Goal: Task Accomplishment & Management: Manage account settings

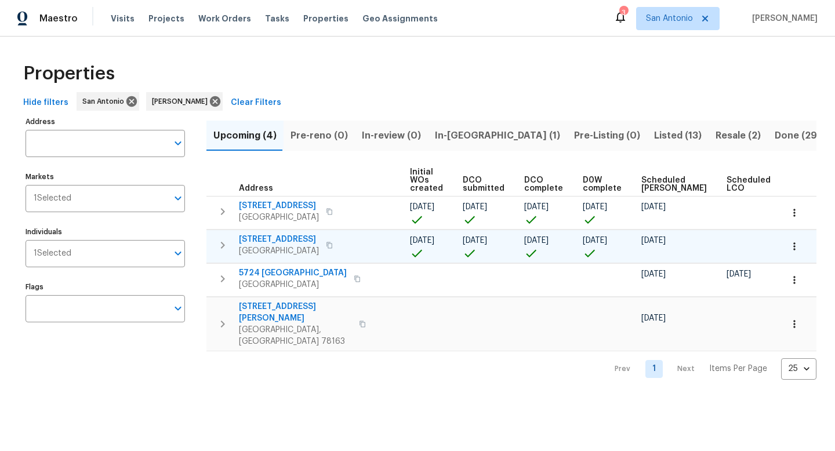
scroll to position [0, 128]
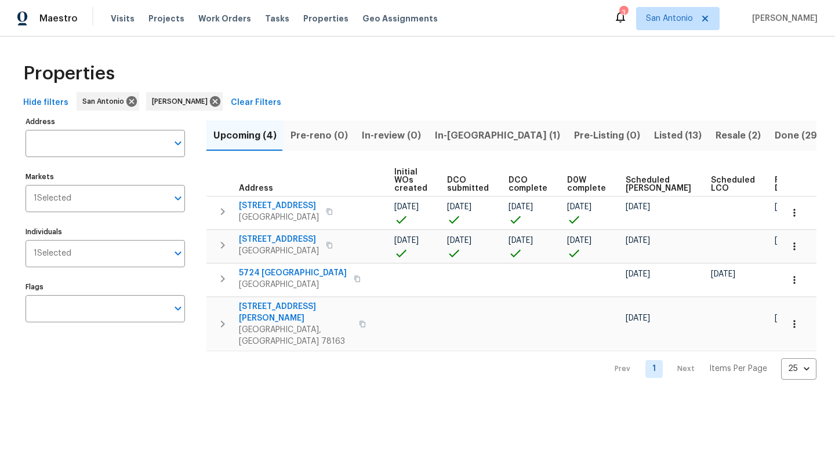
click at [774, 185] on span "Ready Date" at bounding box center [787, 184] width 26 height 16
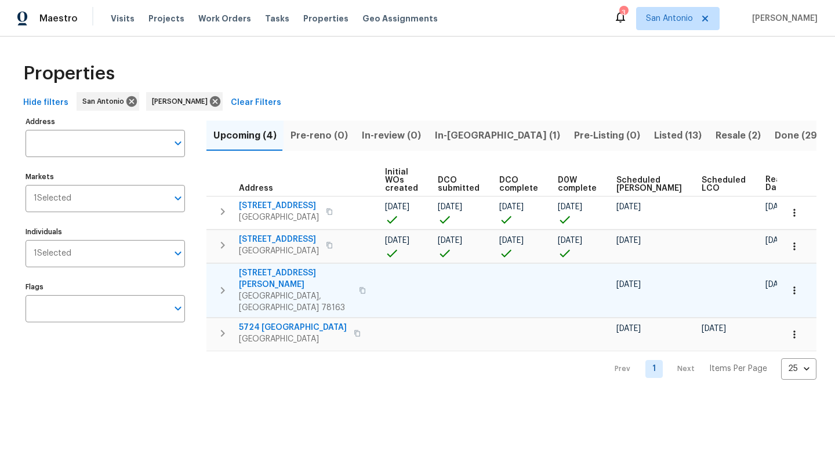
scroll to position [0, 137]
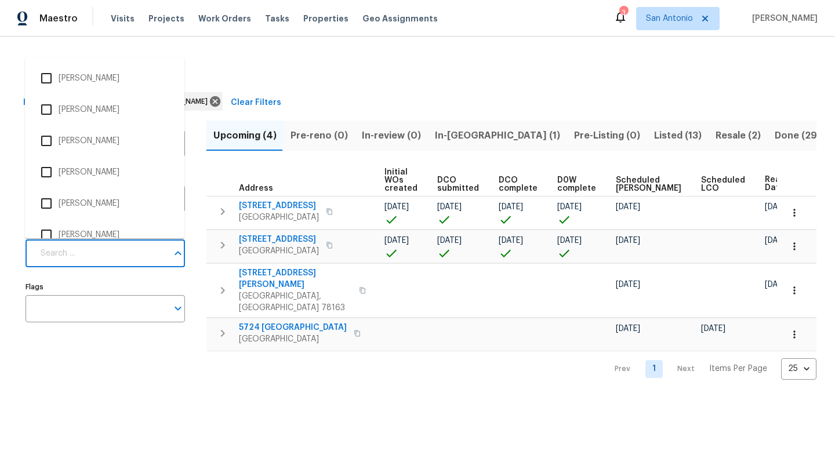
click at [104, 250] on input "Individuals" at bounding box center [101, 253] width 134 height 27
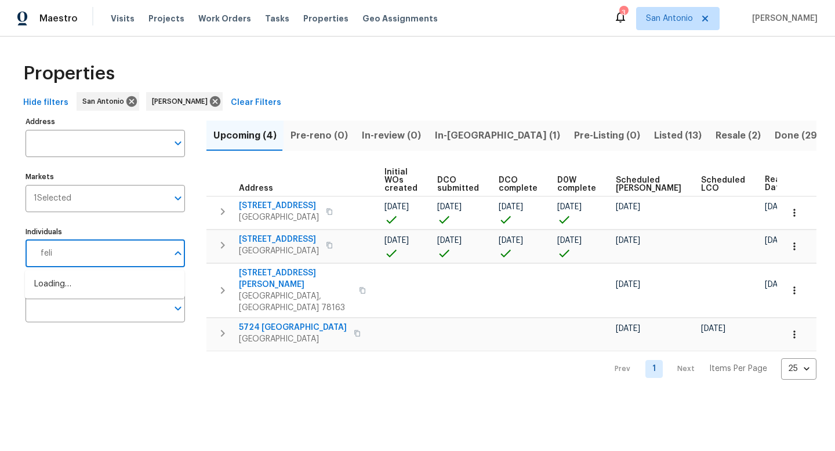
type input "felix"
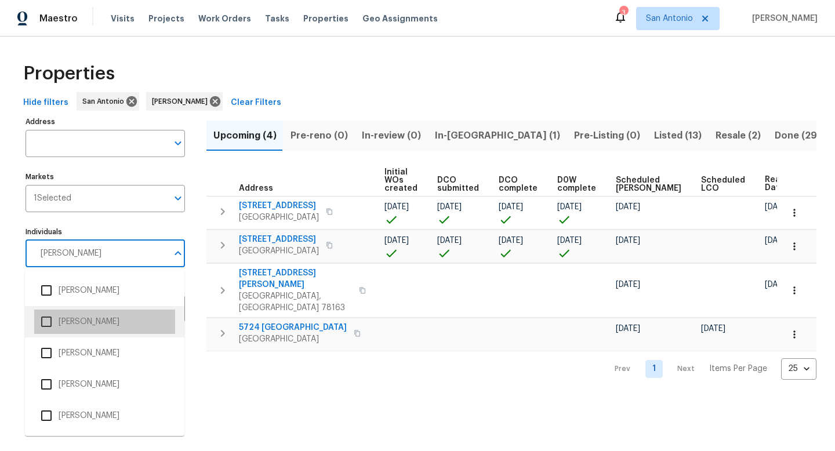
click at [66, 322] on li "Felix Ramos" at bounding box center [104, 322] width 141 height 24
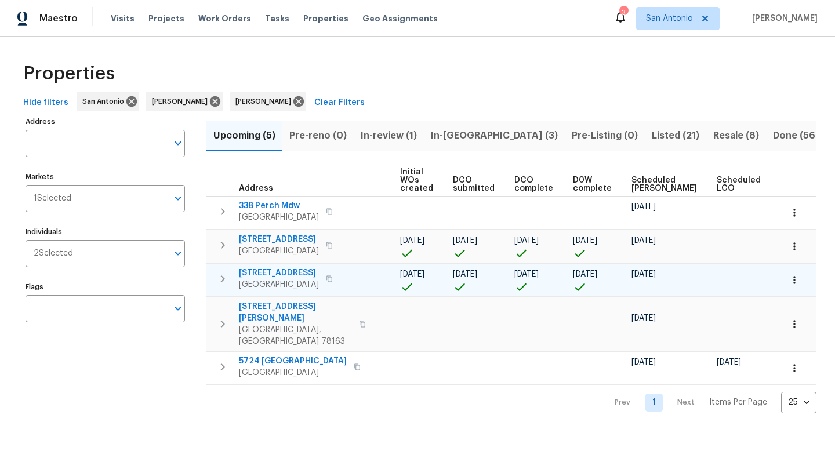
scroll to position [0, 141]
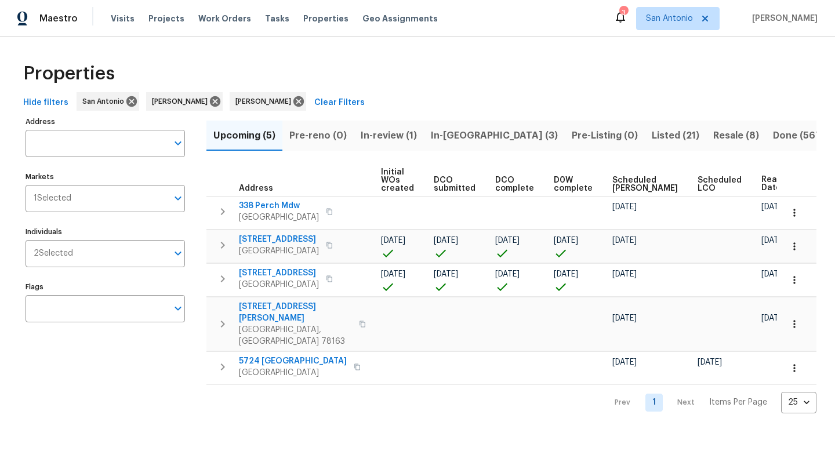
click at [441, 134] on span "In-reno (3)" at bounding box center [494, 136] width 127 height 16
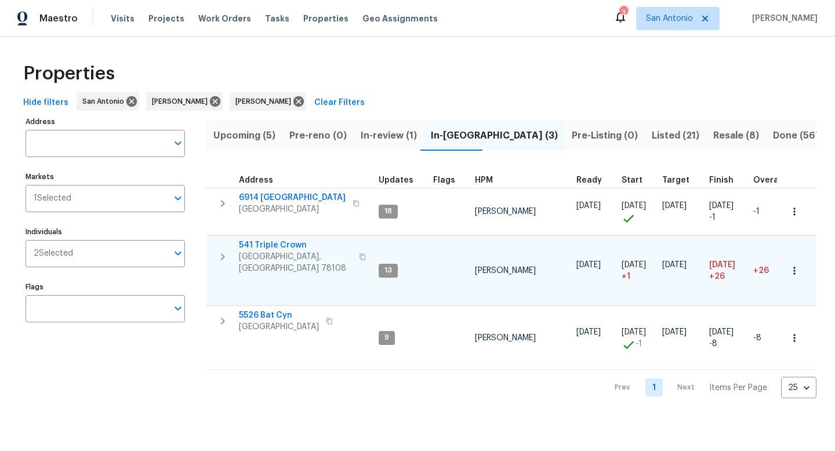
scroll to position [0, 14]
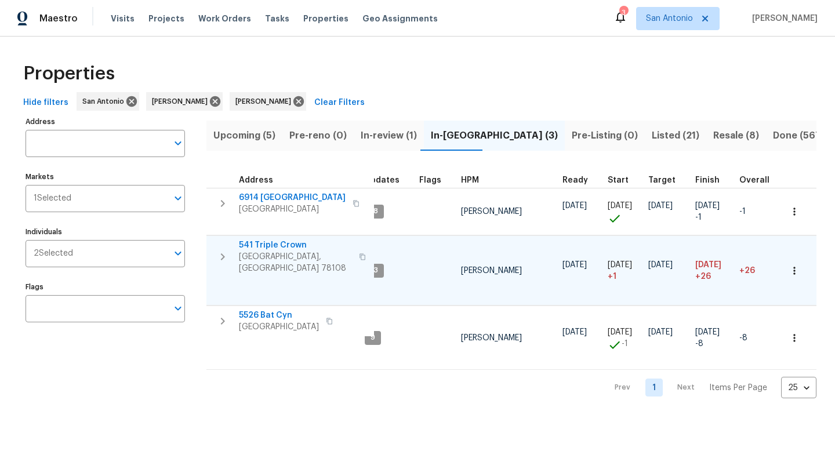
click at [276, 246] on span "541 Triple Crown" at bounding box center [295, 245] width 113 height 12
click at [241, 138] on span "Upcoming (5)" at bounding box center [244, 136] width 62 height 16
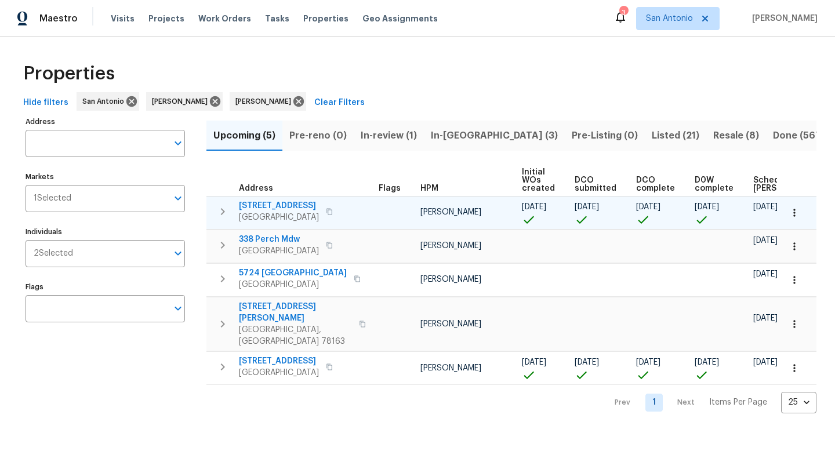
scroll to position [0, 128]
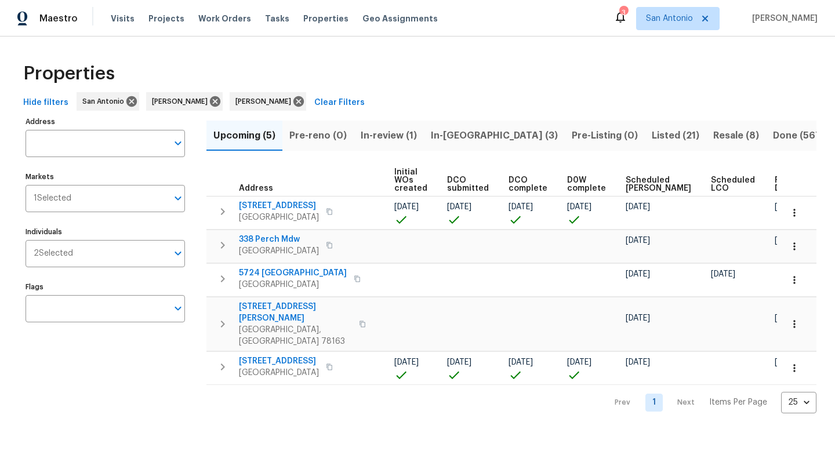
click at [774, 180] on span "Ready Date" at bounding box center [787, 184] width 26 height 16
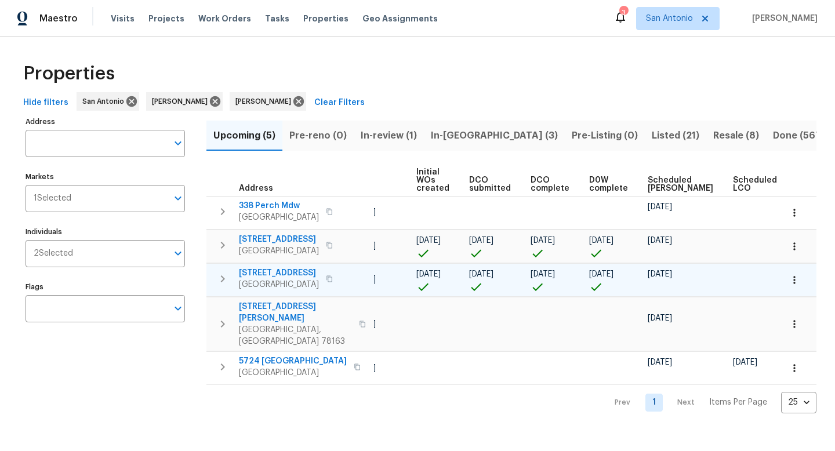
scroll to position [0, 141]
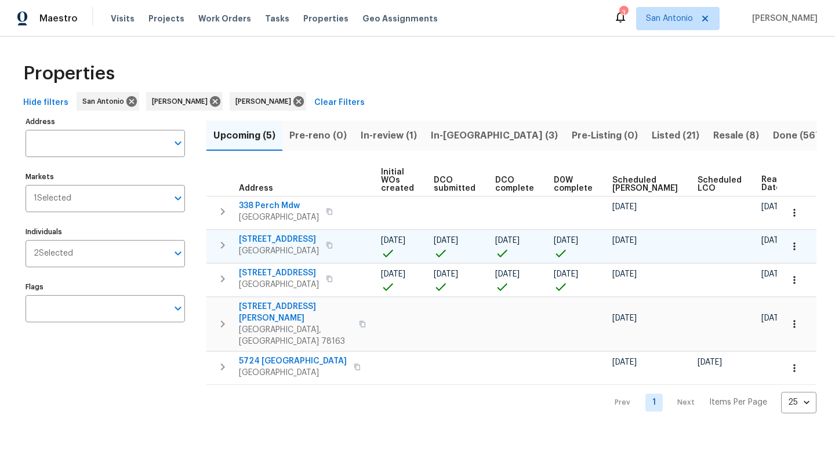
click at [282, 239] on span "3815 Cherokee Blvd" at bounding box center [279, 240] width 80 height 12
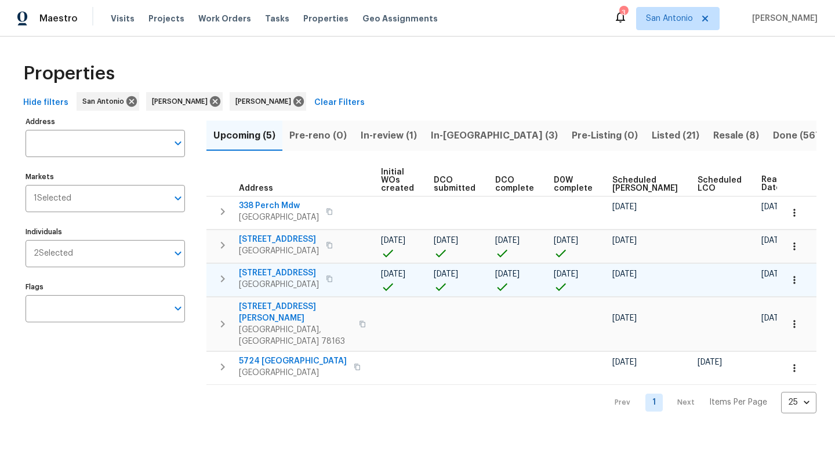
click at [278, 274] on span "7834 Nopalitos Cv" at bounding box center [279, 273] width 80 height 12
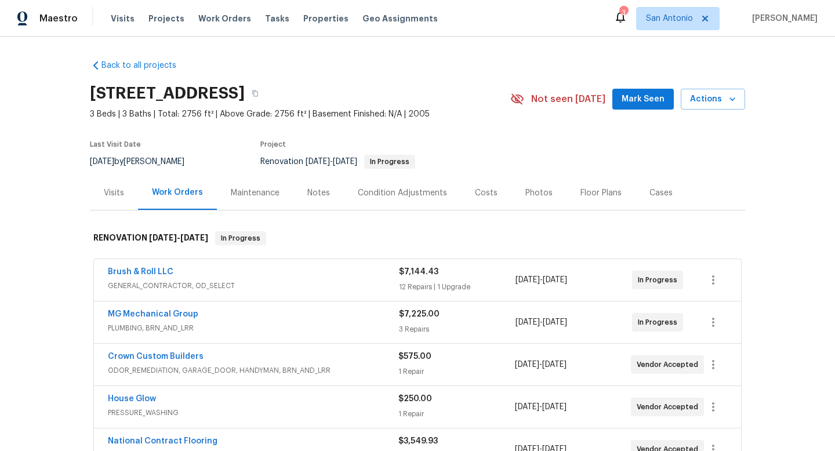
click at [649, 104] on span "Mark Seen" at bounding box center [642, 99] width 43 height 14
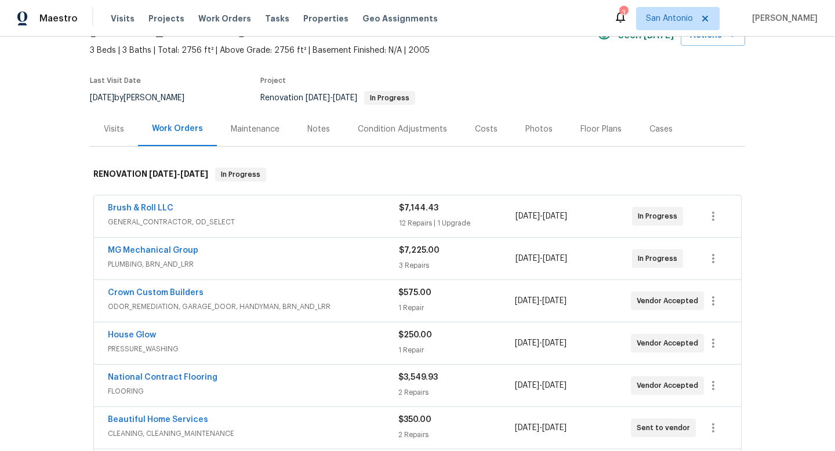
scroll to position [64, 0]
click at [154, 250] on link "MG Mechanical Group" at bounding box center [153, 250] width 90 height 8
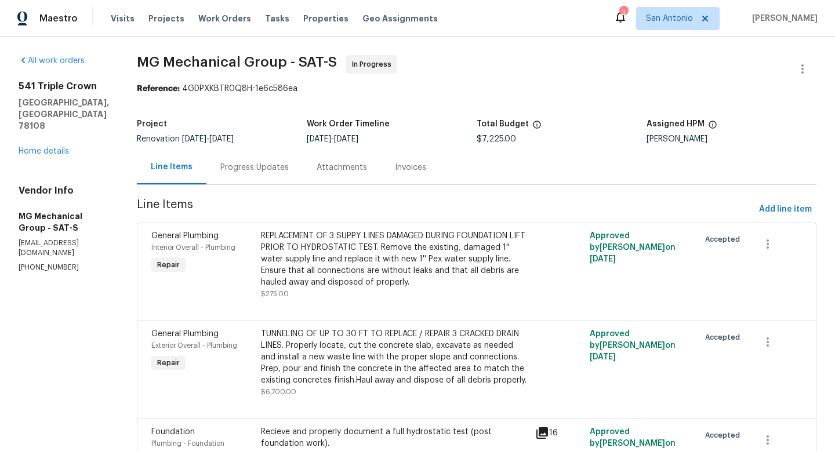
click at [289, 170] on div "Progress Updates" at bounding box center [254, 168] width 68 height 12
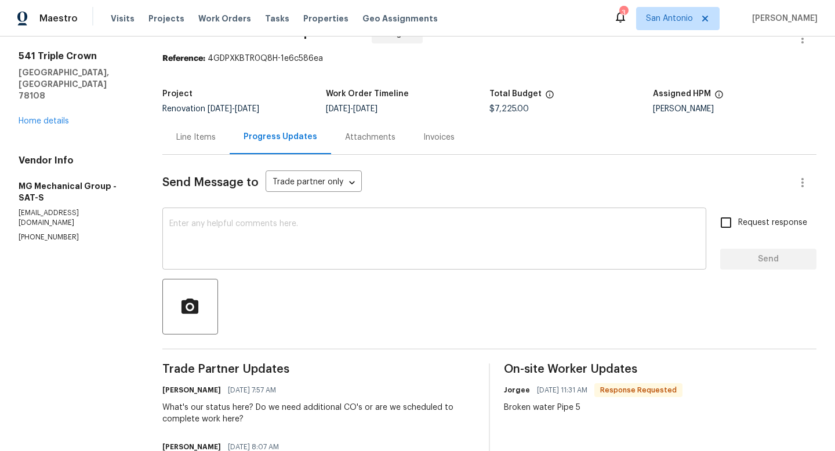
scroll to position [37, 0]
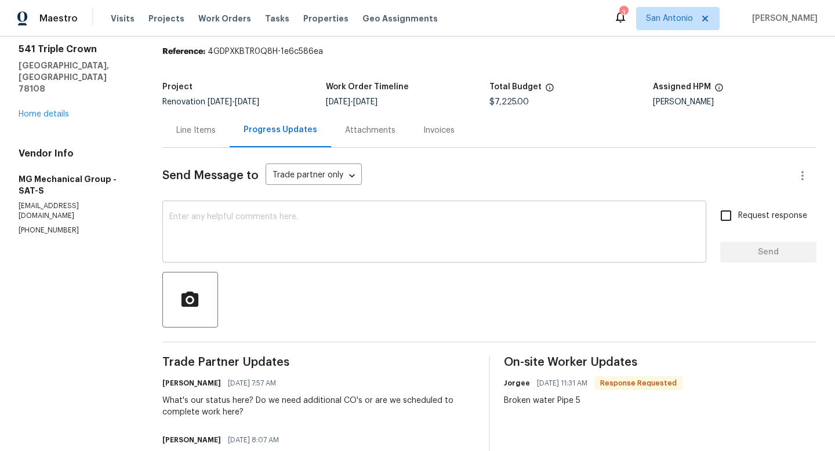
click at [308, 226] on textarea at bounding box center [434, 233] width 530 height 41
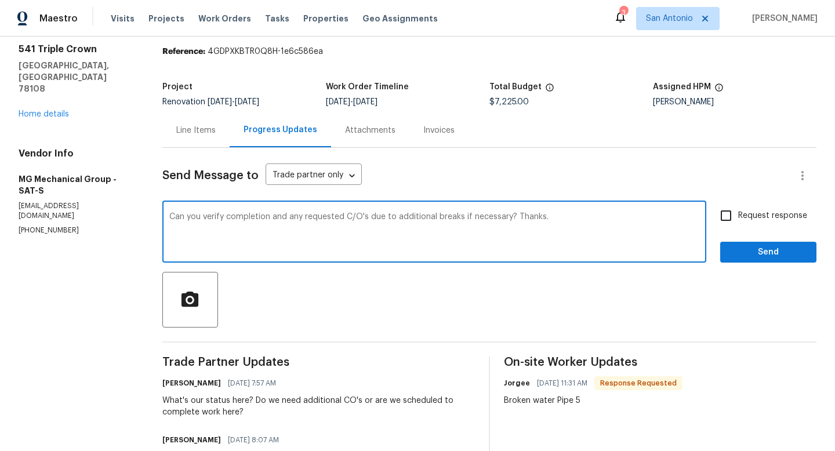
type textarea "Can you verify completion and any requested C/O's due to additional breaks if n…"
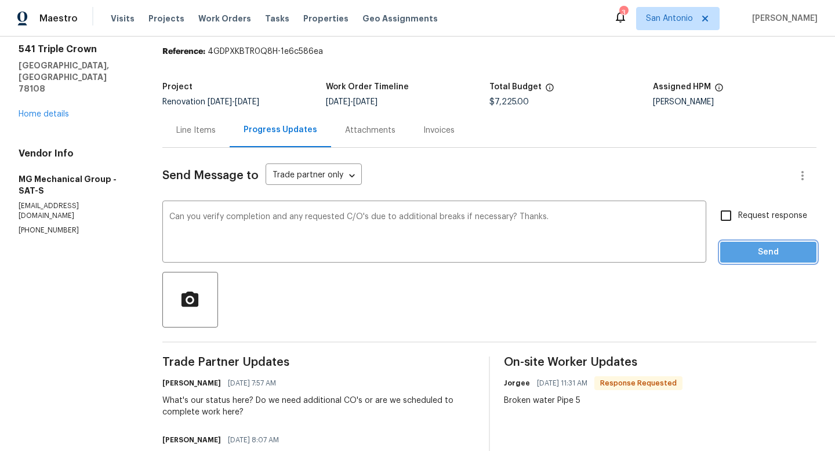
click at [775, 260] on button "Send" at bounding box center [768, 252] width 96 height 21
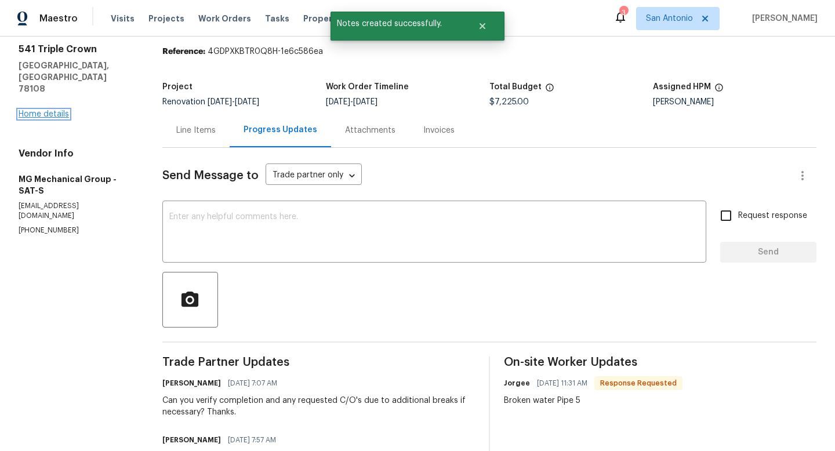
click at [51, 110] on link "Home details" at bounding box center [44, 114] width 50 height 8
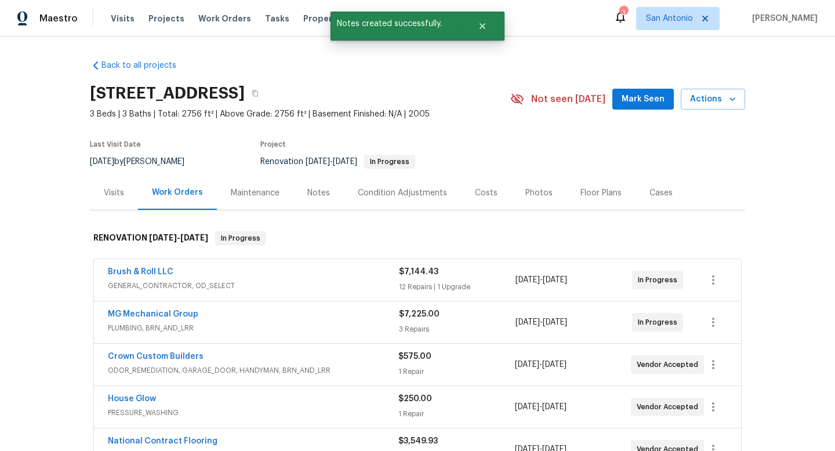
click at [114, 194] on div "Visits" at bounding box center [114, 193] width 20 height 12
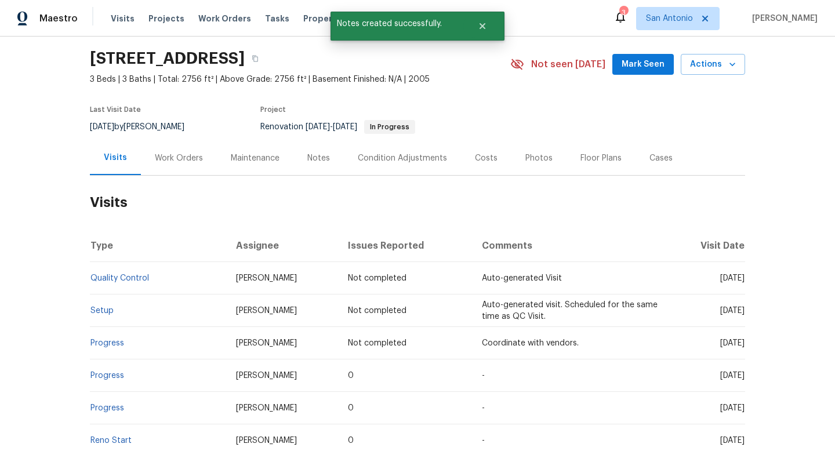
scroll to position [41, 0]
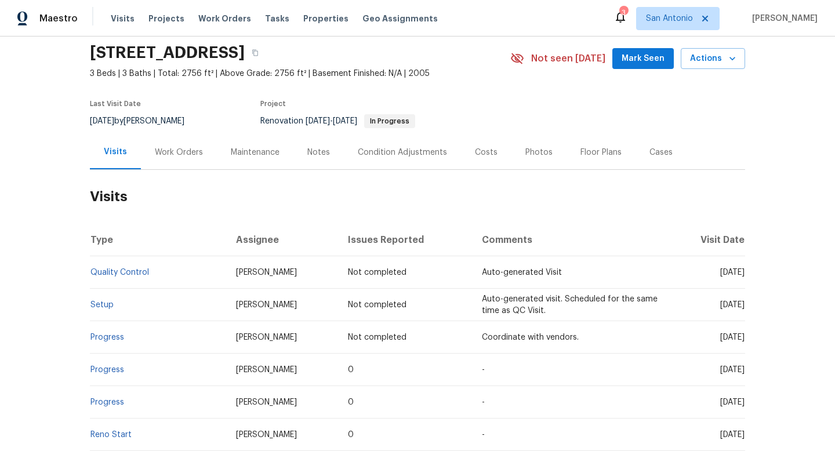
click at [315, 153] on div "Notes" at bounding box center [318, 153] width 23 height 12
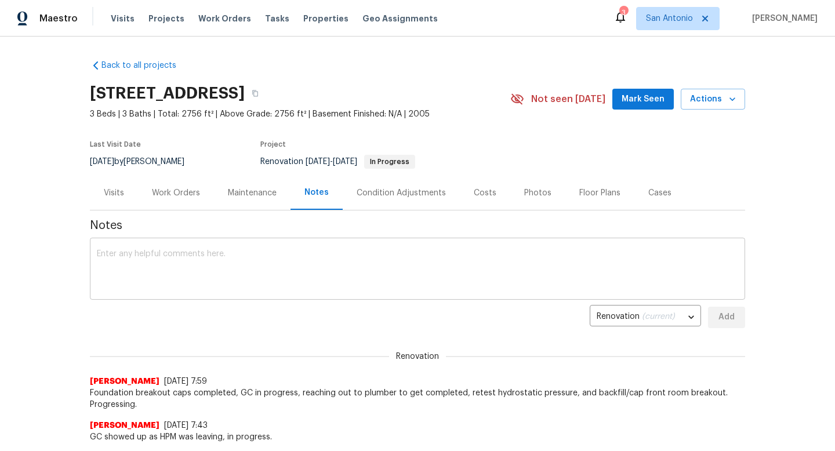
click at [279, 257] on textarea at bounding box center [417, 270] width 641 height 41
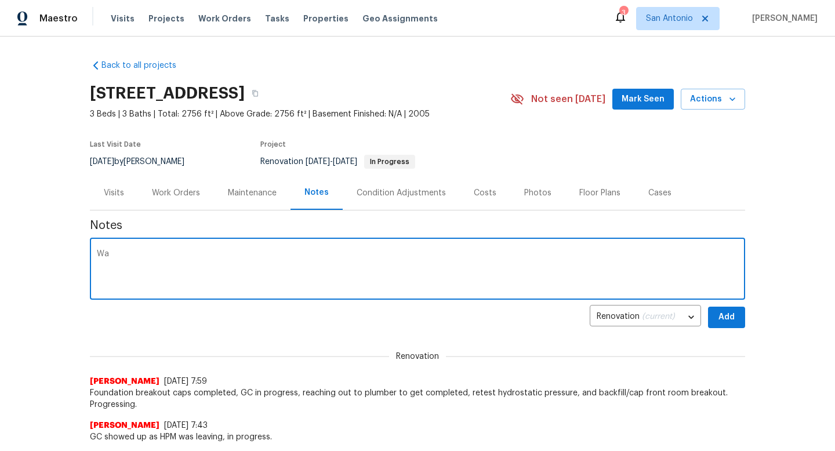
type textarea "W"
type textarea "Plumber verbally confirmed completion over weekend, progress visit to verify on…"
click at [736, 317] on button "Add" at bounding box center [726, 317] width 37 height 21
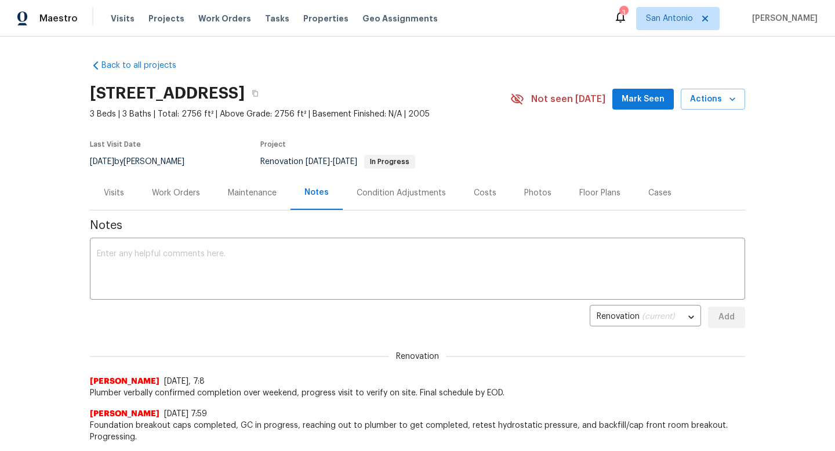
click at [656, 97] on span "Mark Seen" at bounding box center [642, 99] width 43 height 14
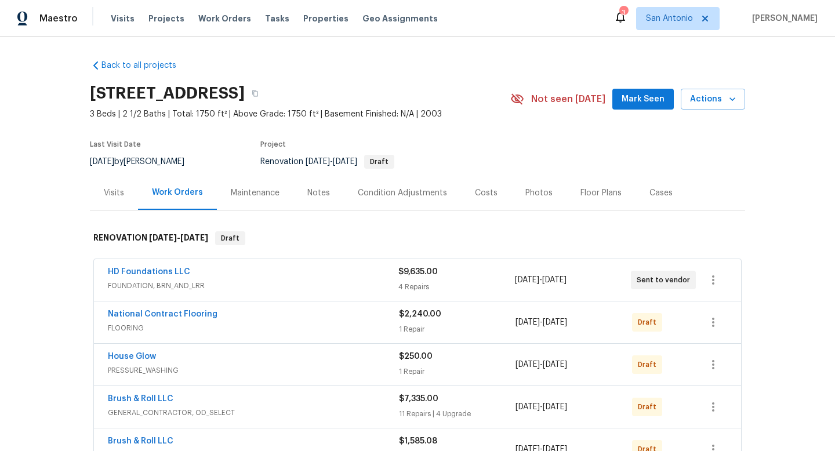
click at [636, 100] on span "Mark Seen" at bounding box center [642, 99] width 43 height 14
click at [316, 190] on div "Notes" at bounding box center [318, 193] width 23 height 12
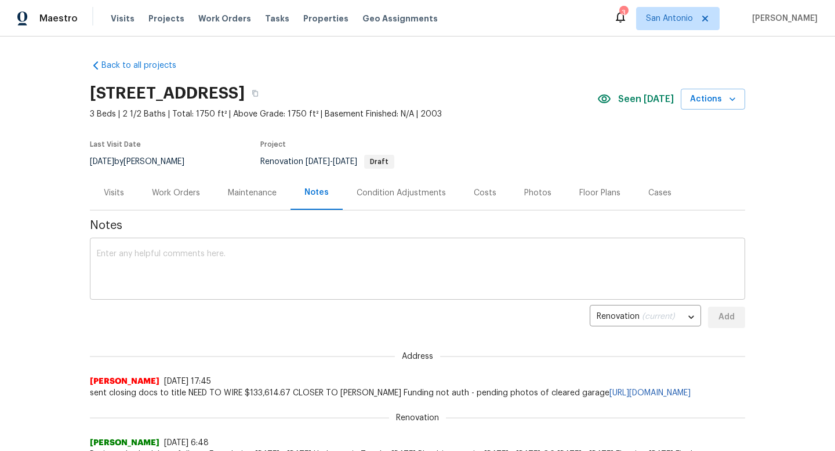
click at [265, 250] on textarea at bounding box center [417, 270] width 641 height 41
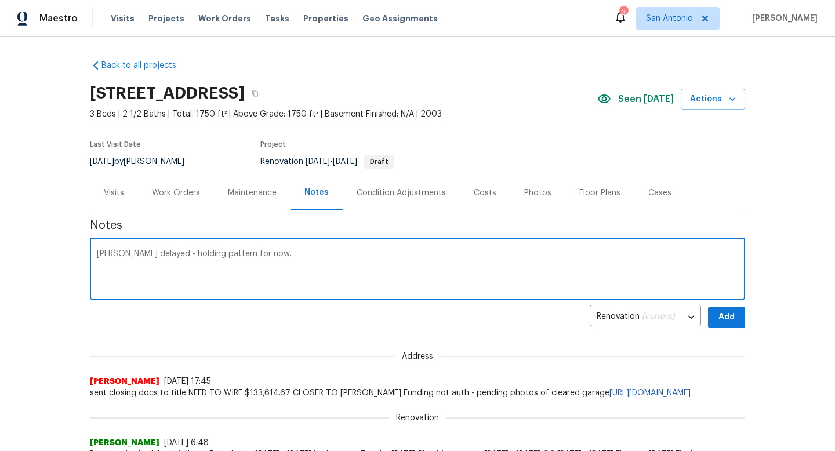
click at [224, 255] on textarea "COE delayed - holding pattern for now." at bounding box center [417, 270] width 641 height 41
type textarea "COE delayed - holding pattern for now."
click at [723, 321] on span "Add" at bounding box center [726, 317] width 19 height 14
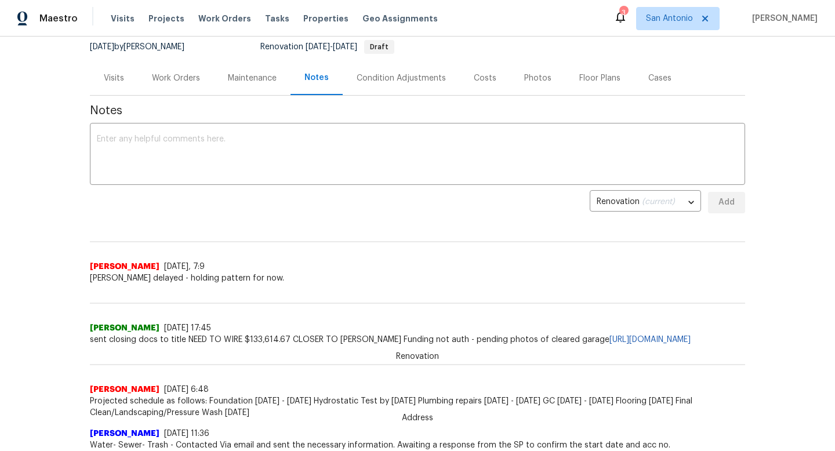
scroll to position [114, 0]
click at [189, 81] on div "Work Orders" at bounding box center [176, 80] width 48 height 12
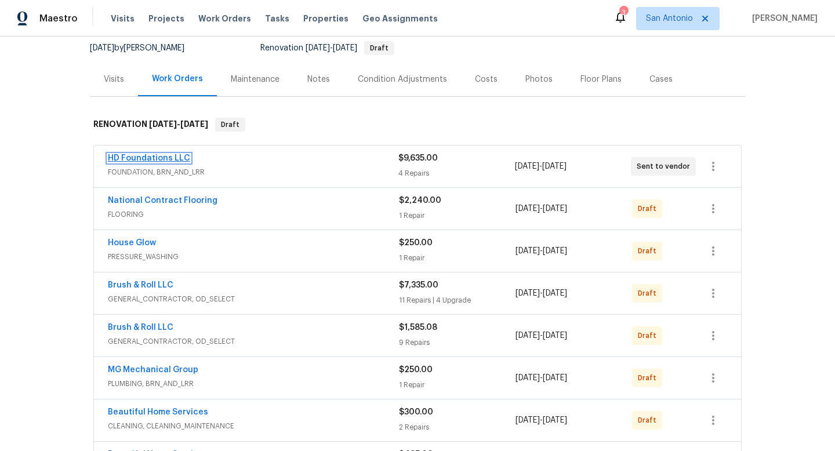
click at [157, 157] on link "HD Foundations LLC" at bounding box center [149, 158] width 82 height 8
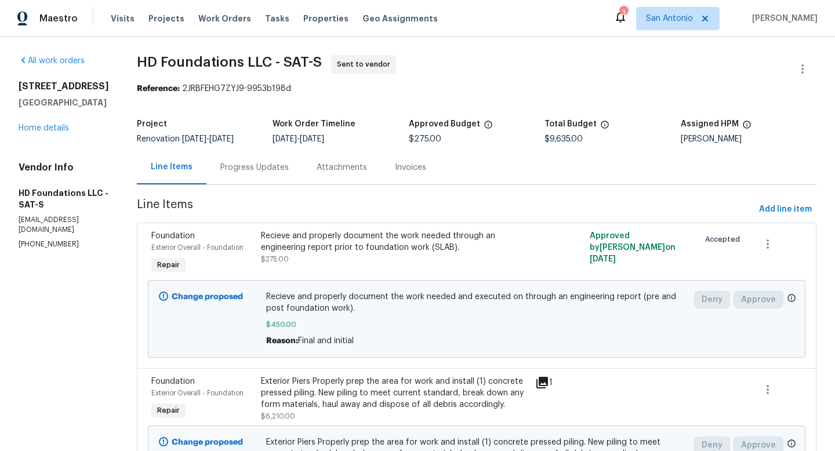
click at [284, 173] on div "Progress Updates" at bounding box center [254, 168] width 68 height 12
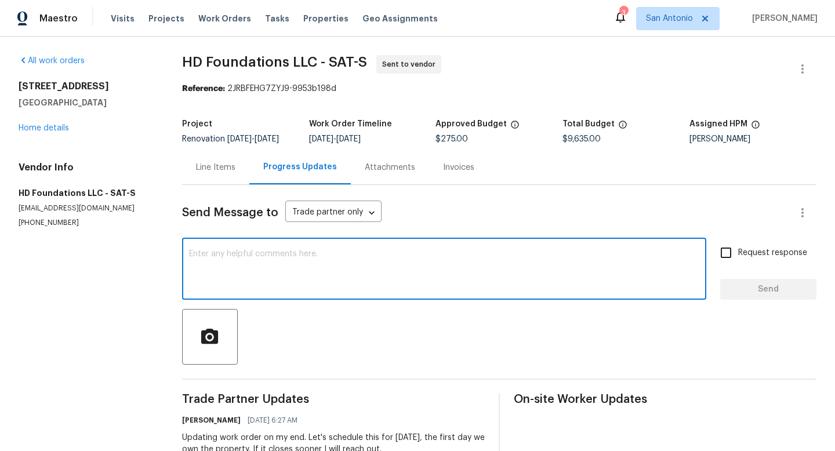
click at [314, 262] on textarea at bounding box center [444, 270] width 510 height 41
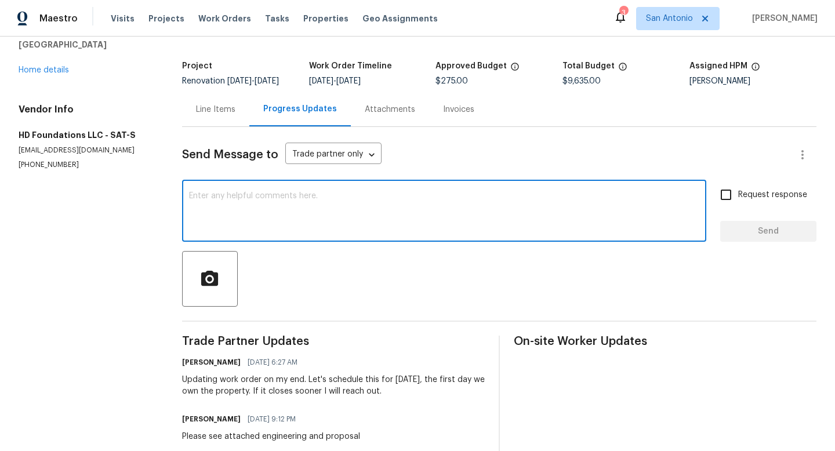
scroll to position [57, 0]
paste textarea "COE delayed - holding pattern for now."
type textarea "[PERSON_NAME] delayed - holding pattern for now."
click at [770, 239] on span "Send" at bounding box center [768, 232] width 78 height 14
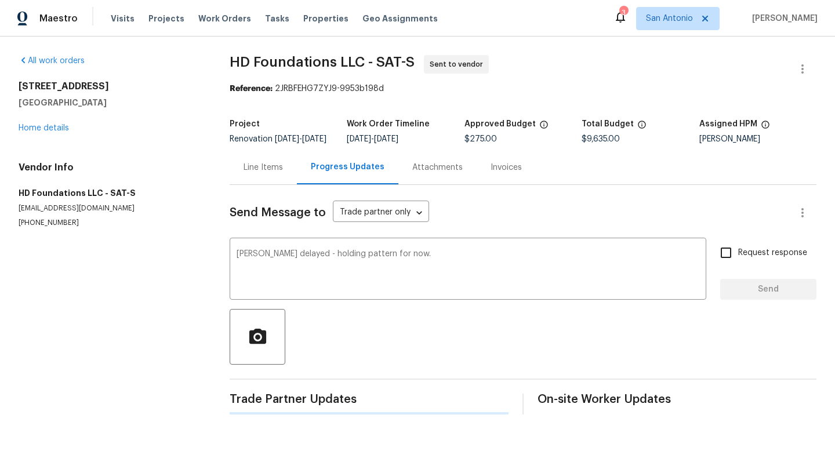
scroll to position [0, 0]
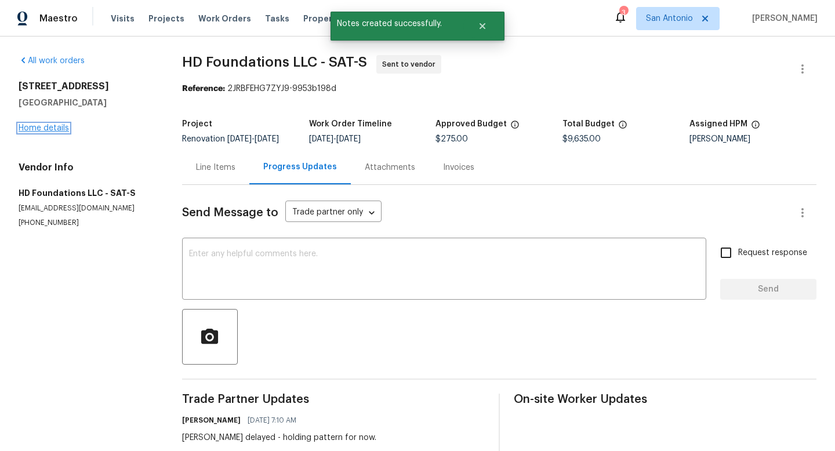
click at [53, 128] on link "Home details" at bounding box center [44, 128] width 50 height 8
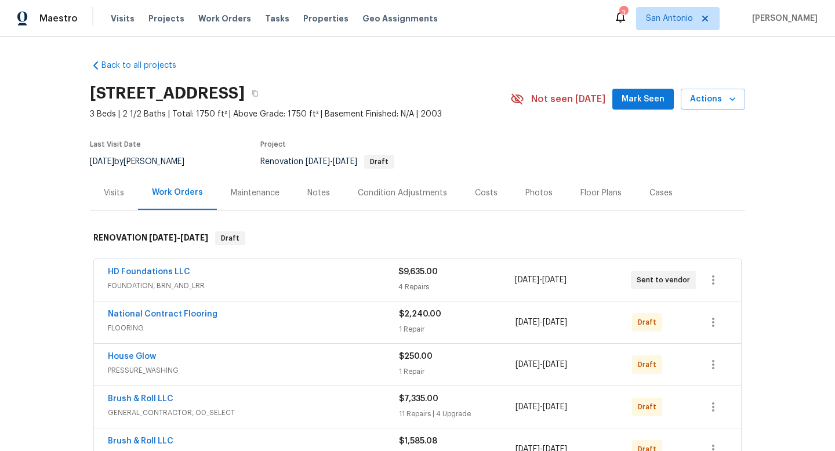
click at [652, 108] on button "Mark Seen" at bounding box center [642, 99] width 61 height 21
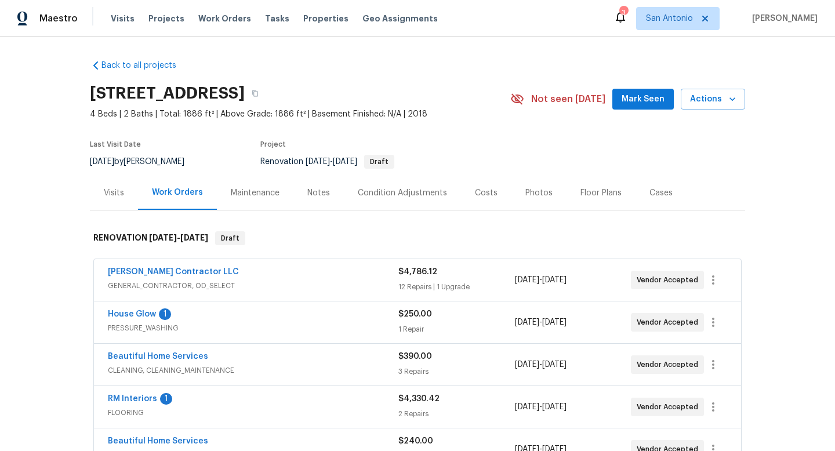
click at [642, 95] on span "Mark Seen" at bounding box center [642, 99] width 43 height 14
click at [316, 191] on div "Notes" at bounding box center [318, 193] width 23 height 12
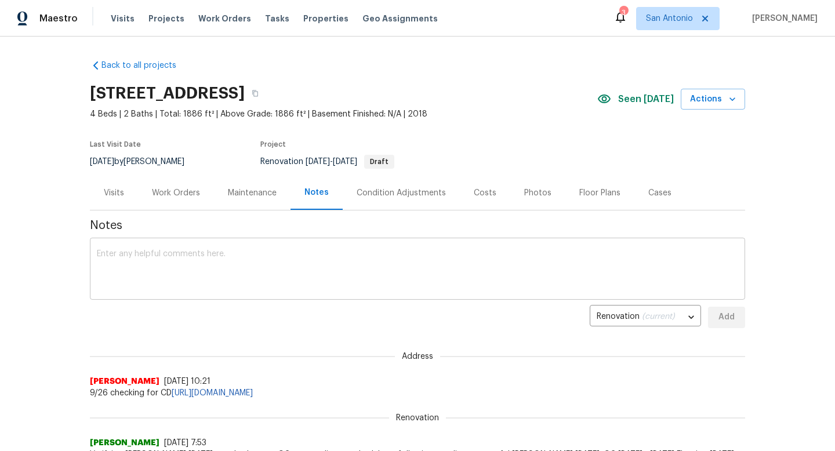
click at [246, 253] on textarea at bounding box center [417, 270] width 641 height 41
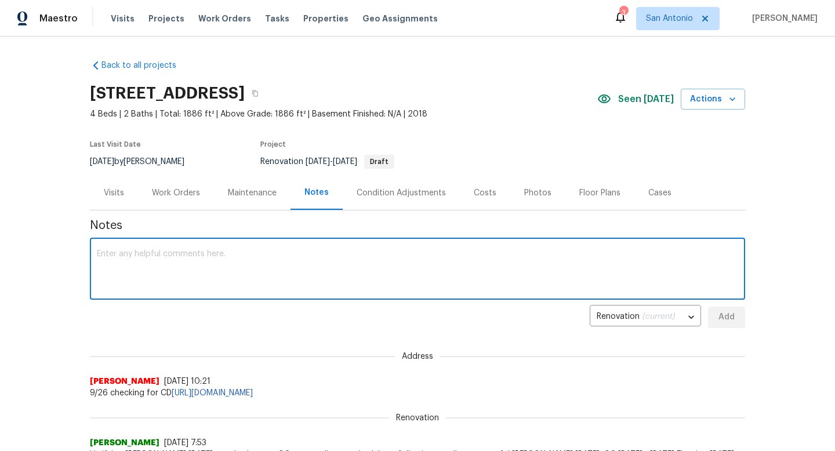
paste textarea "COE delayed - holding pattern for now."
type textarea "COE delayed - holding pattern for now."
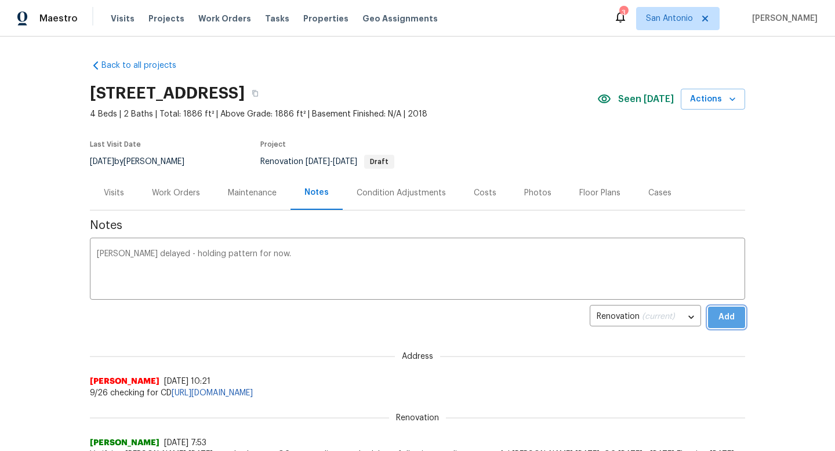
click at [730, 326] on button "Add" at bounding box center [726, 317] width 37 height 21
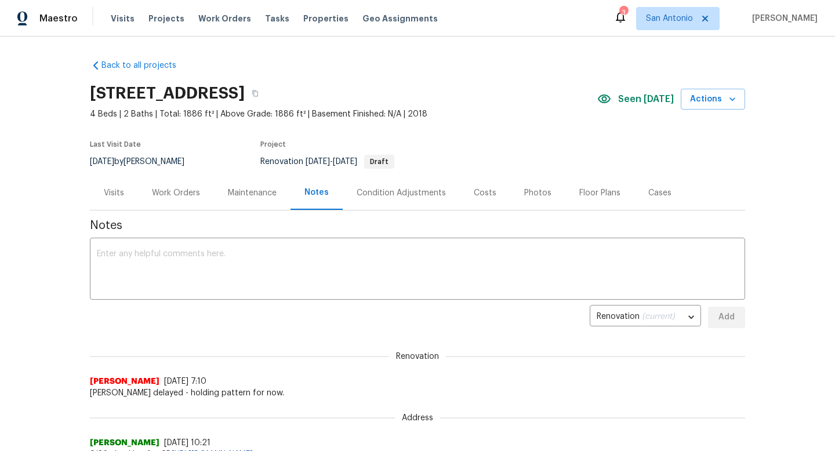
click at [170, 195] on div "Work Orders" at bounding box center [176, 193] width 48 height 12
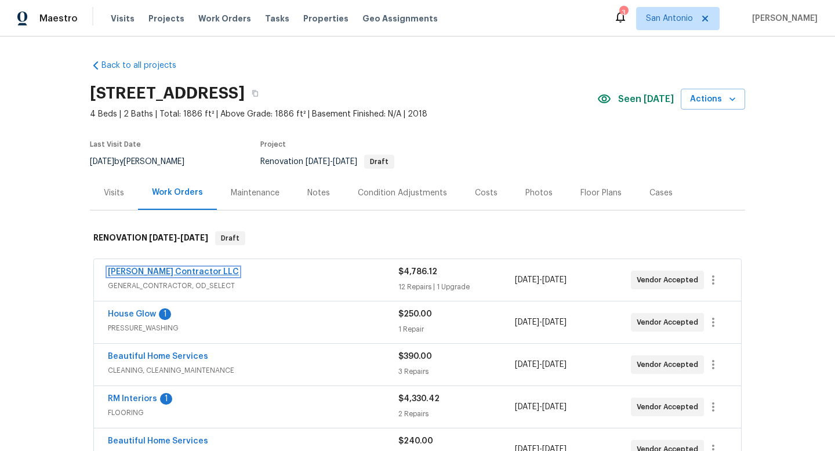
click at [183, 274] on link "[PERSON_NAME] Contractor LLC" at bounding box center [173, 272] width 131 height 8
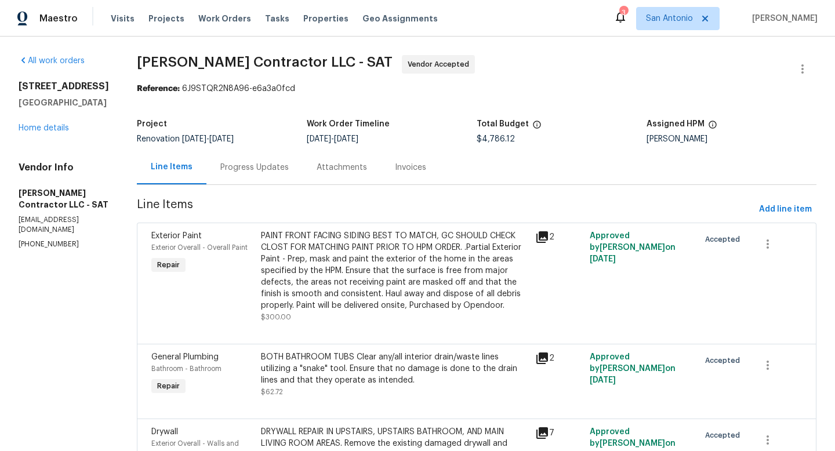
click at [278, 166] on div "Progress Updates" at bounding box center [254, 168] width 68 height 12
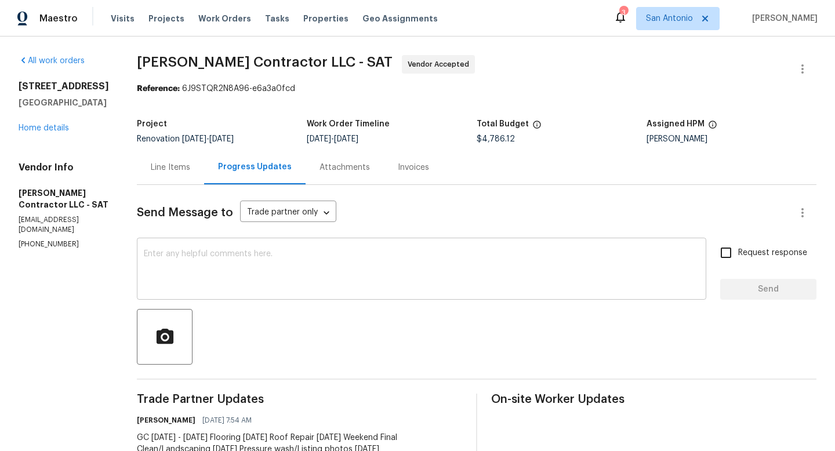
click at [311, 256] on textarea at bounding box center [421, 270] width 555 height 41
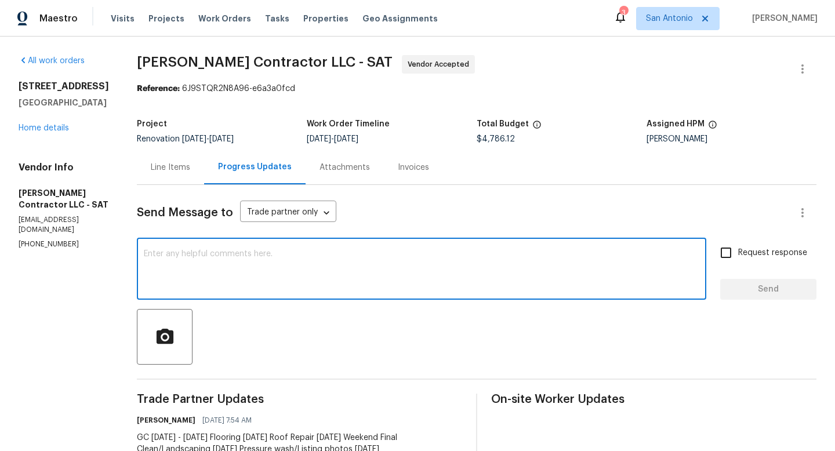
paste textarea "COE delayed - holding pattern for now."
type textarea "COE delayed - holding pattern for now."
click at [766, 292] on span "Send" at bounding box center [768, 289] width 78 height 14
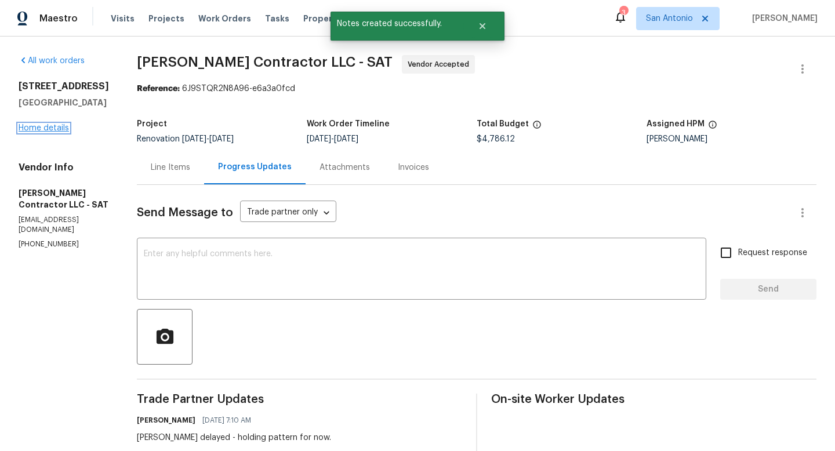
click at [56, 129] on link "Home details" at bounding box center [44, 128] width 50 height 8
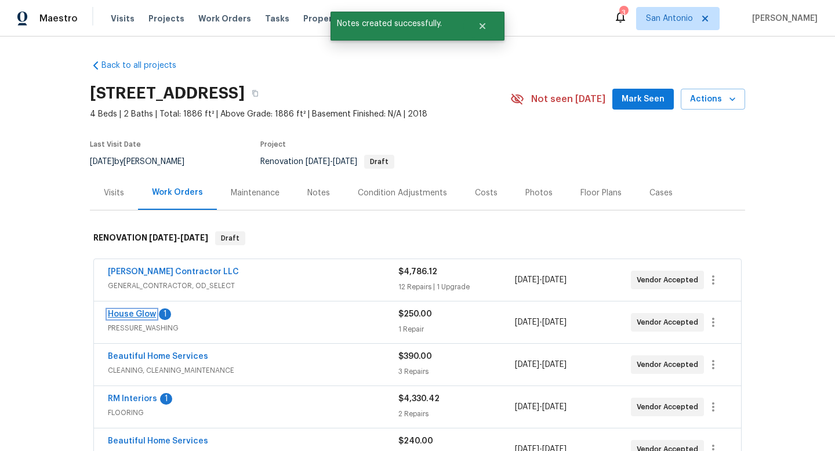
click at [128, 312] on link "House Glow" at bounding box center [132, 314] width 48 height 8
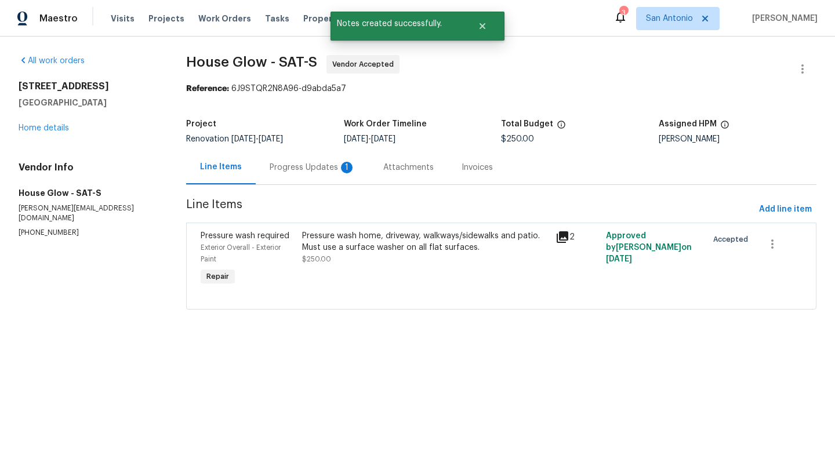
click at [294, 168] on div "Progress Updates 1" at bounding box center [313, 168] width 86 height 12
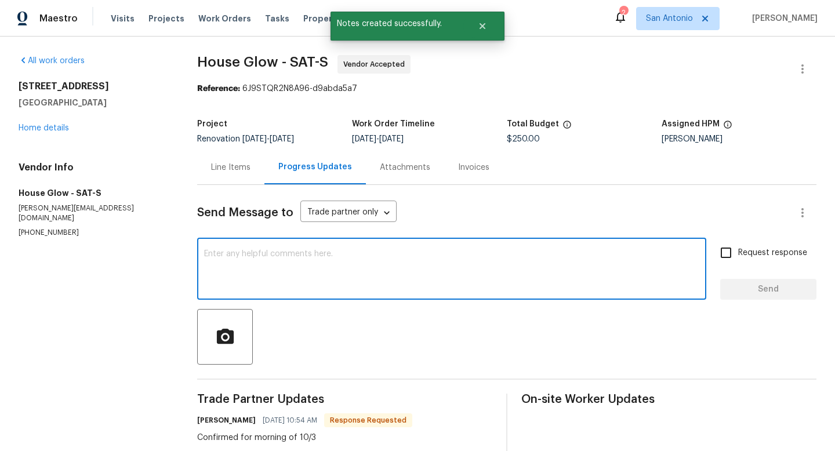
click at [312, 259] on textarea at bounding box center [451, 270] width 495 height 41
paste textarea "COE delayed - holding pattern for now."
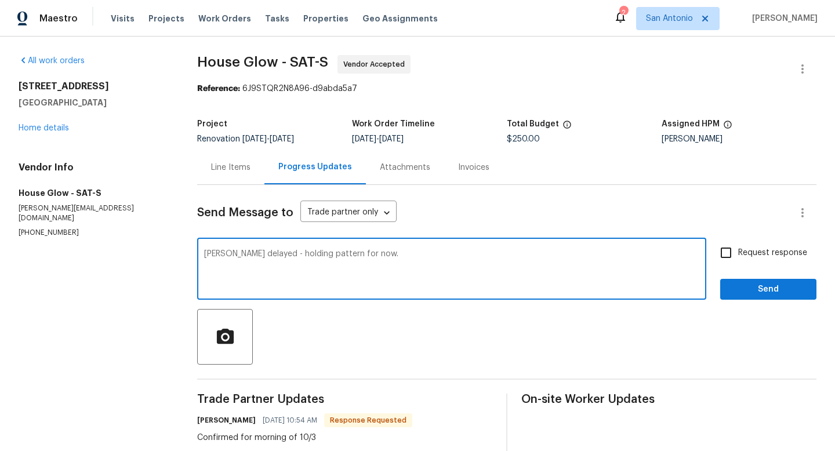
type textarea "COE delayed - holding pattern for now."
click at [786, 291] on span "Send" at bounding box center [768, 289] width 78 height 14
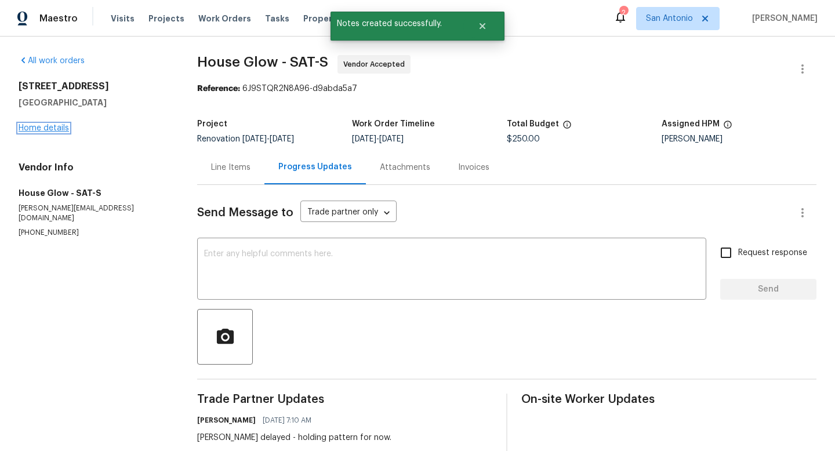
click at [54, 131] on link "Home details" at bounding box center [44, 128] width 50 height 8
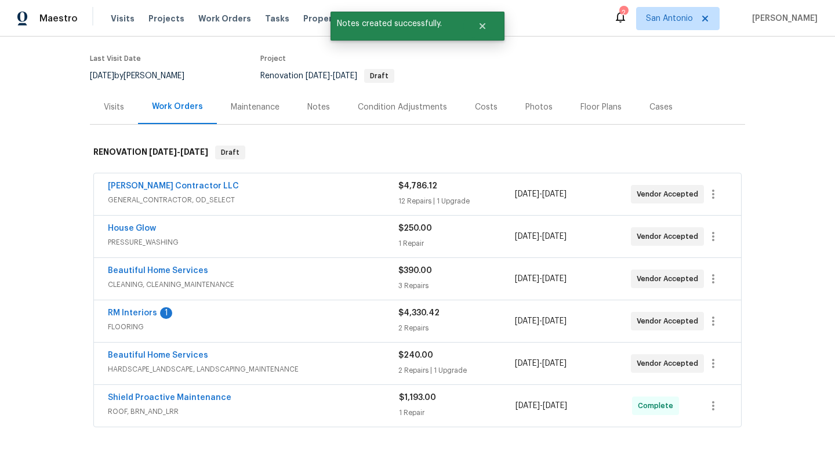
scroll to position [100, 0]
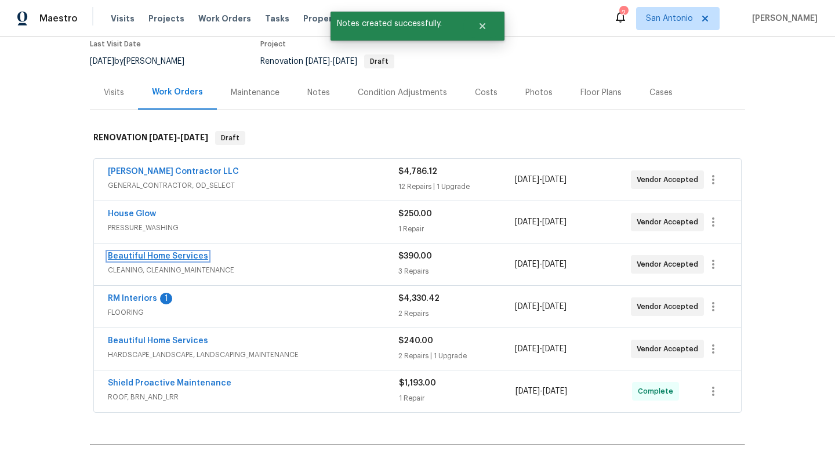
click at [158, 255] on link "Beautiful Home Services" at bounding box center [158, 256] width 100 height 8
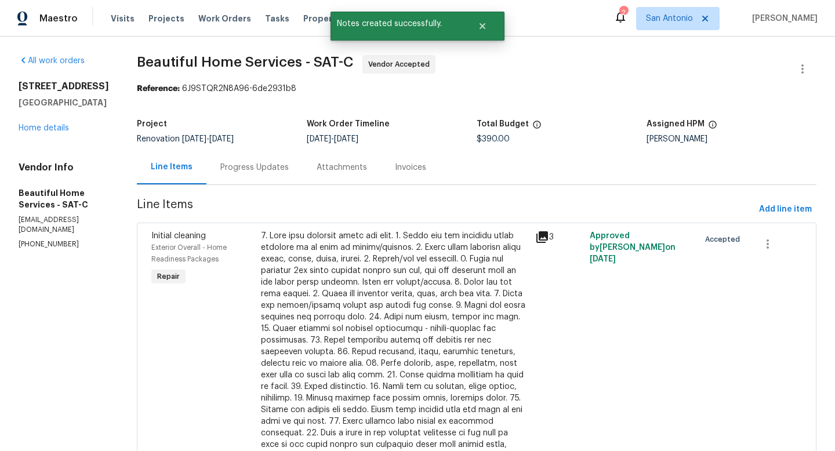
click at [259, 174] on div "Progress Updates" at bounding box center [254, 167] width 96 height 34
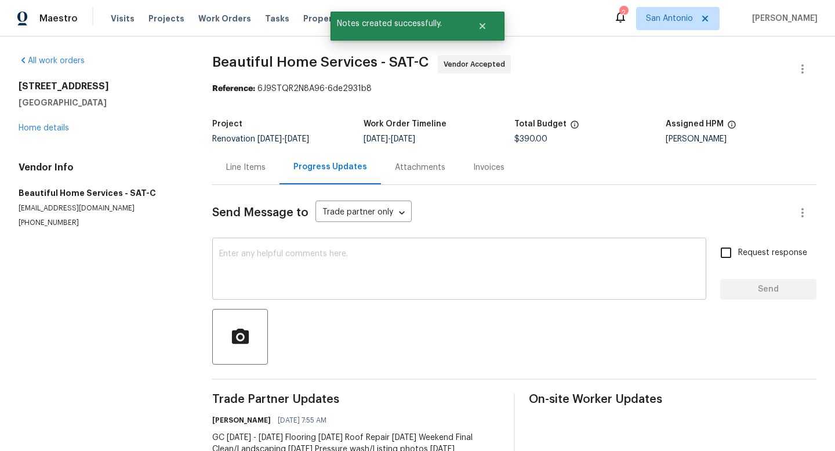
click at [309, 270] on textarea at bounding box center [459, 270] width 480 height 41
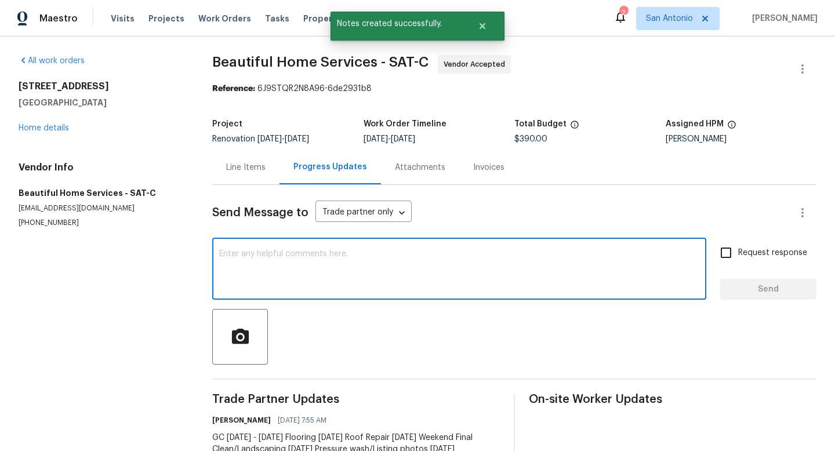
paste textarea "COE delayed - holding pattern for now."
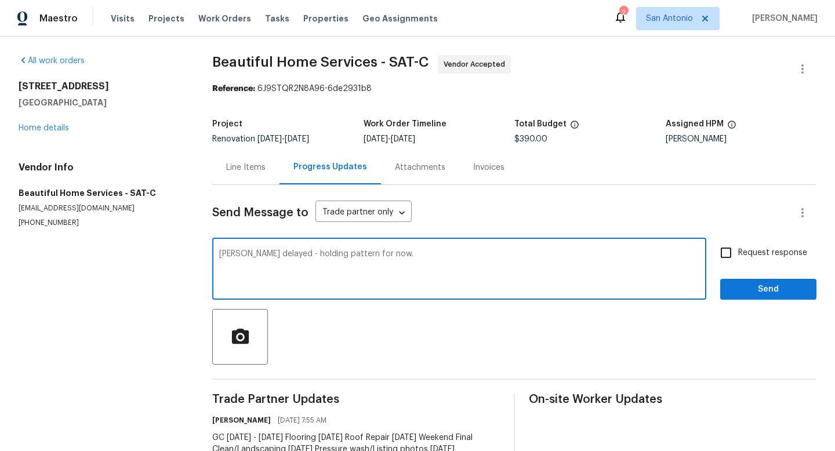
type textarea "COE delayed - holding pattern for now."
click at [759, 282] on button "Send" at bounding box center [768, 289] width 96 height 21
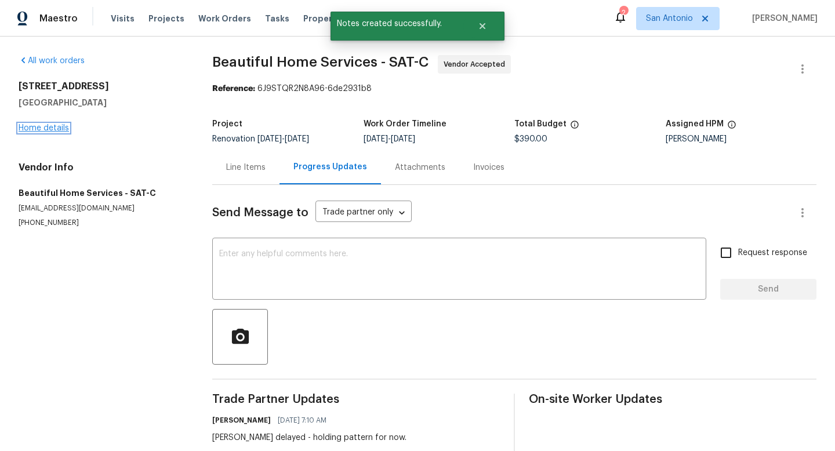
click at [56, 129] on link "Home details" at bounding box center [44, 128] width 50 height 8
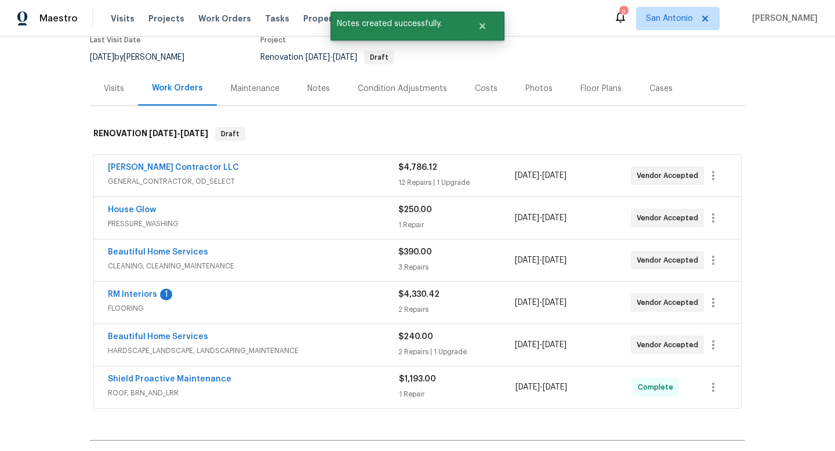
scroll to position [108, 0]
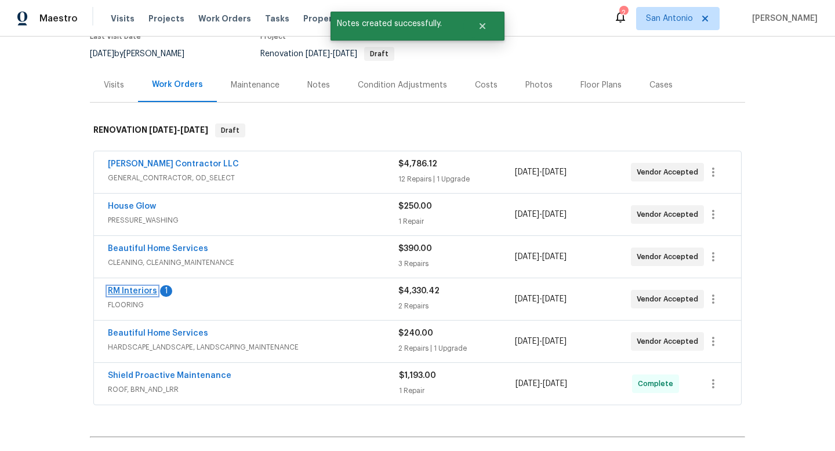
click at [136, 290] on link "RM Interiors" at bounding box center [132, 291] width 49 height 8
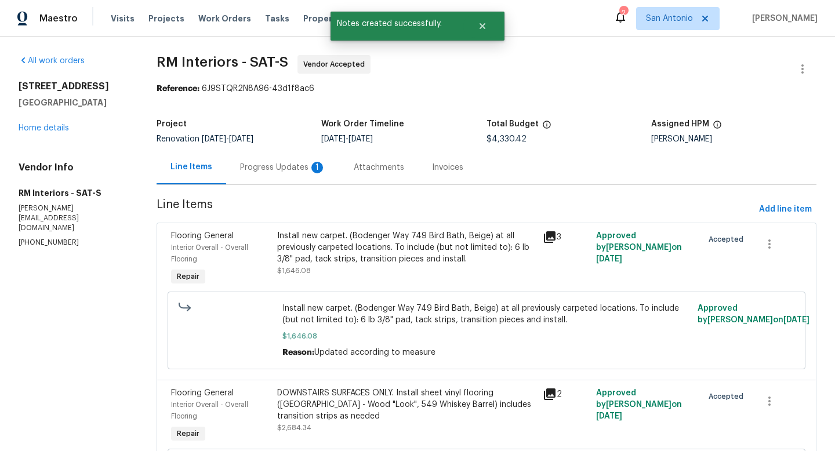
click at [268, 169] on div "Progress Updates 1" at bounding box center [283, 168] width 86 height 12
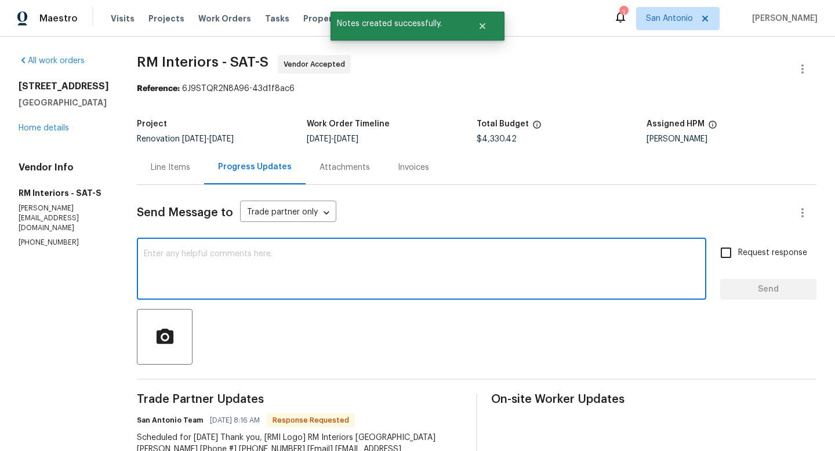
click at [308, 257] on textarea at bounding box center [421, 270] width 555 height 41
paste textarea "COE delayed - holding pattern for now."
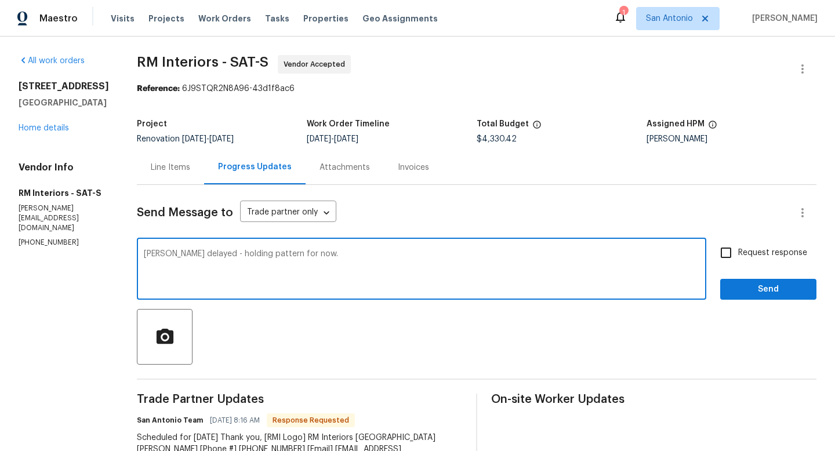
type textarea "COE delayed - holding pattern for now."
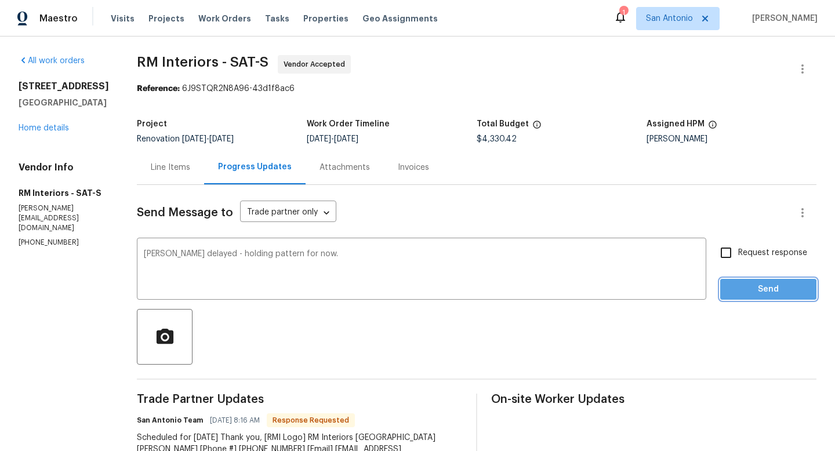
click at [761, 290] on span "Send" at bounding box center [768, 289] width 78 height 14
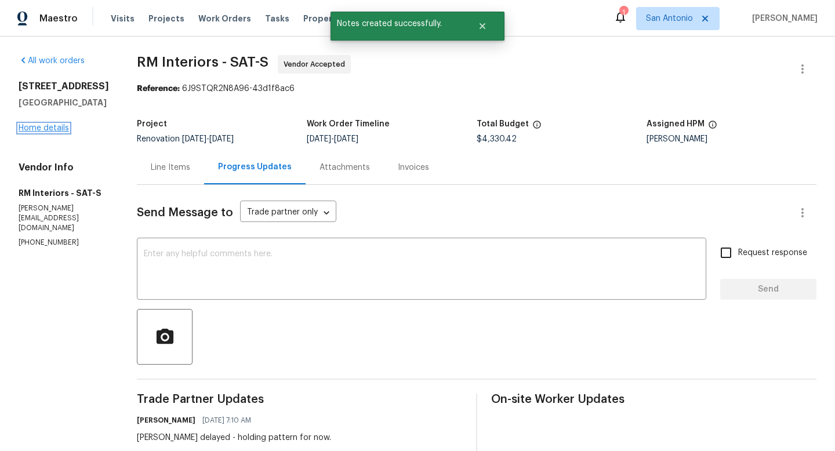
click at [49, 131] on link "Home details" at bounding box center [44, 128] width 50 height 8
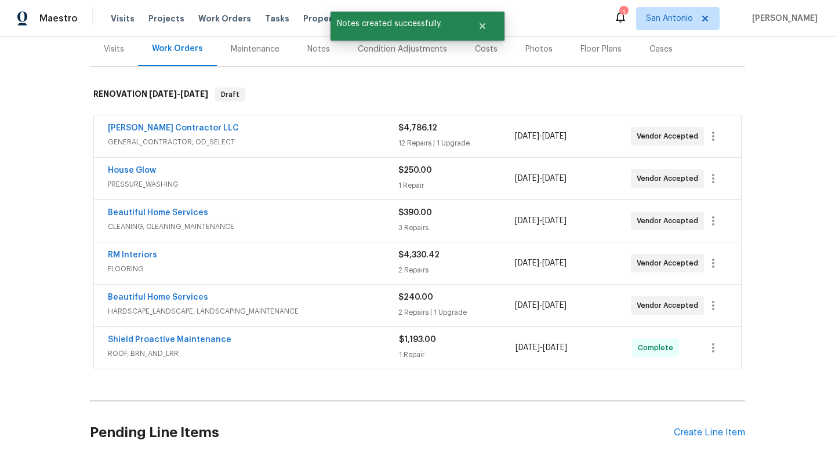
scroll to position [155, 0]
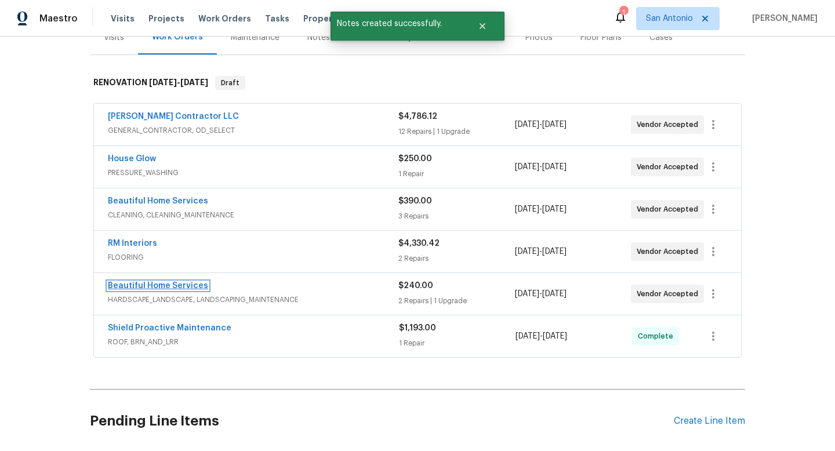
click at [151, 288] on link "Beautiful Home Services" at bounding box center [158, 286] width 100 height 8
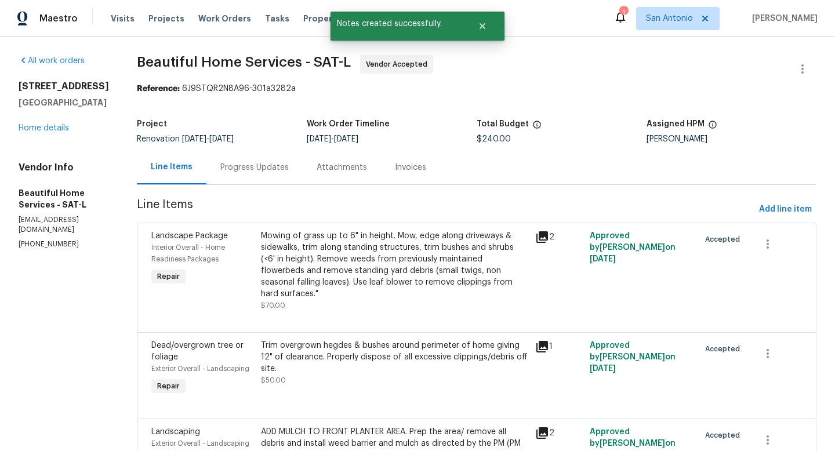
click at [266, 169] on div "Progress Updates" at bounding box center [254, 168] width 68 height 12
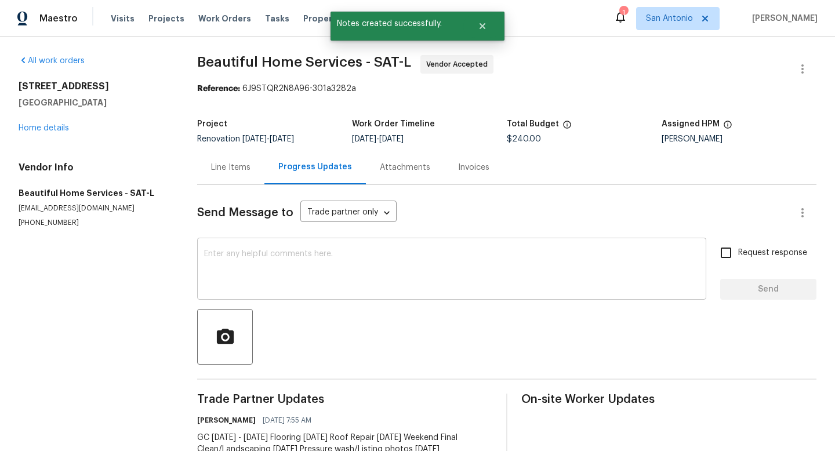
click at [281, 261] on textarea at bounding box center [451, 270] width 495 height 41
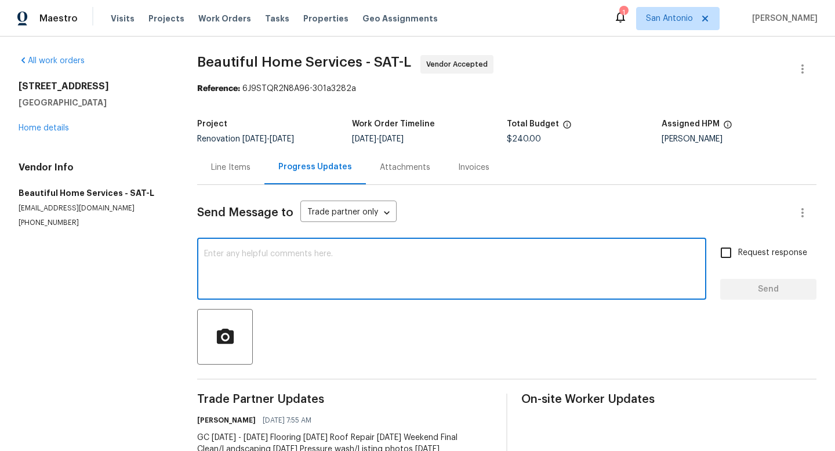
paste textarea "COE delayed - holding pattern for now."
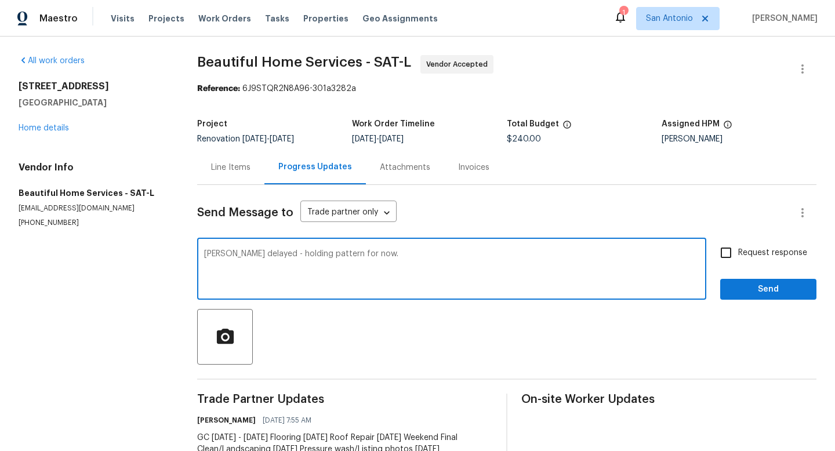
type textarea "COE delayed - holding pattern for now."
click at [763, 293] on span "Send" at bounding box center [768, 289] width 78 height 14
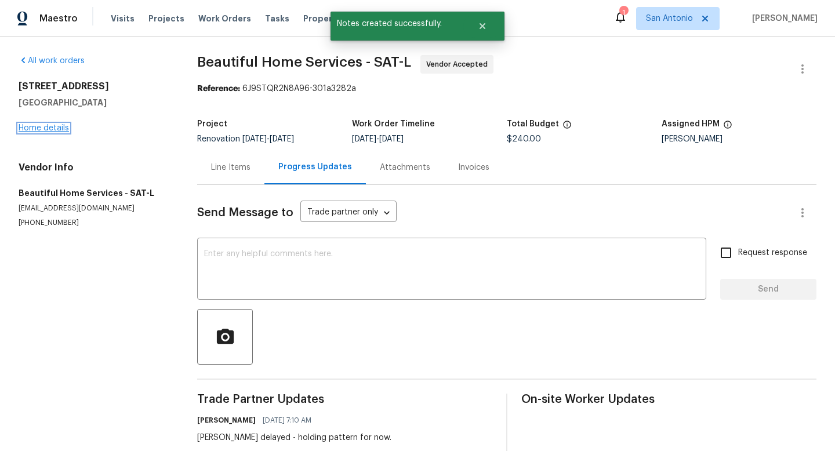
click at [54, 128] on link "Home details" at bounding box center [44, 128] width 50 height 8
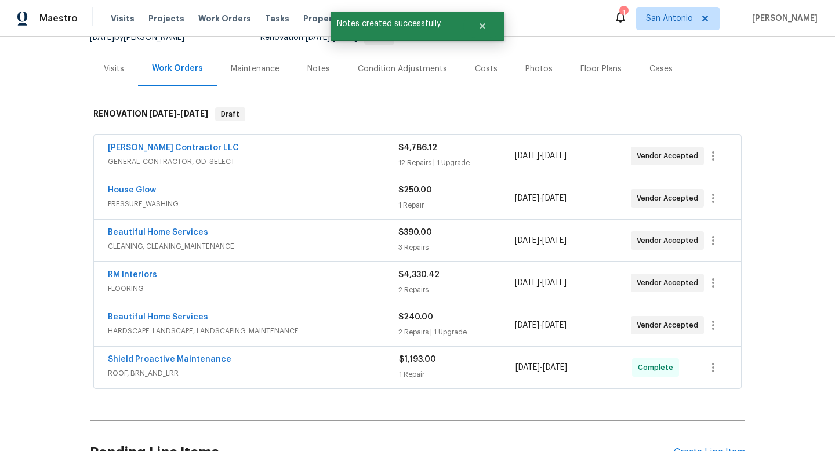
scroll to position [203, 0]
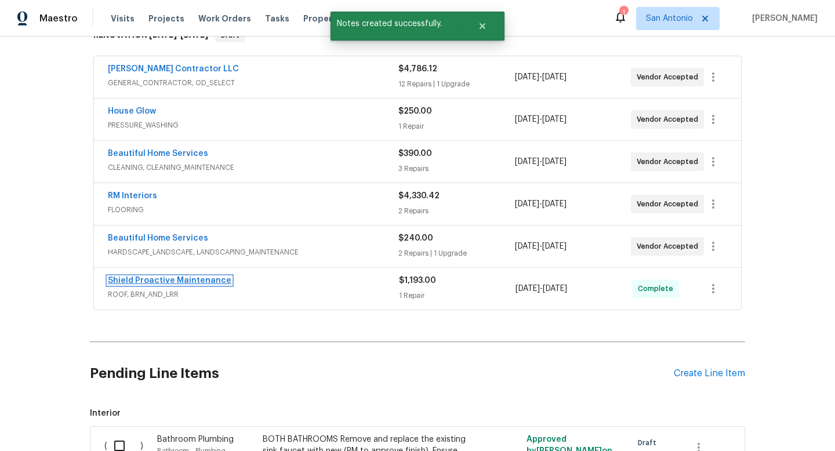
click at [161, 279] on link "Shield Proactive Maintenance" at bounding box center [169, 281] width 123 height 8
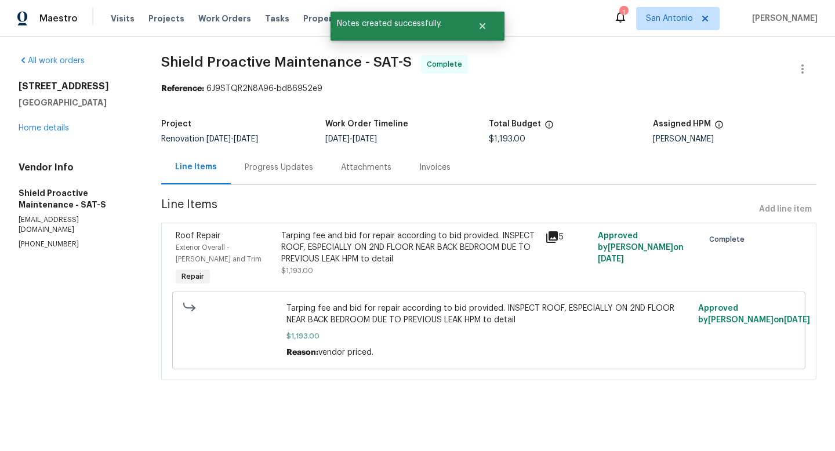
click at [289, 166] on div "Progress Updates" at bounding box center [279, 168] width 68 height 12
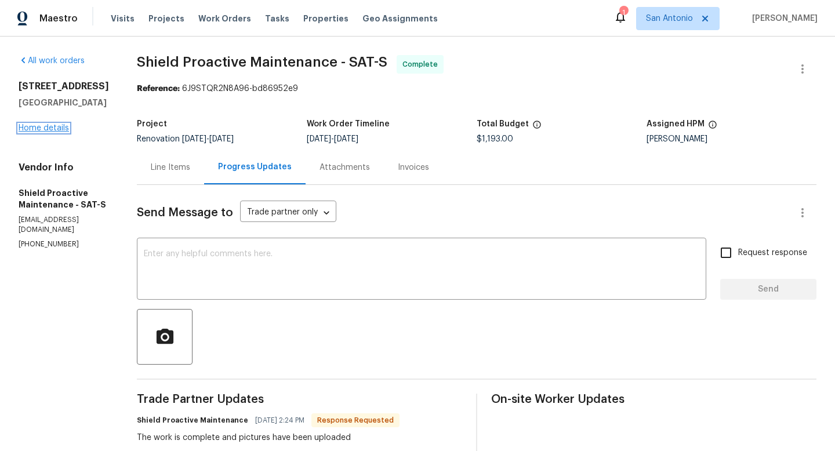
click at [45, 132] on link "Home details" at bounding box center [44, 128] width 50 height 8
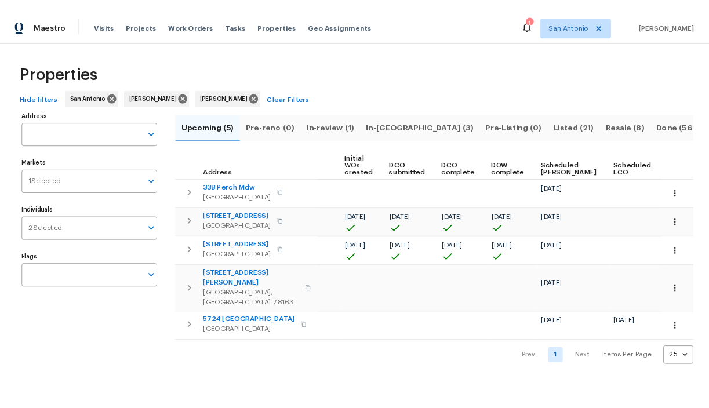
scroll to position [0, 141]
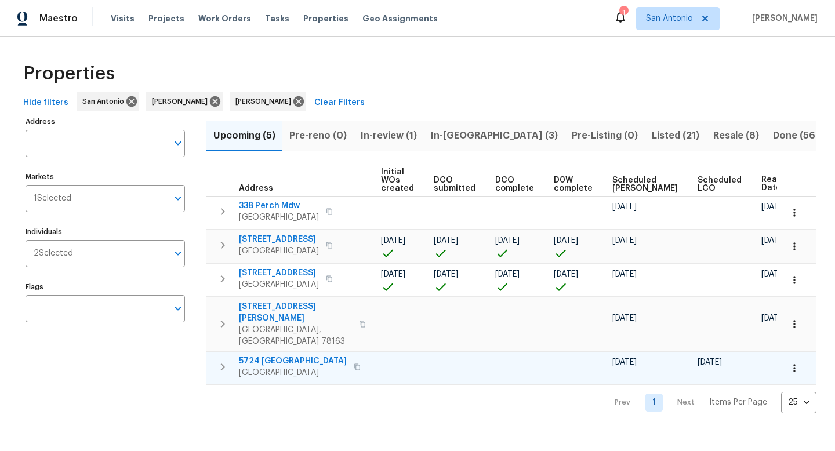
click at [276, 355] on span "5724 [GEOGRAPHIC_DATA]" at bounding box center [293, 361] width 108 height 12
click at [797, 362] on icon "button" at bounding box center [794, 368] width 12 height 12
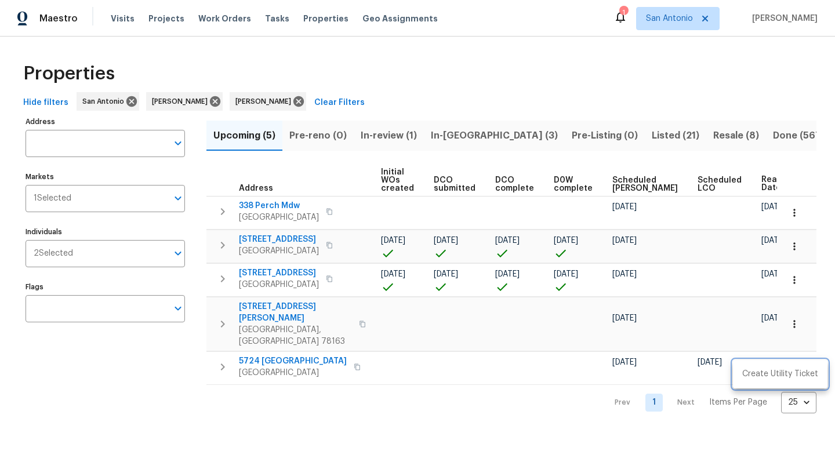
click at [386, 378] on div at bounding box center [417, 225] width 835 height 451
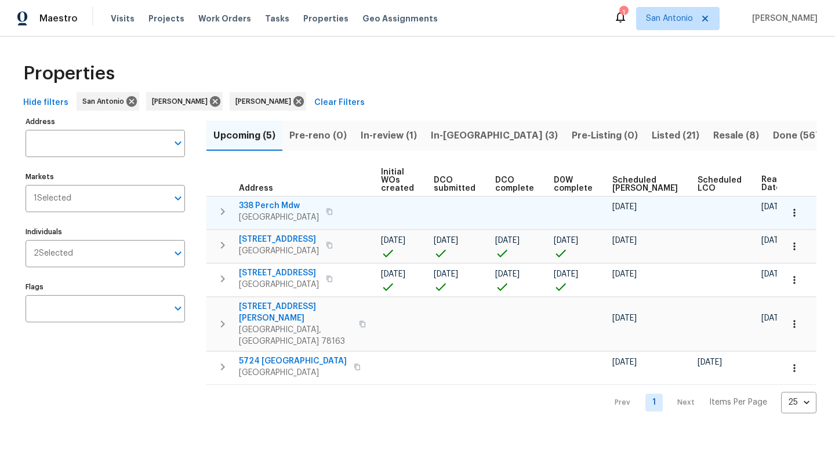
click at [799, 216] on icon "button" at bounding box center [794, 213] width 12 height 12
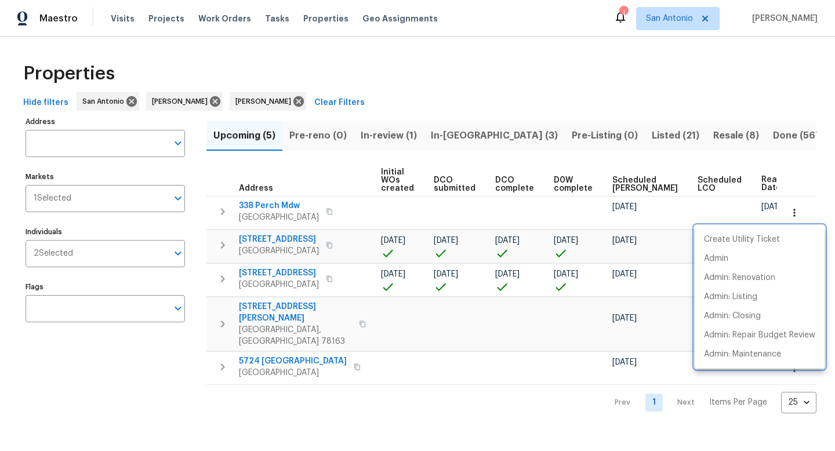
click at [791, 187] on div at bounding box center [417, 225] width 835 height 451
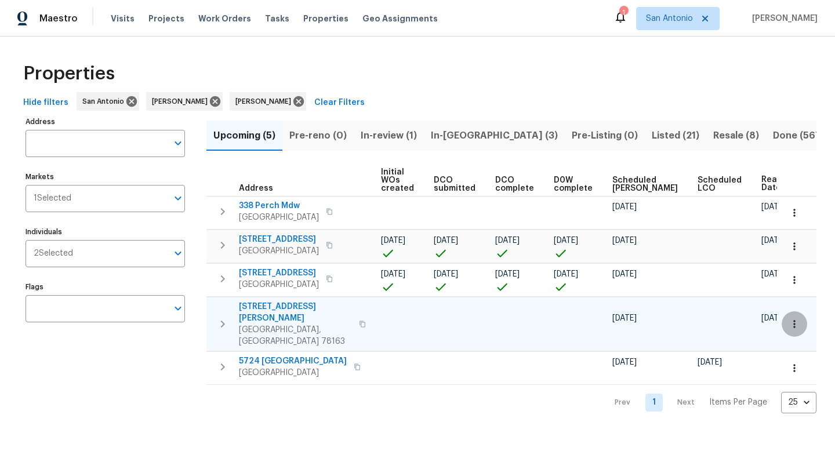
click at [796, 311] on button "button" at bounding box center [794, 324] width 26 height 26
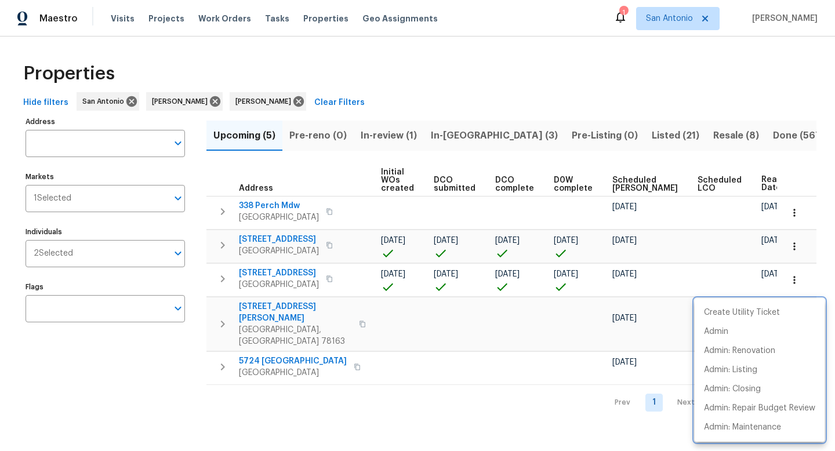
click at [797, 174] on div at bounding box center [417, 225] width 835 height 451
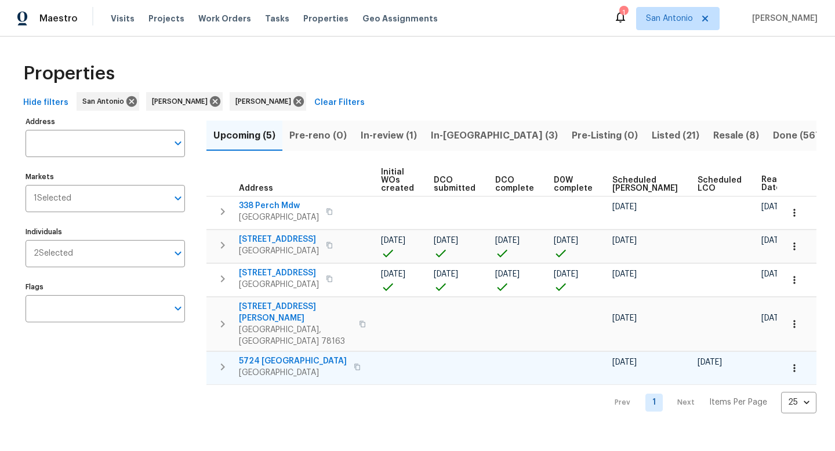
click at [795, 362] on icon "button" at bounding box center [794, 368] width 12 height 12
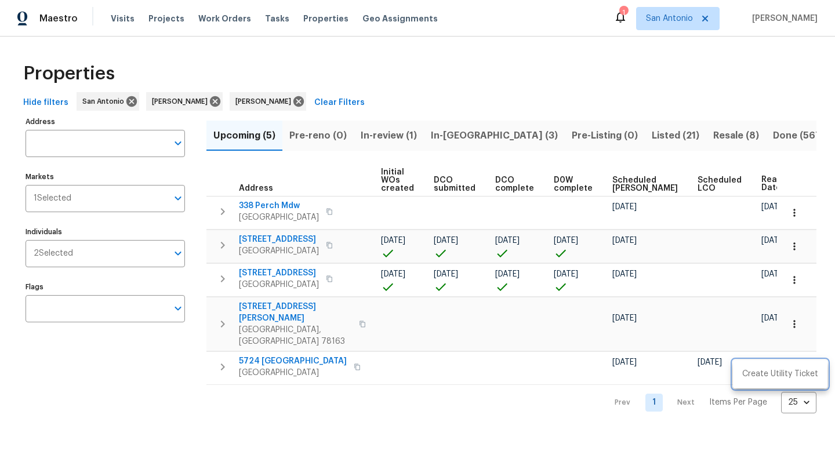
click at [795, 347] on div at bounding box center [417, 225] width 835 height 451
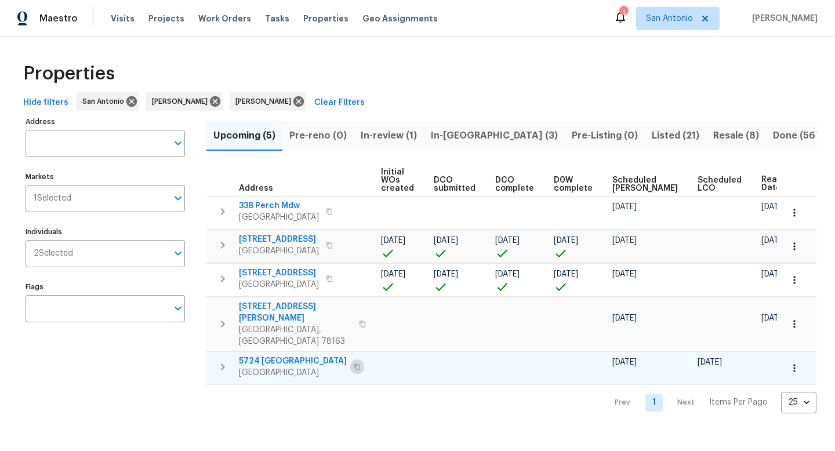
click at [354, 363] on icon "button" at bounding box center [357, 366] width 7 height 7
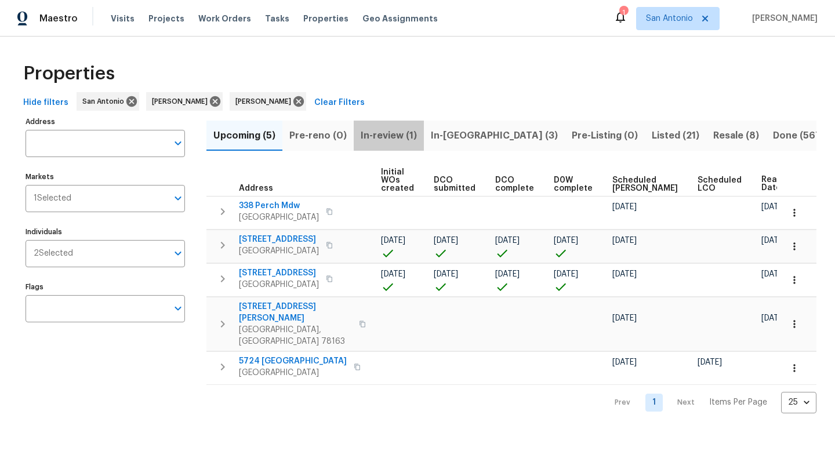
click at [381, 133] on span "In-review (1)" at bounding box center [389, 136] width 56 height 16
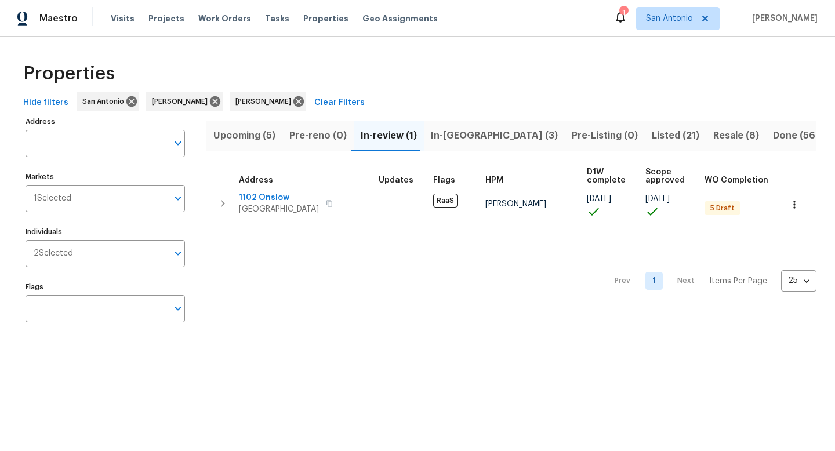
click at [443, 136] on span "In-reno (3)" at bounding box center [494, 136] width 127 height 16
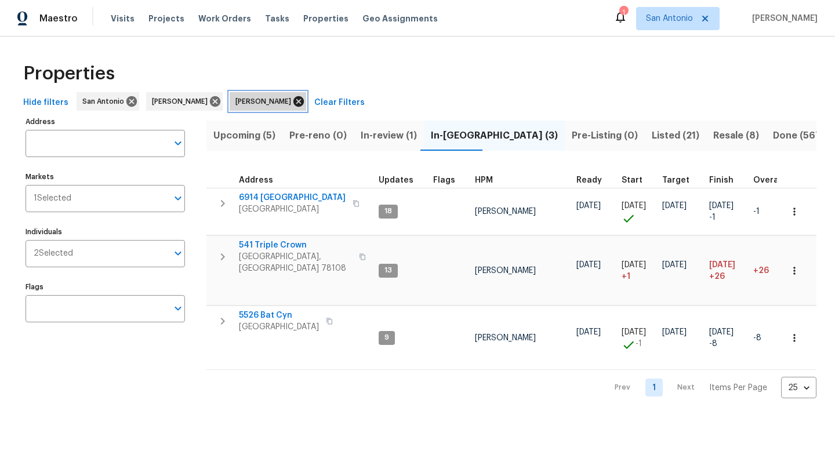
click at [292, 103] on icon at bounding box center [298, 101] width 13 height 13
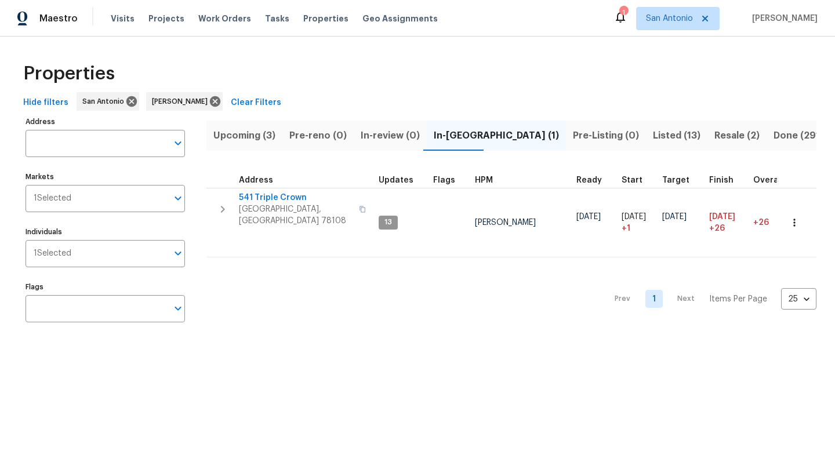
click at [653, 136] on span "Listed (13)" at bounding box center [677, 136] width 48 height 16
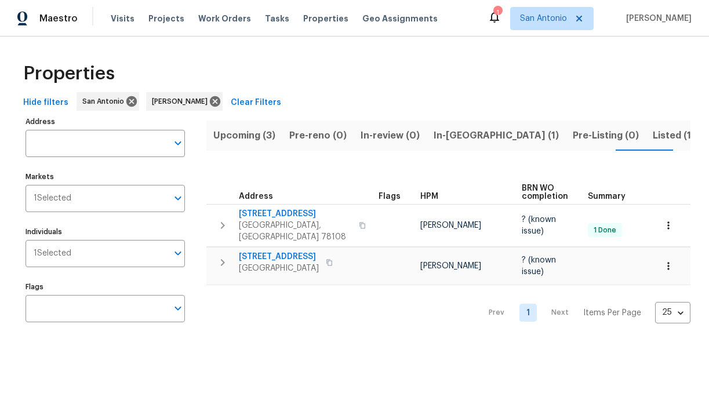
click at [653, 133] on span "Listed (13)" at bounding box center [677, 136] width 48 height 16
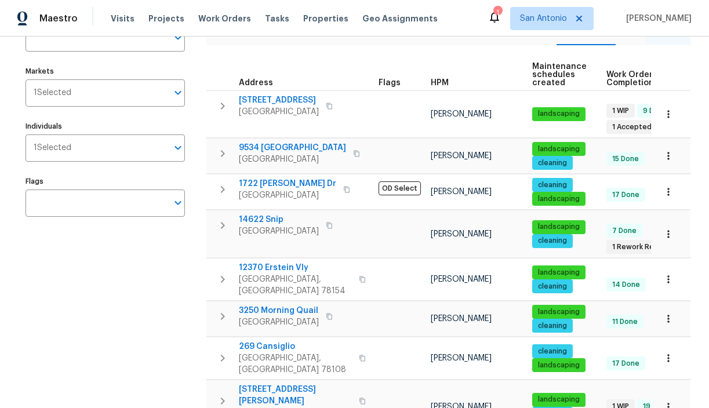
scroll to position [107, 0]
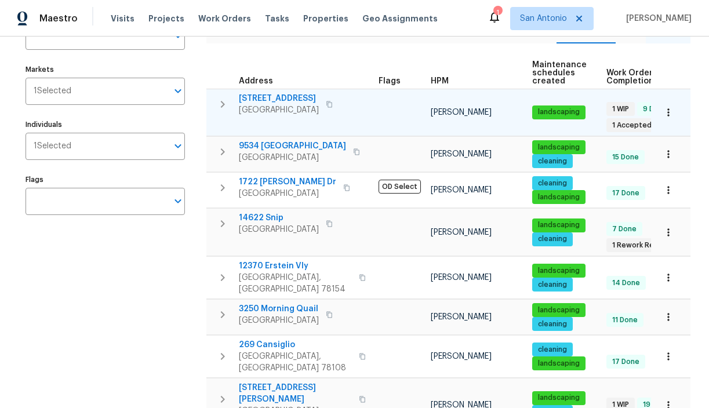
click at [281, 99] on span "23006 Woodlawn Rdg" at bounding box center [279, 99] width 80 height 12
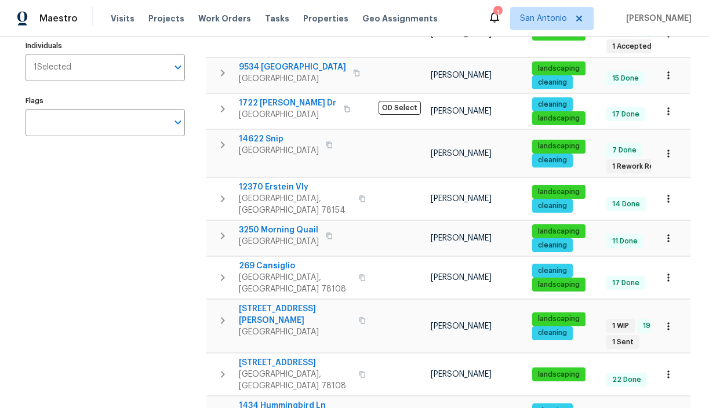
scroll to position [180, 0]
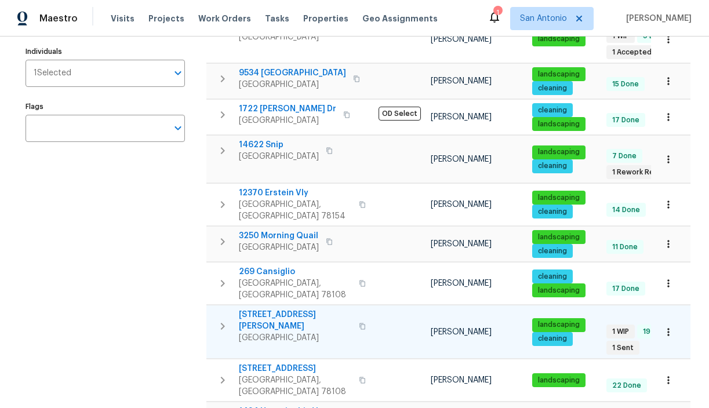
click at [273, 309] on span "8310 Dudley Dr" at bounding box center [295, 320] width 113 height 23
click at [663, 326] on icon "button" at bounding box center [669, 332] width 12 height 12
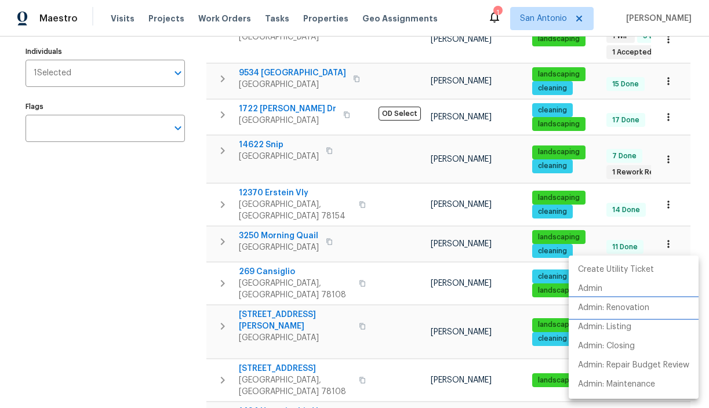
click at [637, 308] on p "Admin: Renovation" at bounding box center [613, 308] width 71 height 12
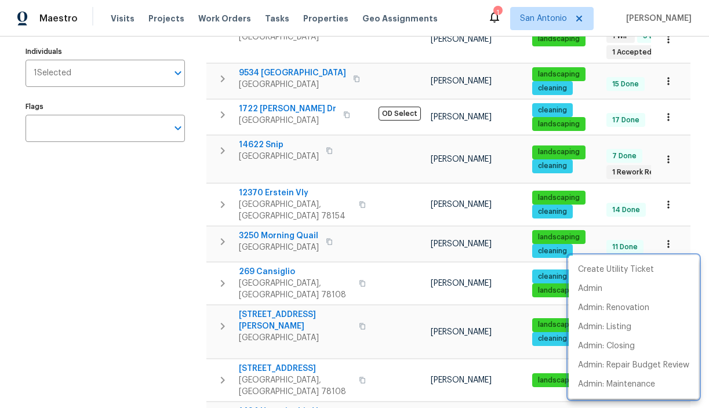
click at [193, 282] on div at bounding box center [354, 204] width 709 height 408
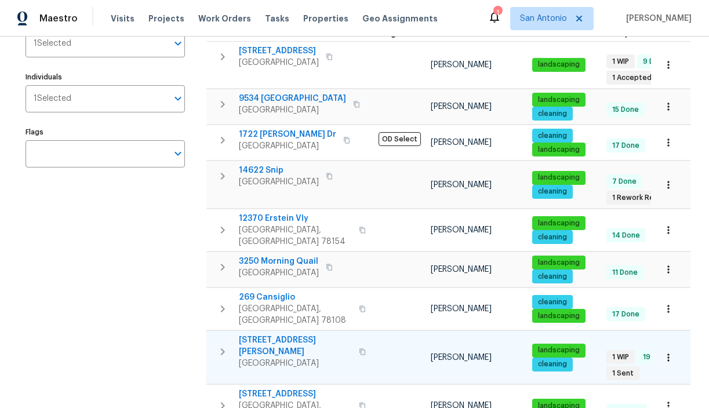
scroll to position [154, 0]
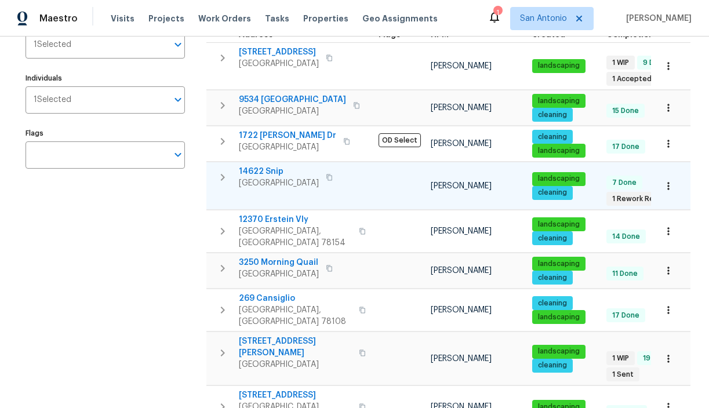
click at [266, 172] on span "14622 Snip" at bounding box center [279, 172] width 80 height 12
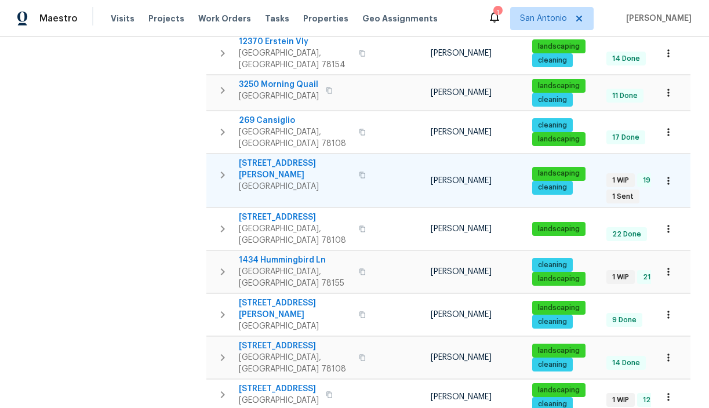
scroll to position [336, 0]
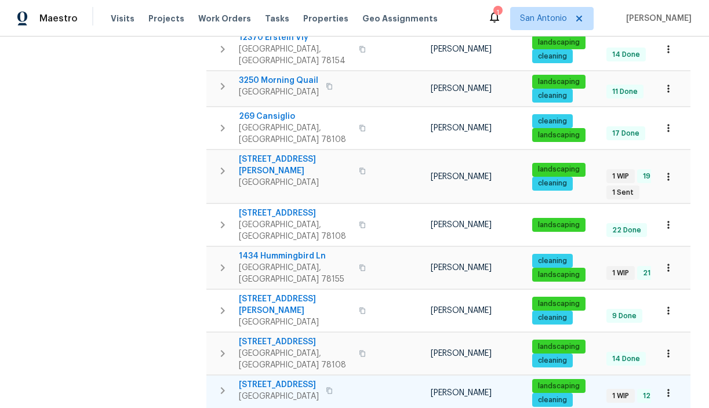
click at [288, 379] on span "9934 Spruce Ridge Dr" at bounding box center [279, 385] width 80 height 12
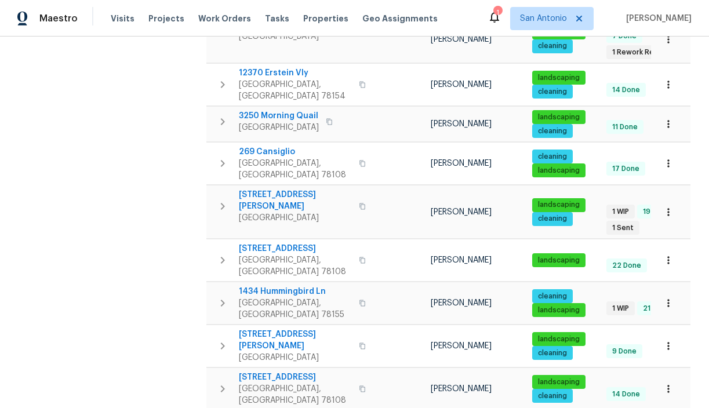
scroll to position [292, 0]
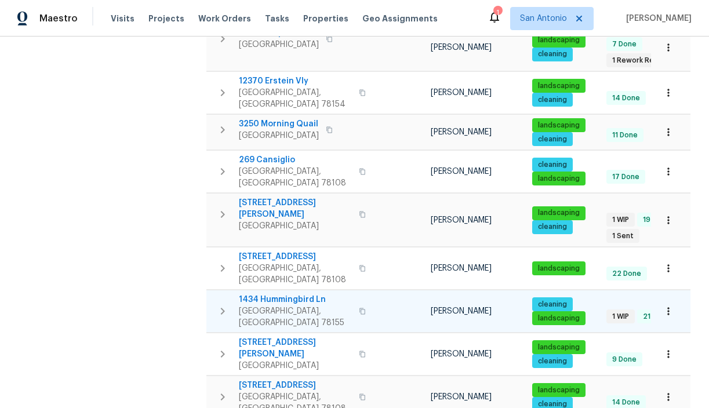
click at [270, 294] on span "1434 Hummingbird Ln" at bounding box center [295, 300] width 113 height 12
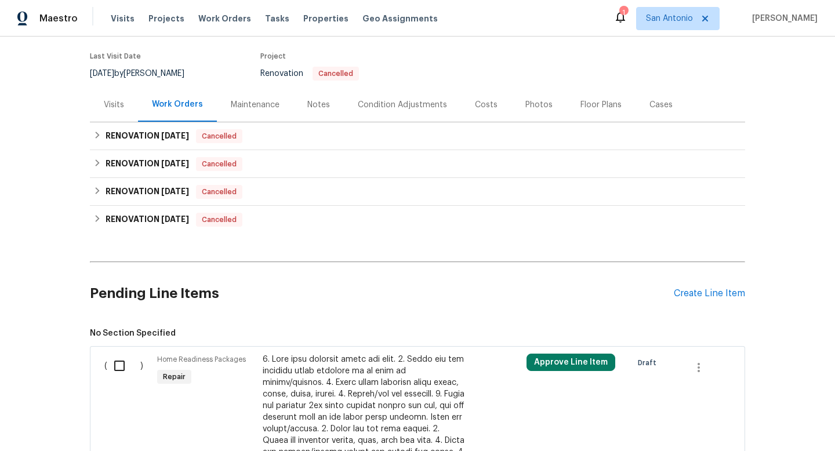
scroll to position [93, 0]
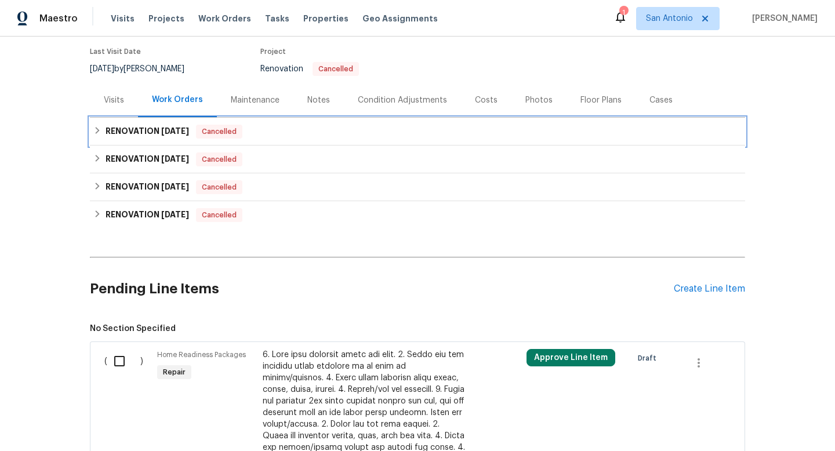
click at [97, 130] on icon at bounding box center [97, 130] width 8 height 8
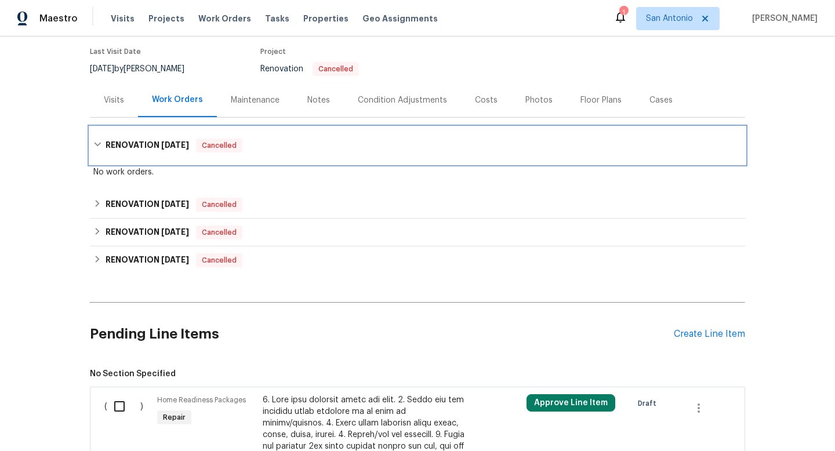
click at [96, 145] on icon at bounding box center [97, 145] width 7 height 4
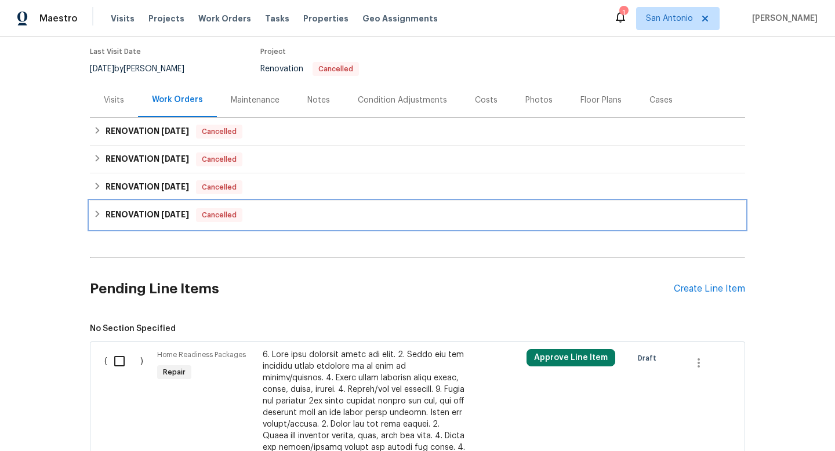
click at [99, 214] on icon at bounding box center [97, 214] width 8 height 8
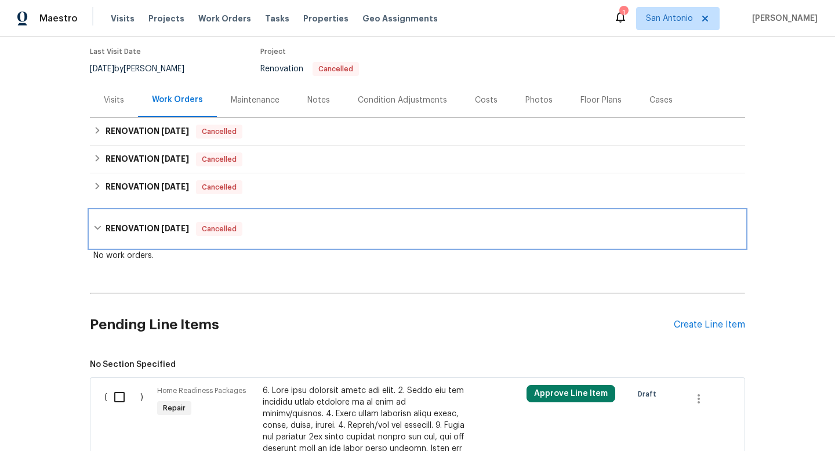
click at [97, 224] on icon at bounding box center [97, 228] width 8 height 8
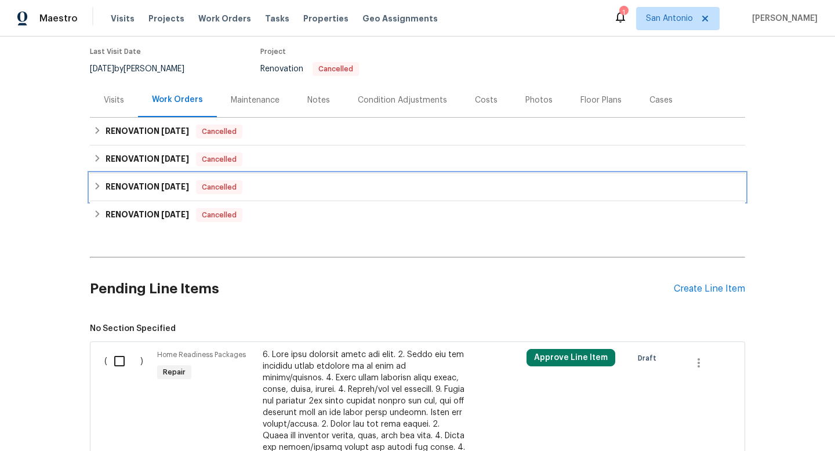
click at [98, 185] on icon at bounding box center [98, 186] width 4 height 7
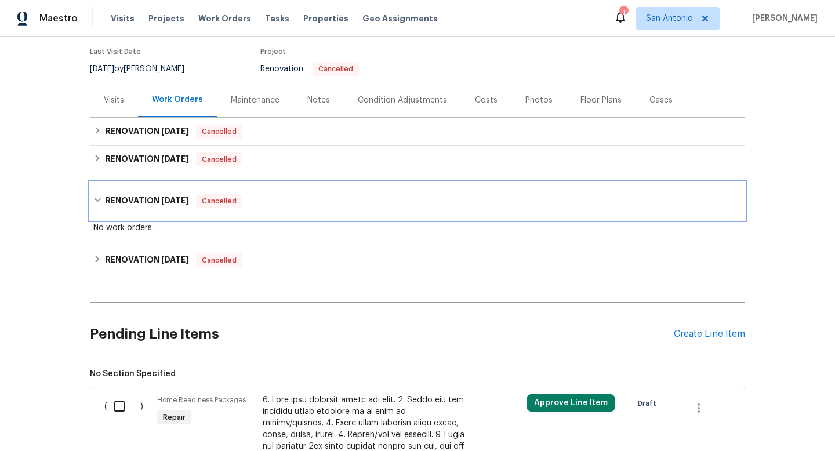
click at [97, 197] on icon at bounding box center [97, 200] width 8 height 8
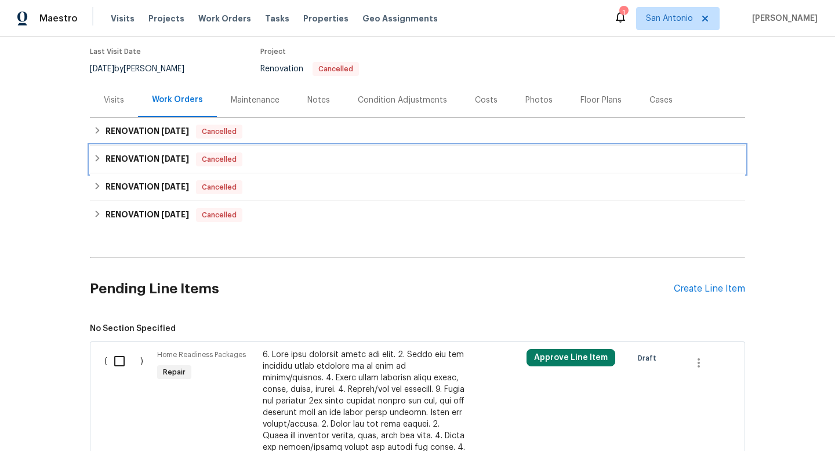
click at [97, 157] on icon at bounding box center [98, 158] width 4 height 7
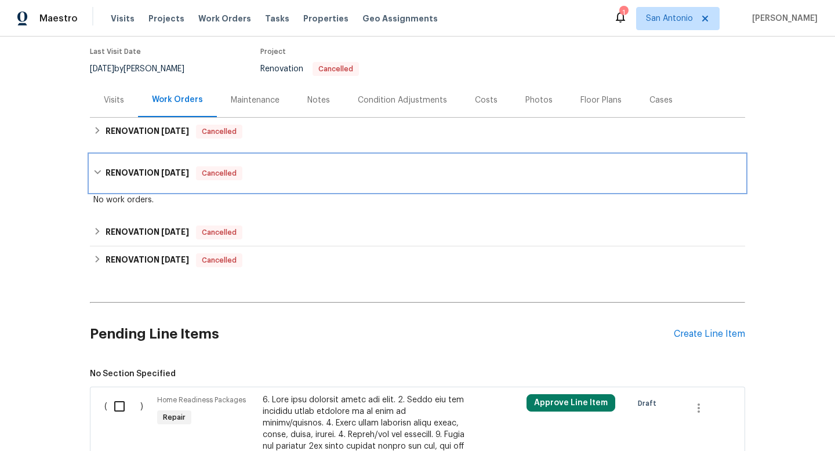
click at [100, 170] on icon at bounding box center [97, 172] width 7 height 4
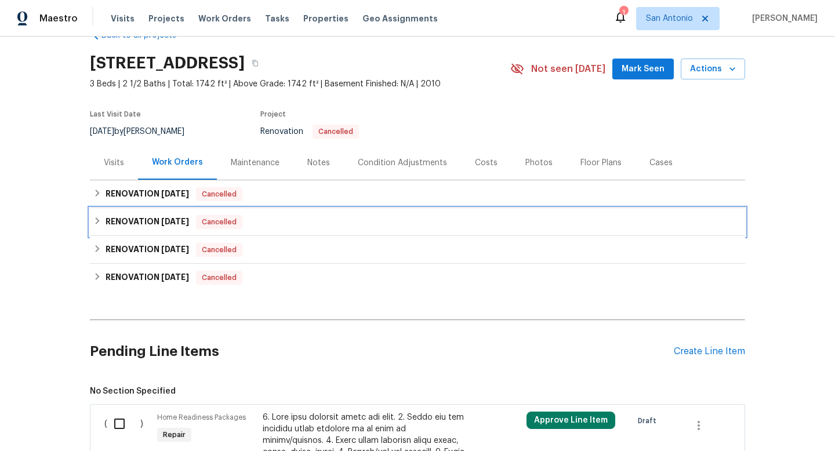
scroll to position [0, 0]
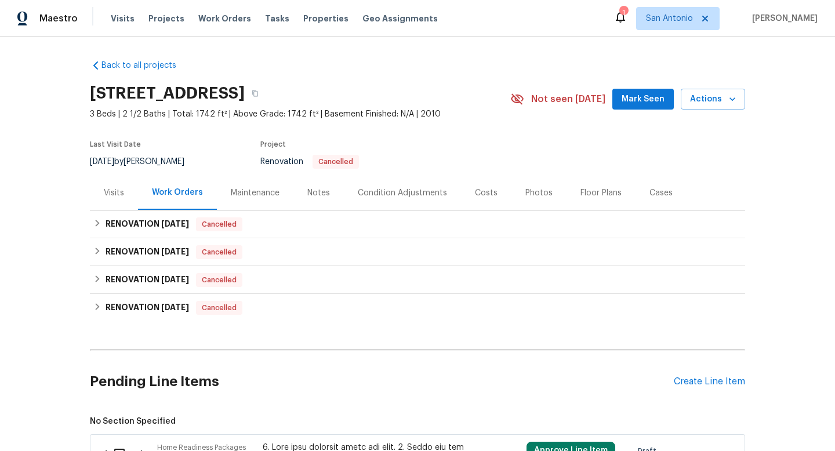
click at [315, 191] on div "Notes" at bounding box center [318, 193] width 23 height 12
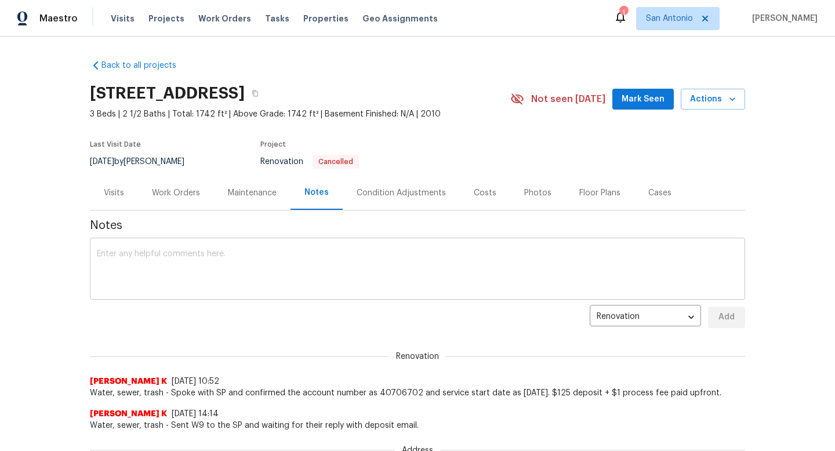
click at [313, 257] on textarea at bounding box center [417, 270] width 641 height 41
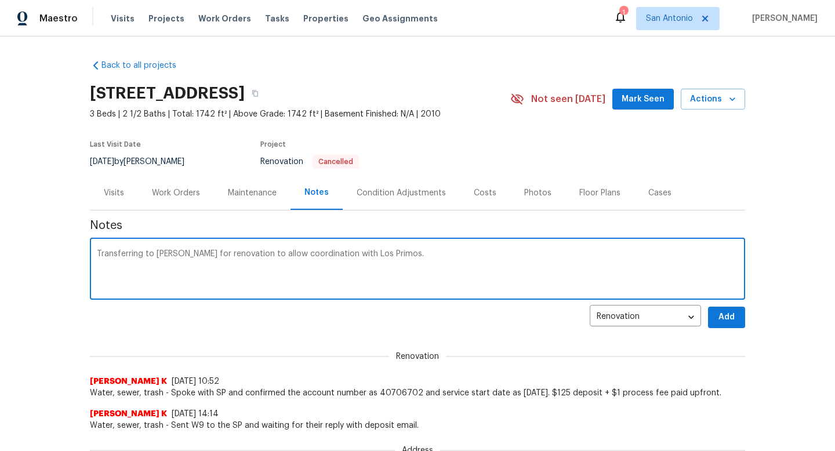
type textarea "Transferring to Felix Ramos for renovation to allow coordination with Los Primo…"
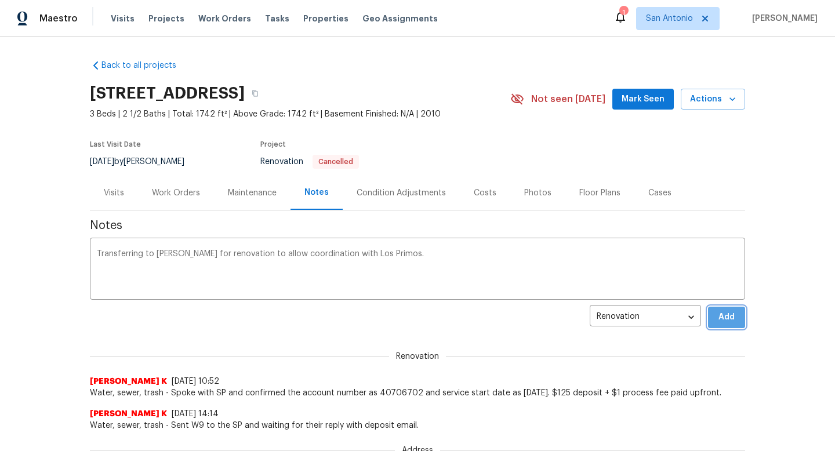
click at [717, 319] on span "Add" at bounding box center [726, 317] width 19 height 14
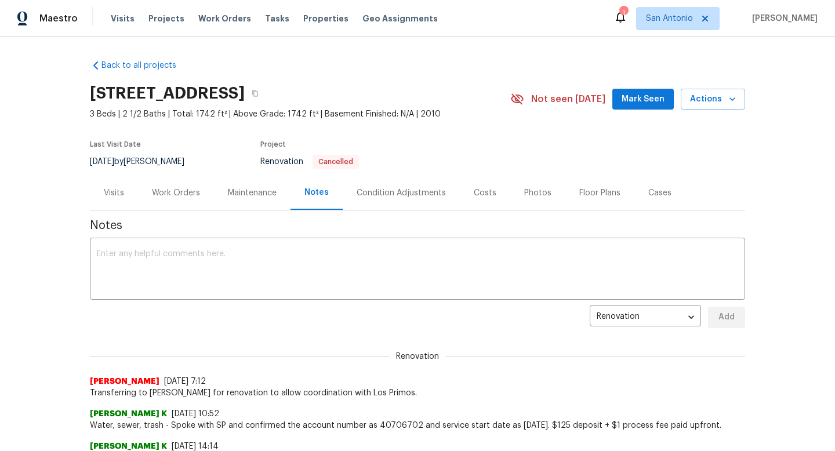
click at [650, 99] on span "Mark Seen" at bounding box center [642, 99] width 43 height 14
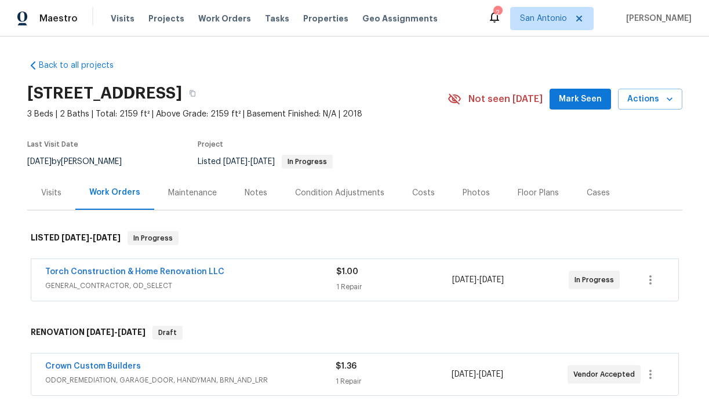
click at [248, 193] on div "Notes" at bounding box center [256, 193] width 23 height 12
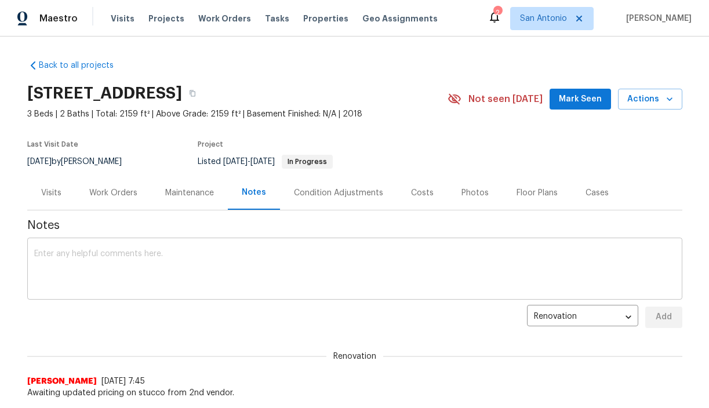
click at [165, 250] on textarea at bounding box center [354, 270] width 641 height 41
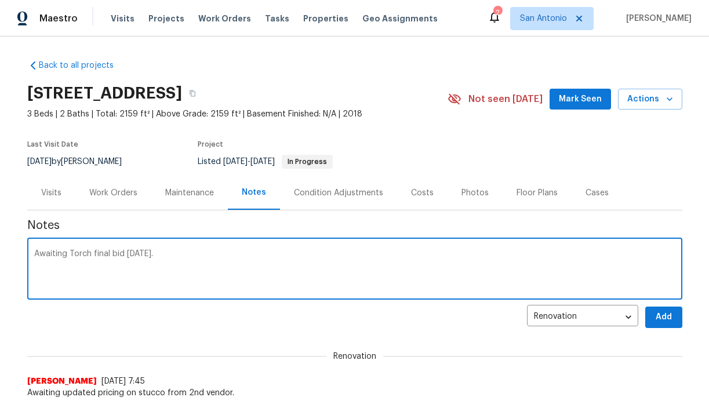
type textarea "Awaiting Torch final bid [DATE]."
click at [667, 317] on span "Add" at bounding box center [663, 317] width 19 height 14
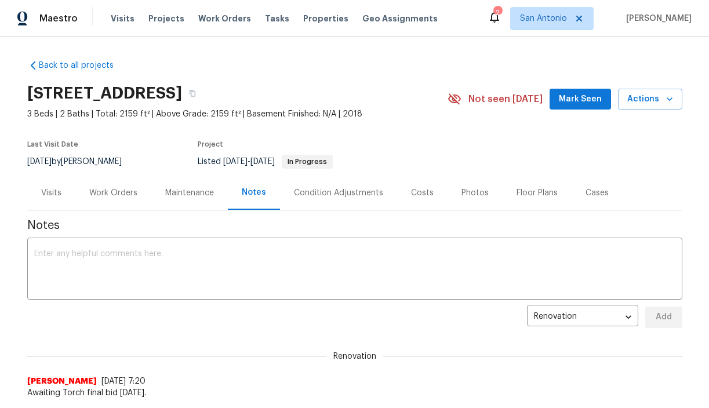
click at [575, 96] on span "Mark Seen" at bounding box center [580, 99] width 43 height 14
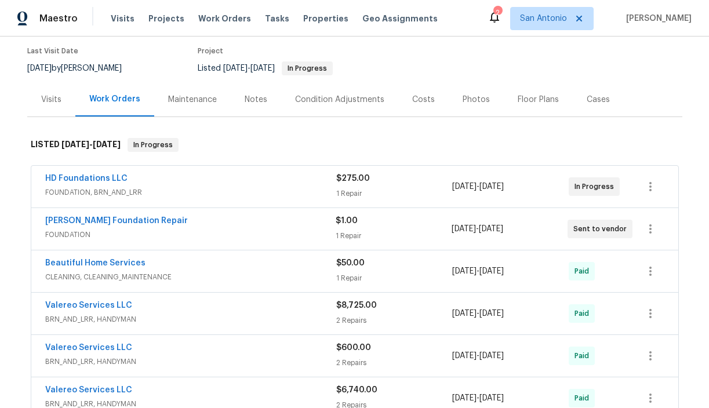
scroll to position [95, 0]
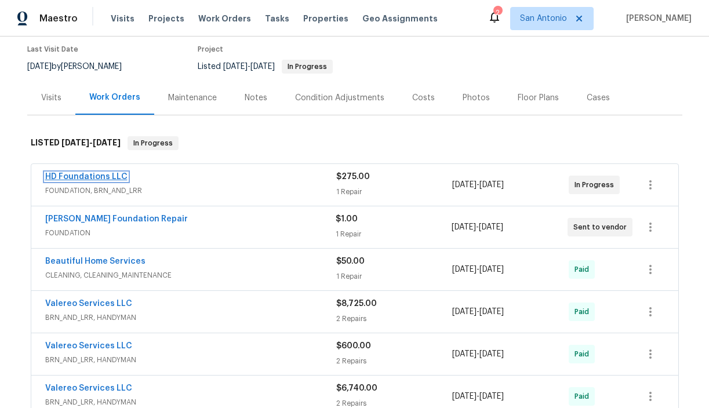
click at [86, 174] on link "HD Foundations LLC" at bounding box center [86, 177] width 82 height 8
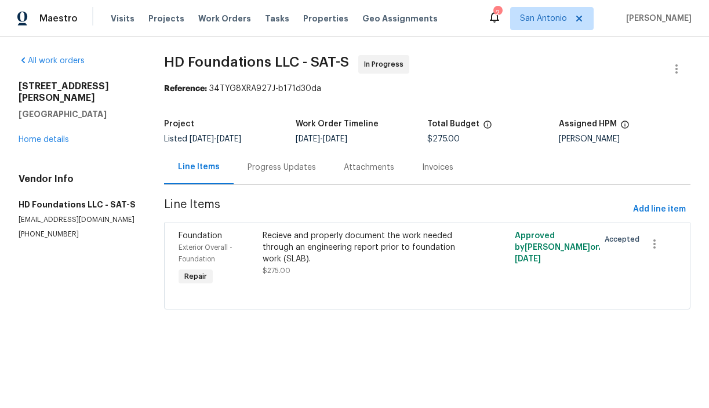
click at [281, 168] on div "Progress Updates" at bounding box center [282, 168] width 68 height 12
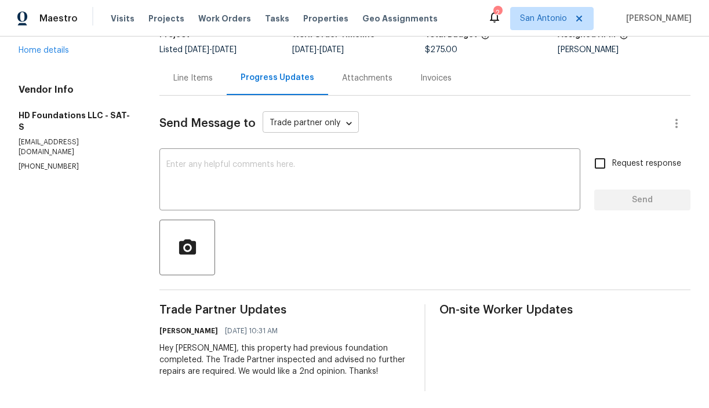
scroll to position [91, 0]
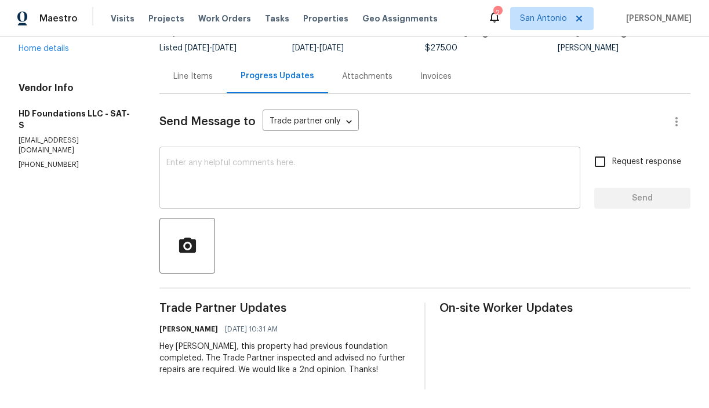
click at [260, 164] on textarea at bounding box center [369, 179] width 407 height 41
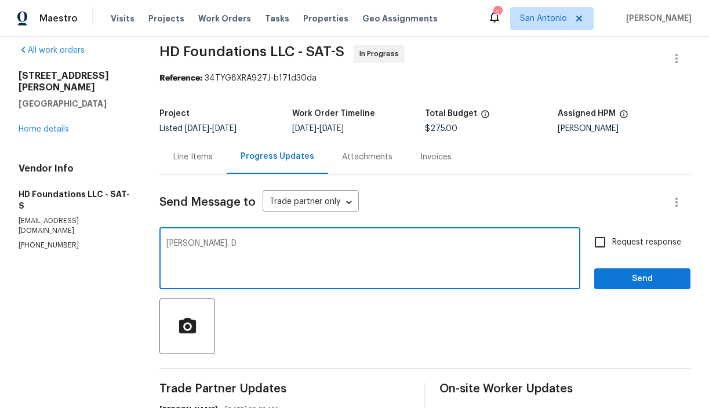
scroll to position [0, 0]
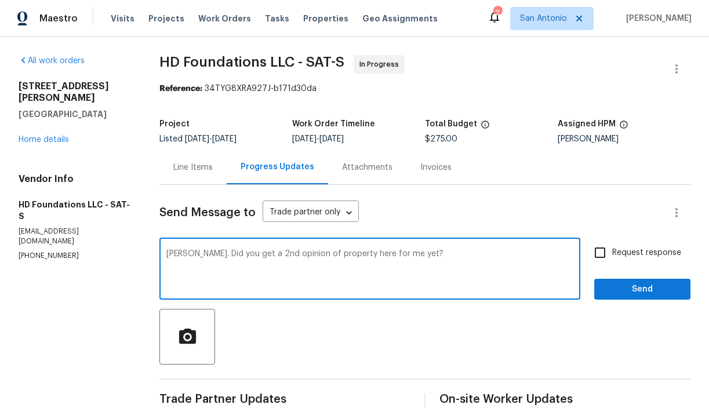
type textarea "[PERSON_NAME]. Did you get a 2nd opinion of property here for me yet?"
click at [659, 291] on span "Send" at bounding box center [642, 289] width 78 height 14
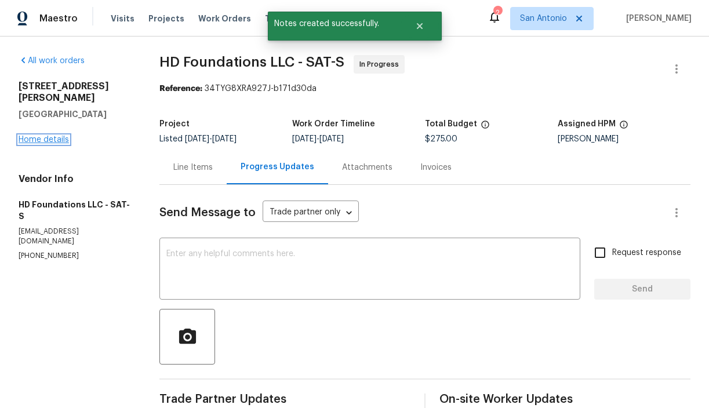
click at [56, 136] on link "Home details" at bounding box center [44, 140] width 50 height 8
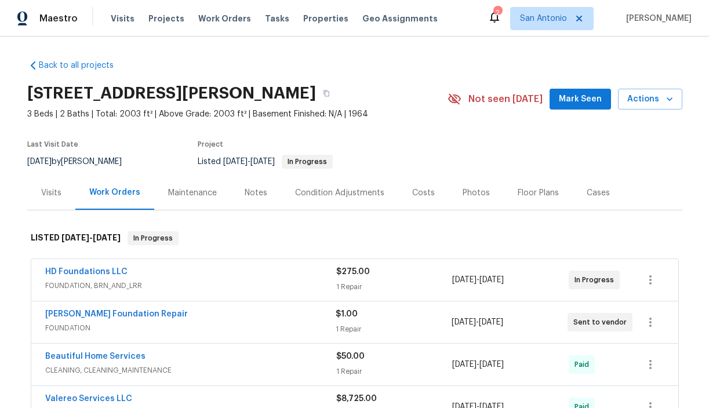
click at [588, 101] on span "Mark Seen" at bounding box center [580, 99] width 43 height 14
click at [254, 195] on div "Notes" at bounding box center [256, 193] width 23 height 12
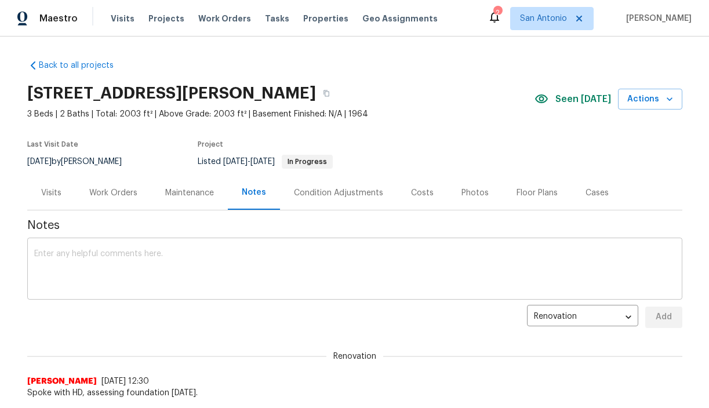
click at [237, 257] on textarea at bounding box center [354, 270] width 641 height 41
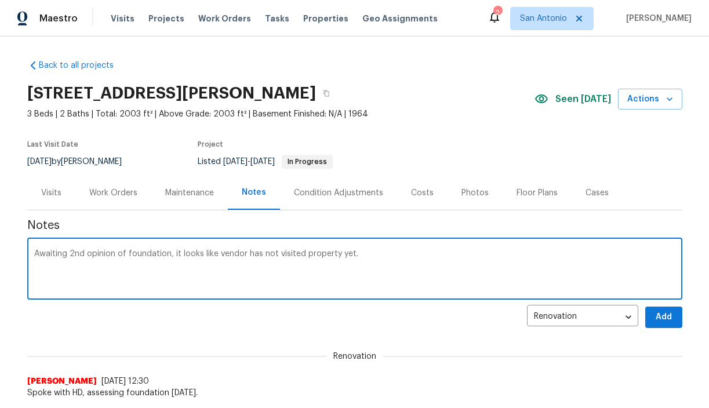
type textarea "Awaiting 2nd opinion of foundation, it looks like vendor has not visited proper…"
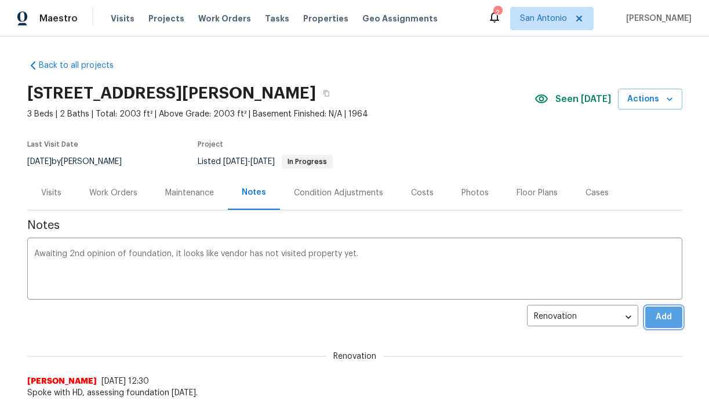
click at [675, 321] on button "Add" at bounding box center [663, 317] width 37 height 21
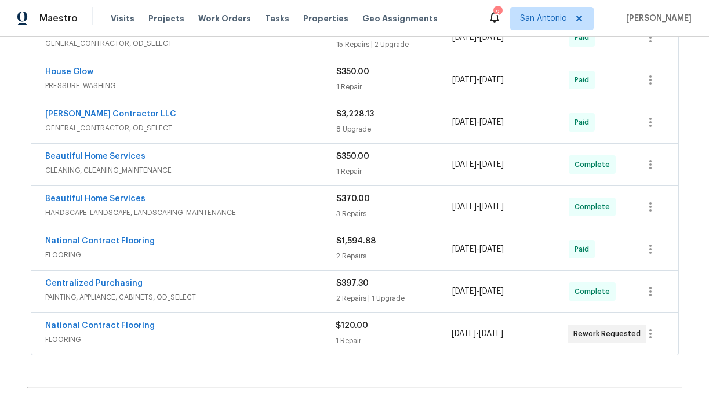
scroll to position [244, 0]
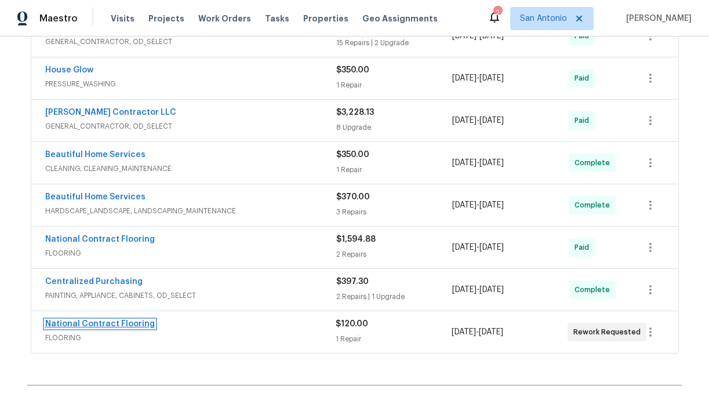
click at [77, 323] on link "National Contract Flooring" at bounding box center [100, 324] width 110 height 8
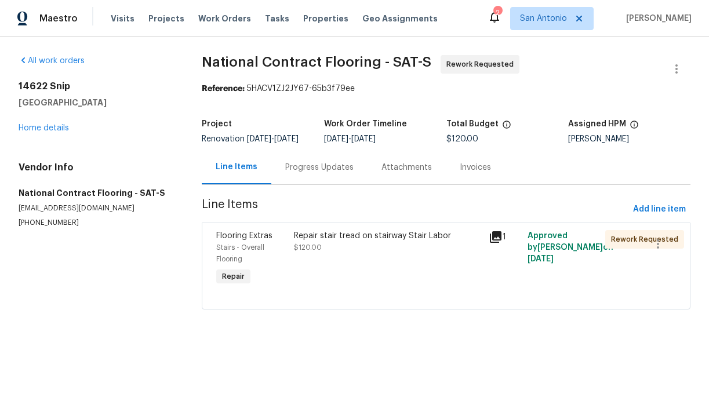
click at [340, 253] on div "Repair stair tread on stairway Stair Labor $120.00" at bounding box center [387, 241] width 187 height 23
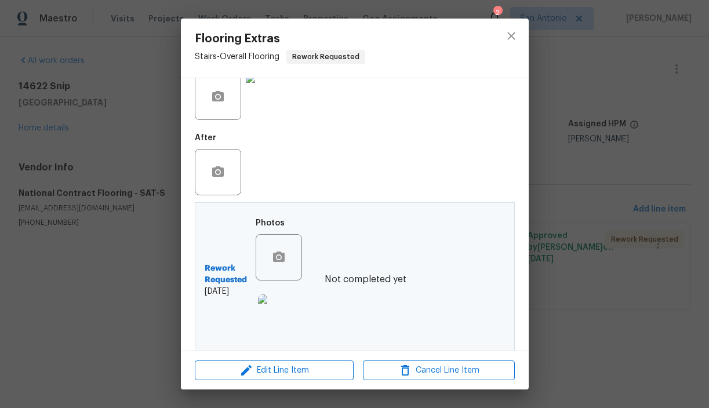
scroll to position [223, 0]
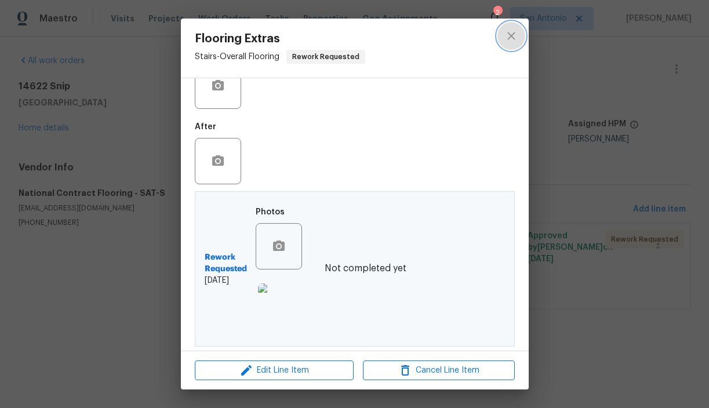
click at [513, 39] on icon "close" at bounding box center [511, 36] width 14 height 14
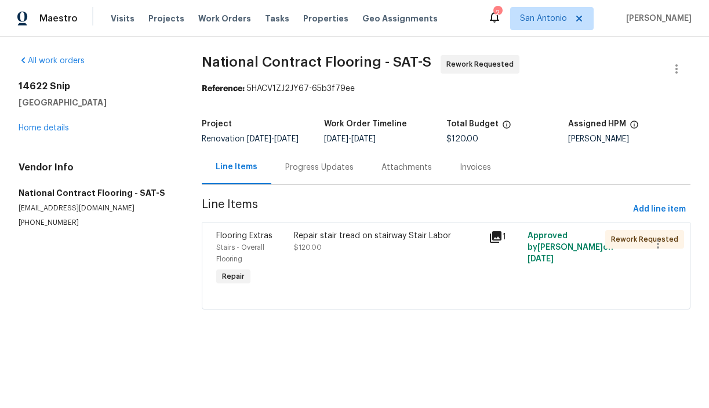
click at [322, 173] on div "Progress Updates" at bounding box center [319, 168] width 68 height 12
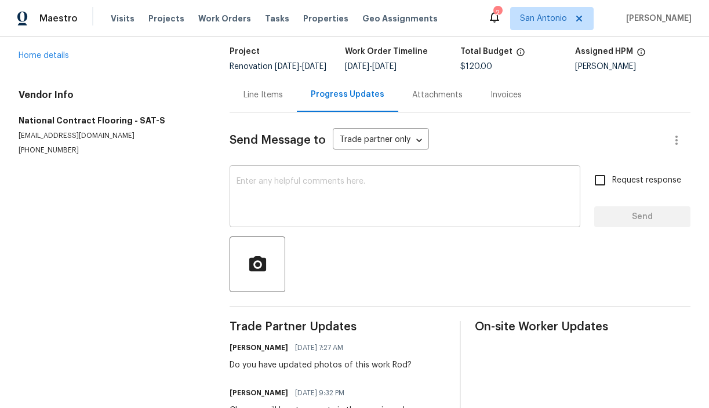
scroll to position [67, 0]
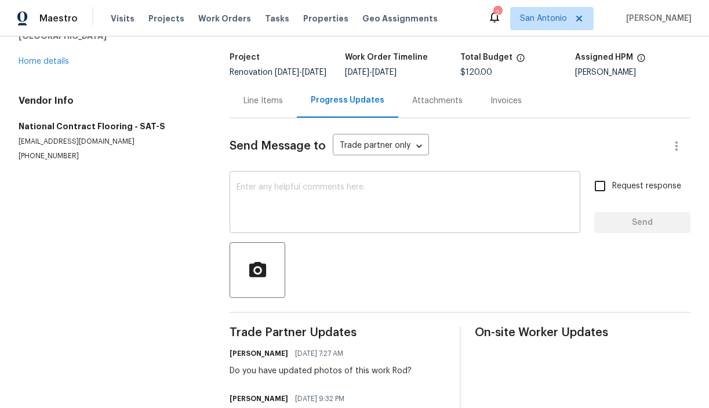
click at [310, 205] on textarea at bounding box center [405, 203] width 337 height 41
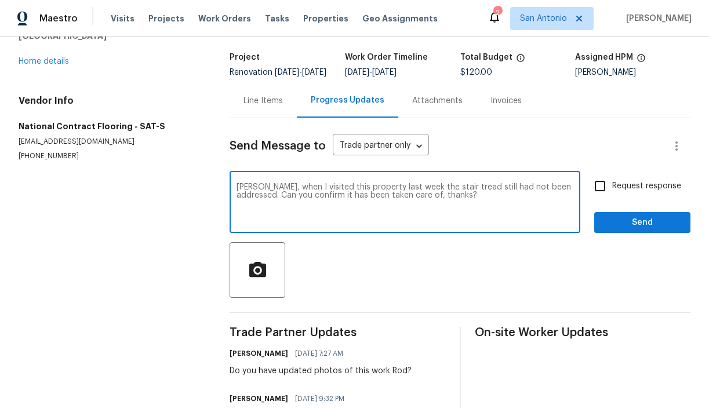
type textarea "[PERSON_NAME], when I visited this property last week the stair tread still had…"
click at [616, 228] on span "Send" at bounding box center [642, 223] width 78 height 14
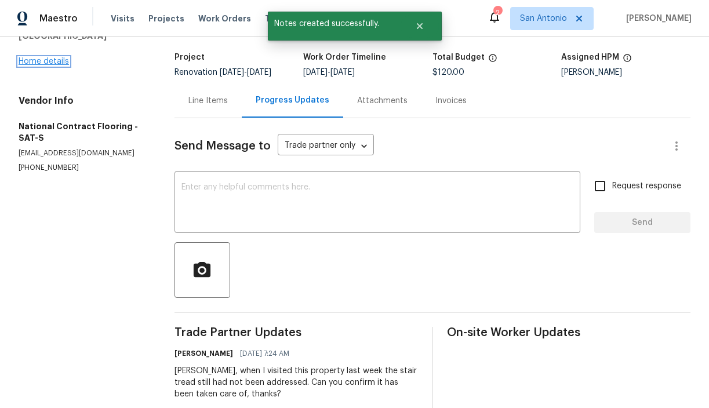
click at [57, 59] on link "Home details" at bounding box center [44, 61] width 50 height 8
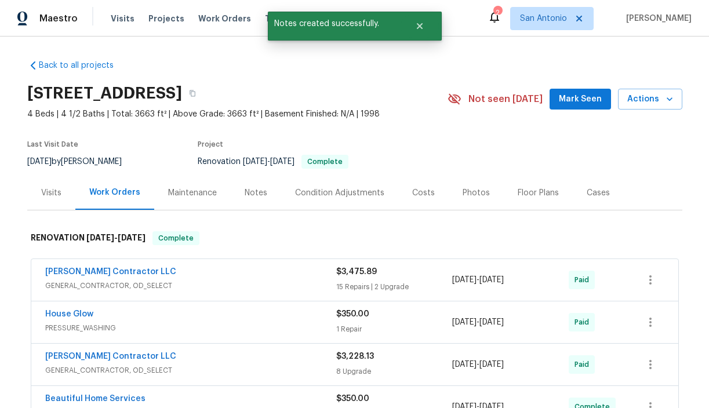
click at [257, 193] on div "Notes" at bounding box center [256, 193] width 23 height 12
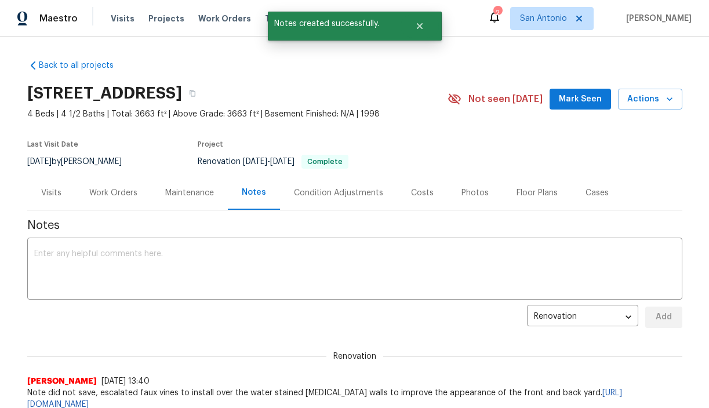
click at [583, 107] on button "Mark Seen" at bounding box center [580, 99] width 61 height 21
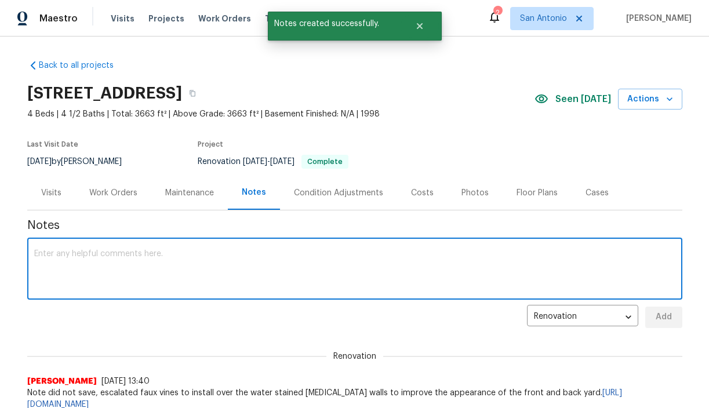
click at [242, 252] on textarea at bounding box center [354, 270] width 641 height 41
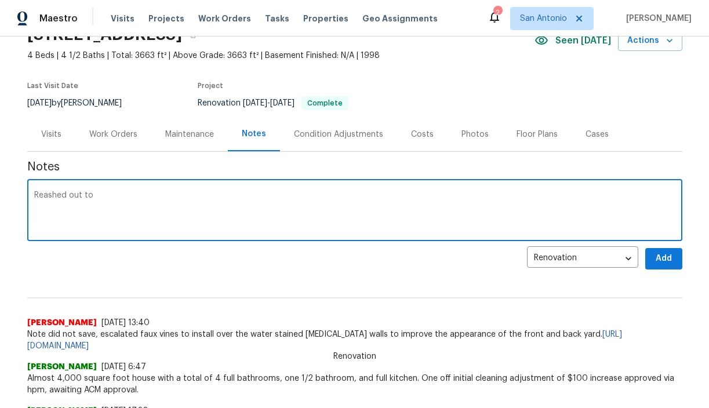
scroll to position [56, 0]
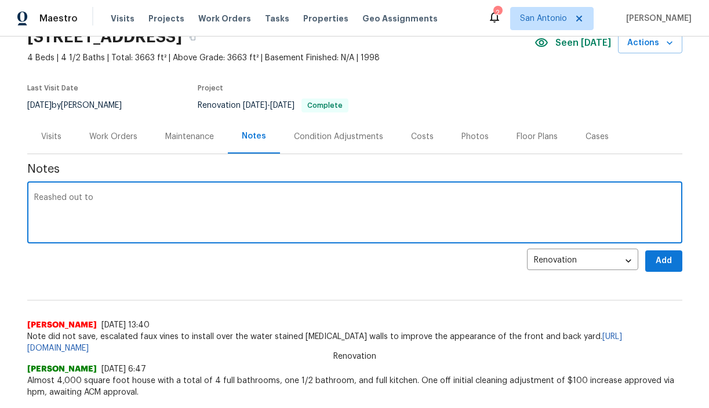
click at [51, 197] on textarea "Reashed out to" at bounding box center [354, 214] width 641 height 41
click at [115, 198] on textarea "Reached out to" at bounding box center [354, 214] width 641 height 41
type textarea "Reached out to flooring vendor to verify they have been back to address stair s…"
click at [665, 261] on span "Add" at bounding box center [663, 261] width 19 height 14
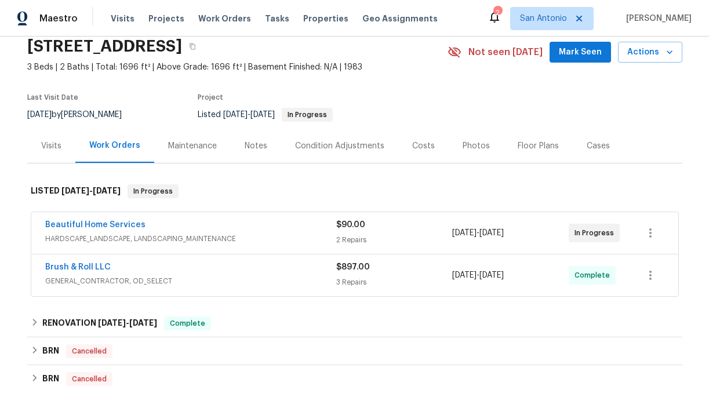
scroll to position [65, 0]
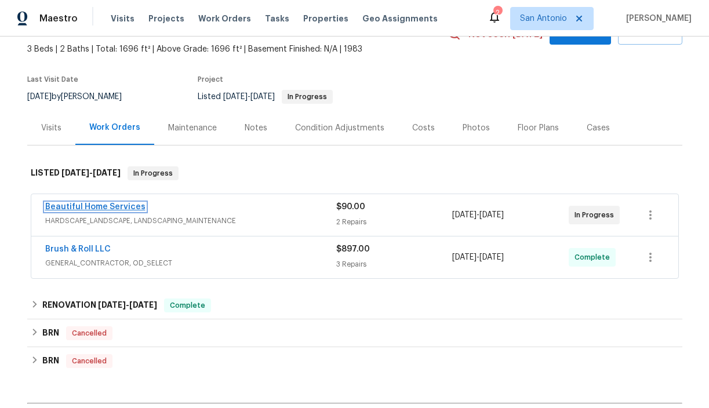
click at [74, 207] on link "Beautiful Home Services" at bounding box center [95, 207] width 100 height 8
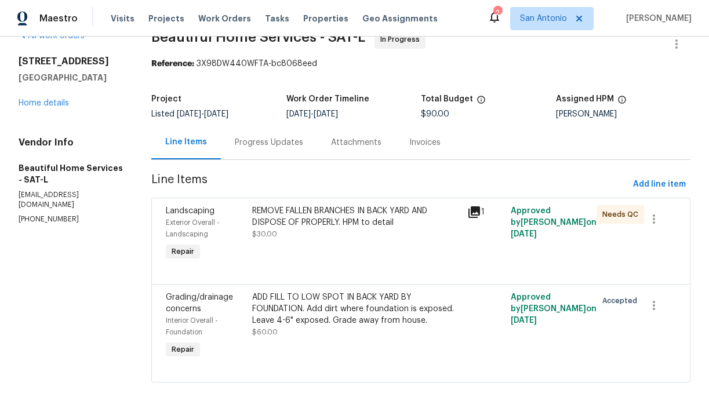
scroll to position [26, 0]
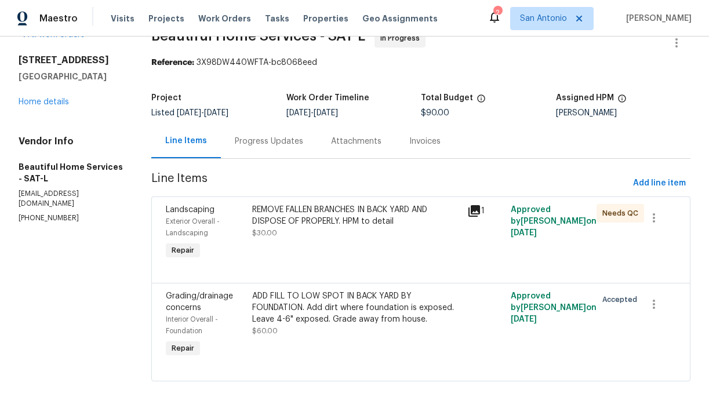
click at [304, 239] on div "REMOVE FALLEN BRANCHES IN BACK YARD AND DISPOSE OF PROPERLY. HPM to detail $30.…" at bounding box center [356, 221] width 209 height 35
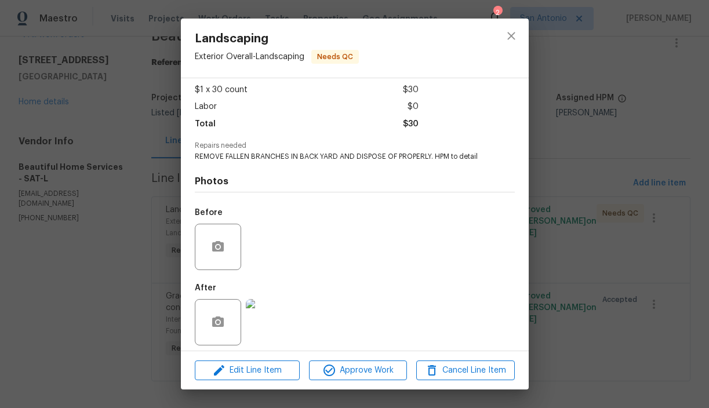
scroll to position [68, 0]
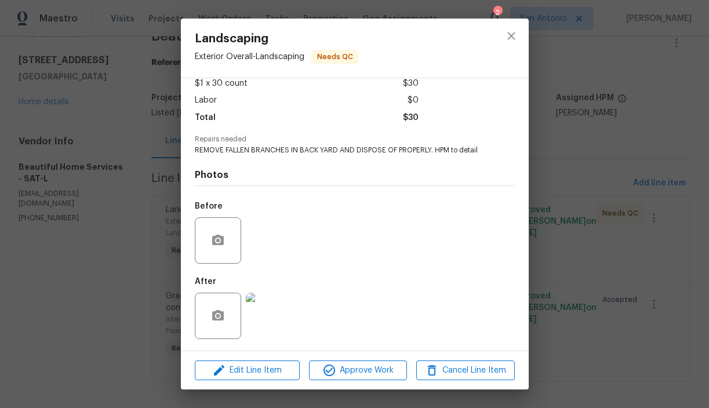
click at [271, 317] on img at bounding box center [269, 316] width 46 height 46
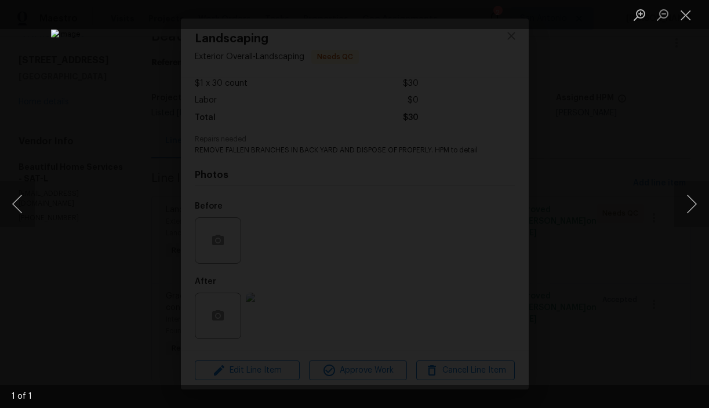
click at [510, 38] on div "Lightbox" at bounding box center [354, 204] width 709 height 408
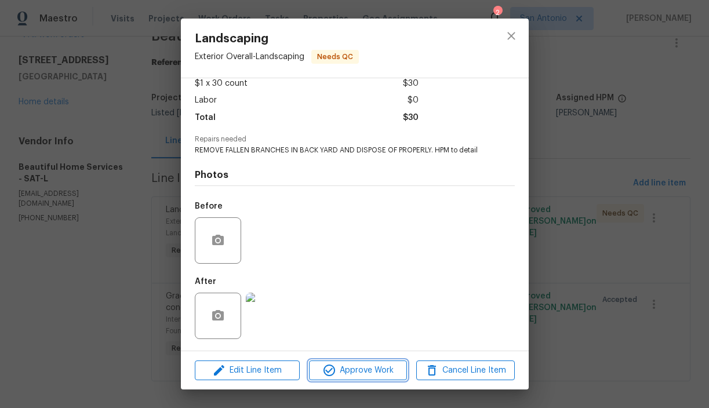
click at [368, 366] on span "Approve Work" at bounding box center [357, 370] width 91 height 14
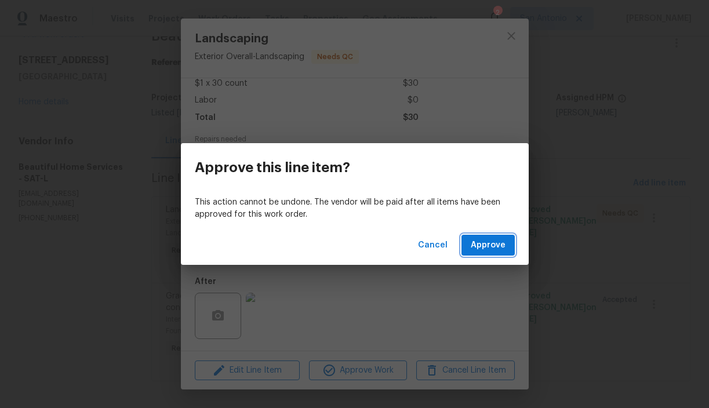
click at [476, 247] on span "Approve" at bounding box center [488, 245] width 35 height 14
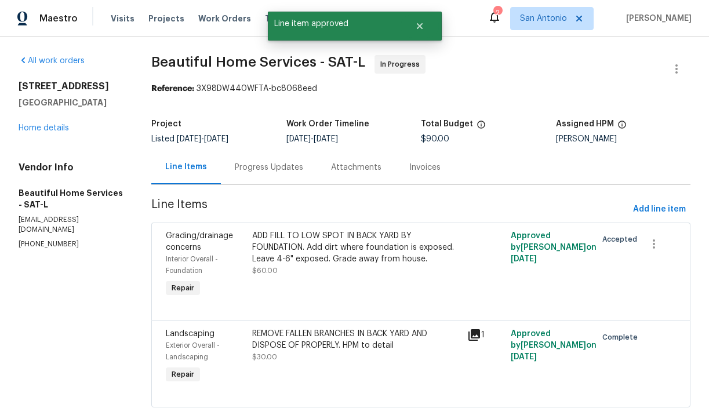
scroll to position [33, 0]
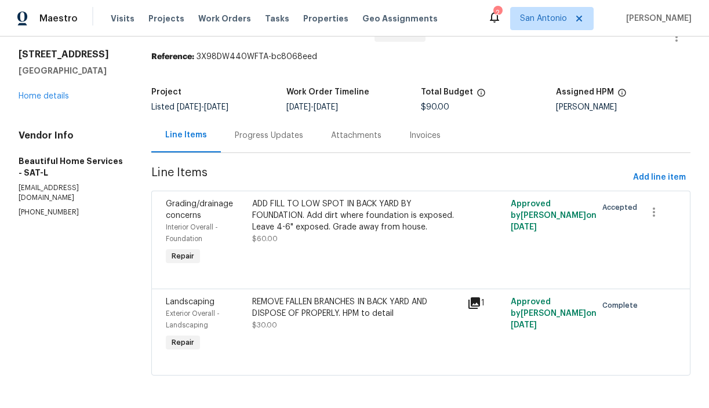
click at [327, 235] on div "ADD FILL TO LOW SPOT IN BACK YARD BY FOUNDATION. Add dirt where foundation is e…" at bounding box center [356, 221] width 209 height 46
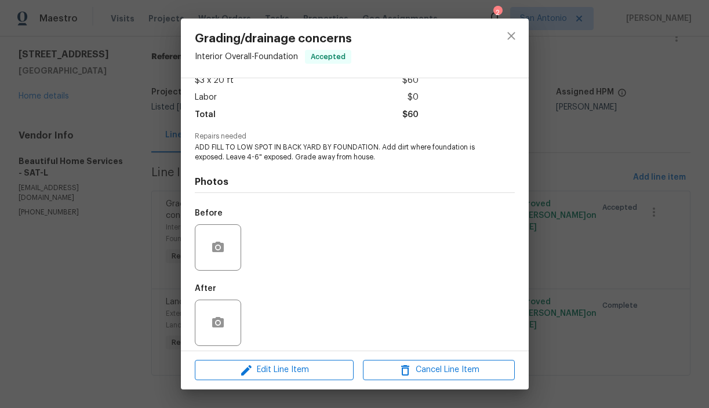
scroll to position [78, 0]
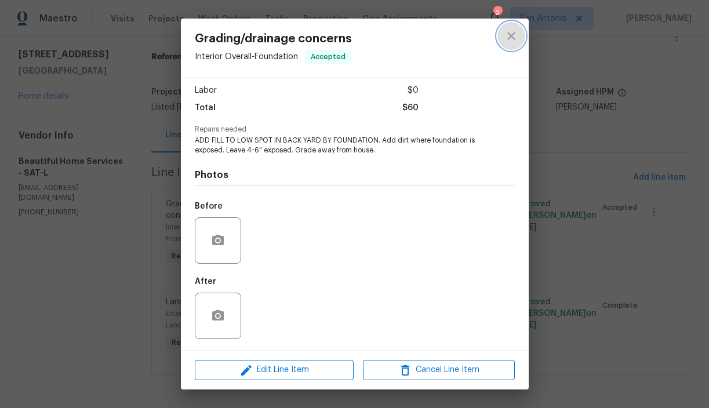
click at [511, 34] on icon "close" at bounding box center [511, 36] width 14 height 14
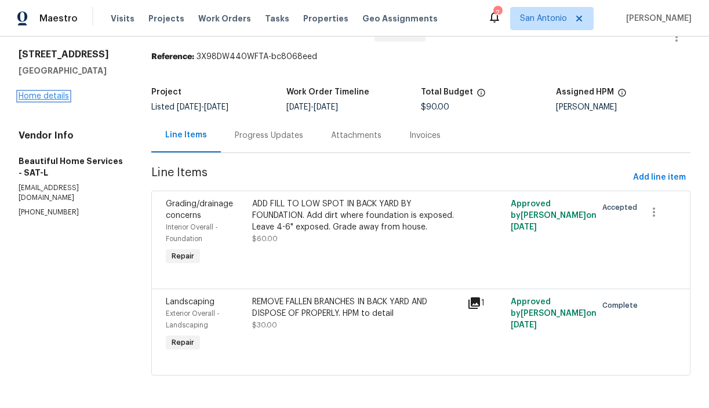
click at [53, 96] on link "Home details" at bounding box center [44, 96] width 50 height 8
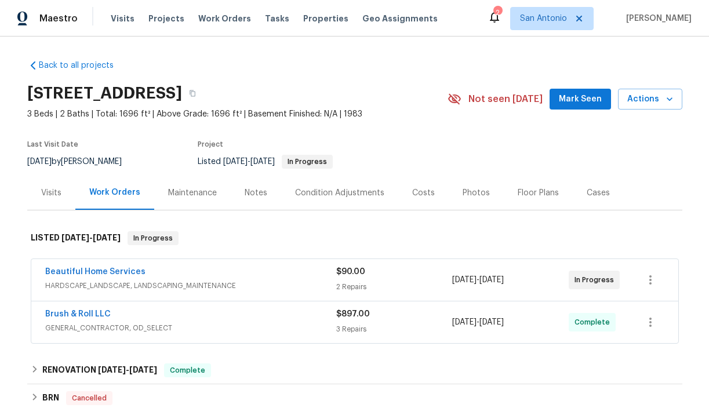
click at [591, 95] on span "Mark Seen" at bounding box center [580, 99] width 43 height 14
click at [252, 194] on div "Notes" at bounding box center [256, 193] width 23 height 12
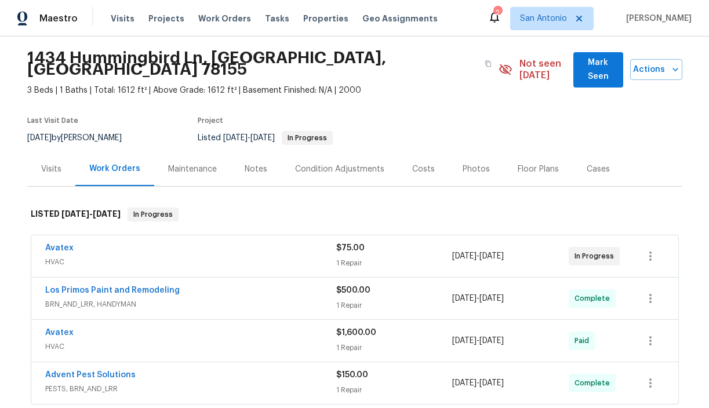
scroll to position [38, 0]
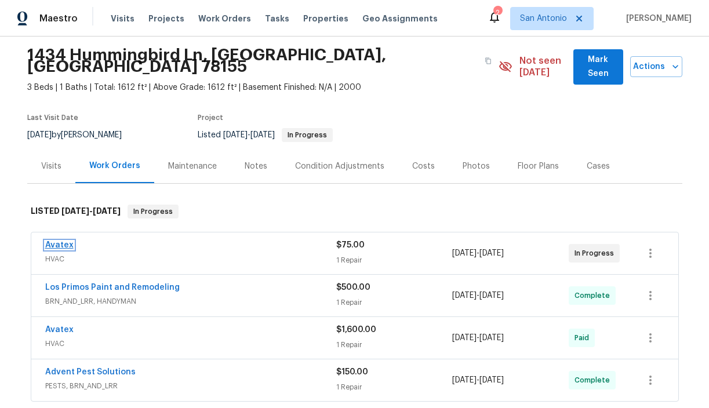
click at [60, 241] on link "Avatex" at bounding box center [59, 245] width 28 height 8
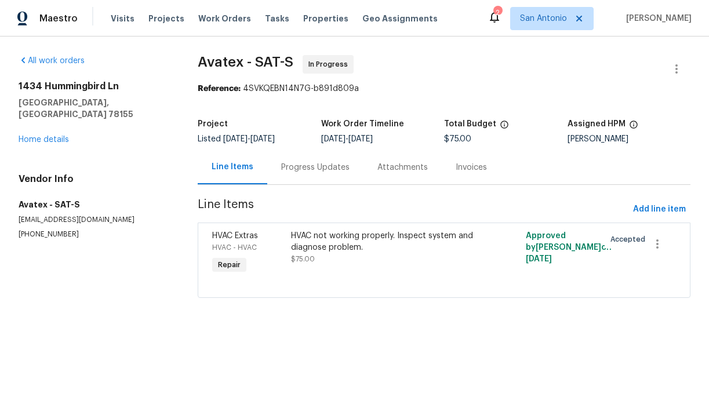
click at [304, 169] on div "Progress Updates" at bounding box center [315, 168] width 68 height 12
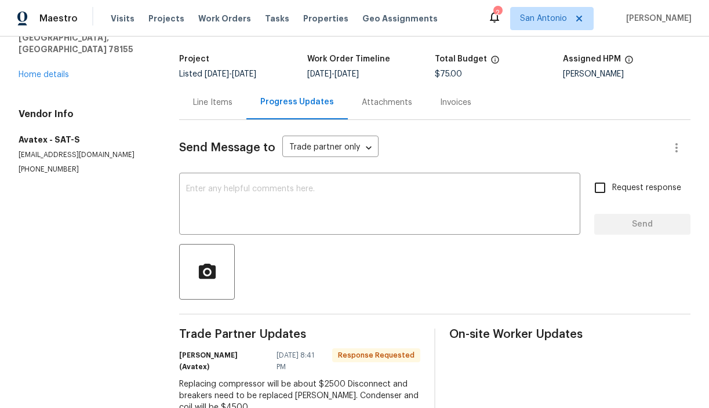
scroll to position [16, 0]
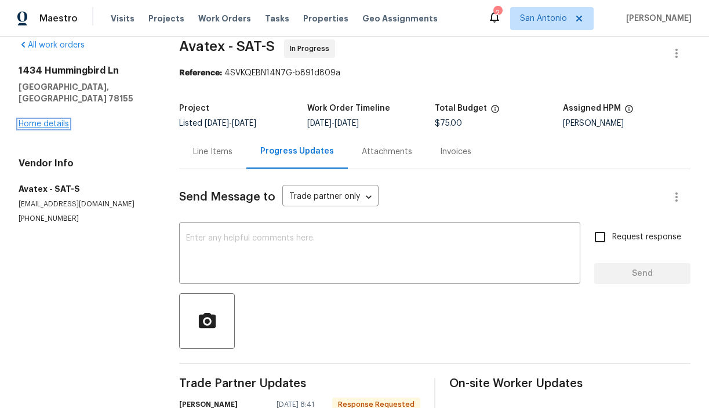
click at [53, 120] on link "Home details" at bounding box center [44, 124] width 50 height 8
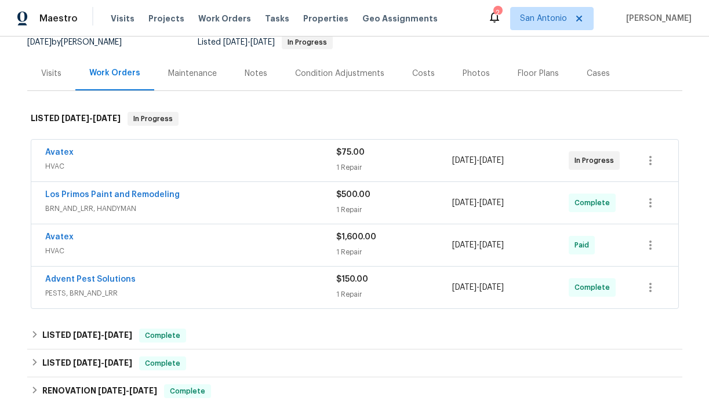
scroll to position [137, 0]
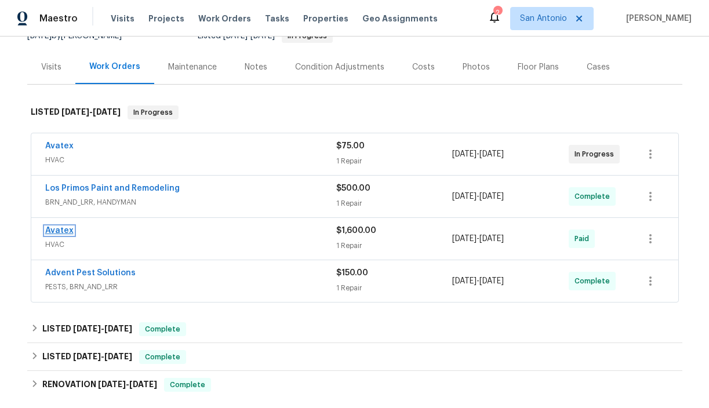
click at [56, 227] on link "Avatex" at bounding box center [59, 231] width 28 height 8
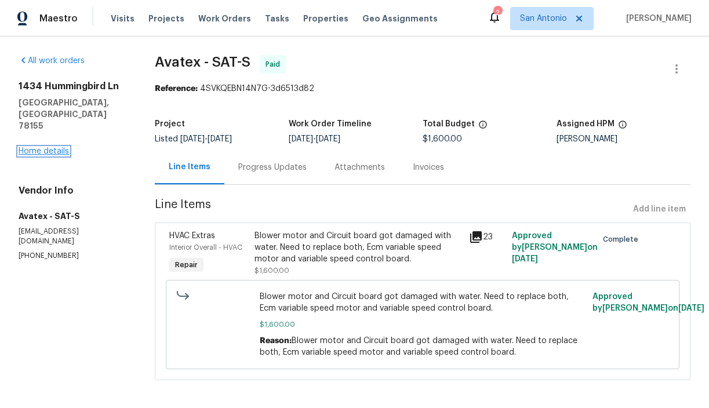
click at [45, 147] on link "Home details" at bounding box center [44, 151] width 50 height 8
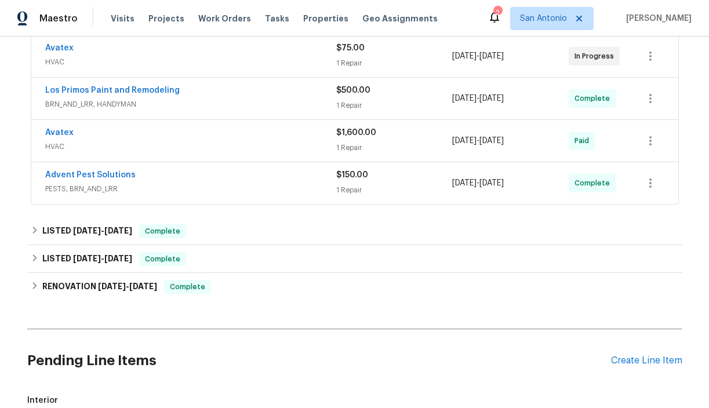
scroll to position [250, 0]
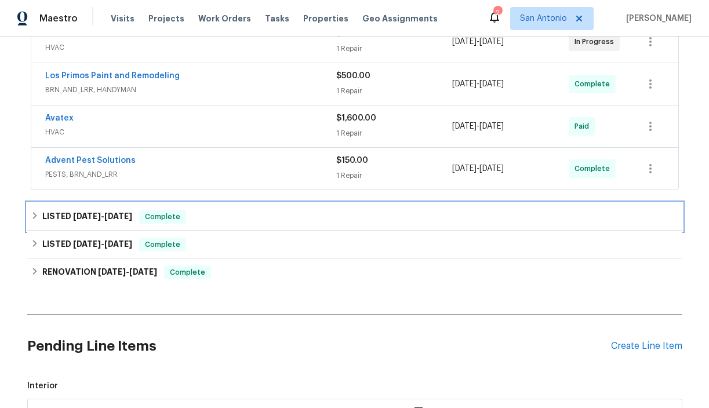
click at [34, 212] on icon at bounding box center [35, 216] width 8 height 8
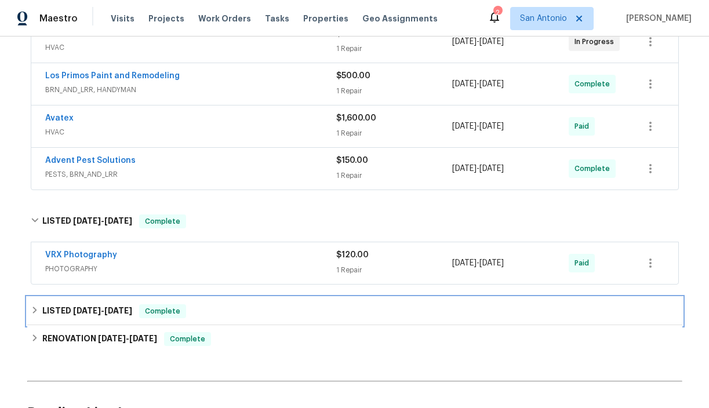
click at [31, 306] on icon at bounding box center [35, 310] width 8 height 8
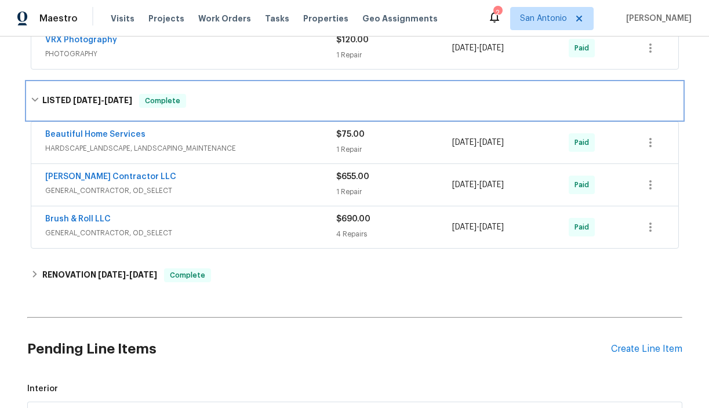
scroll to position [469, 0]
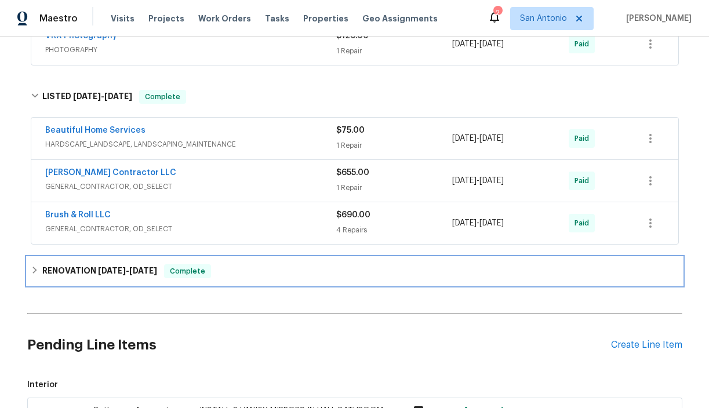
click at [34, 266] on icon at bounding box center [35, 270] width 8 height 8
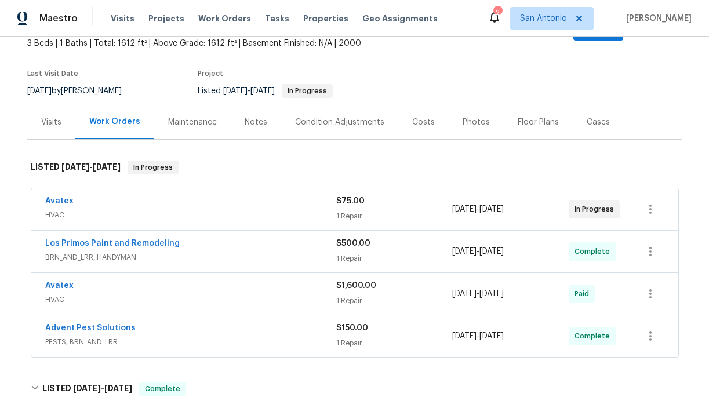
scroll to position [0, 0]
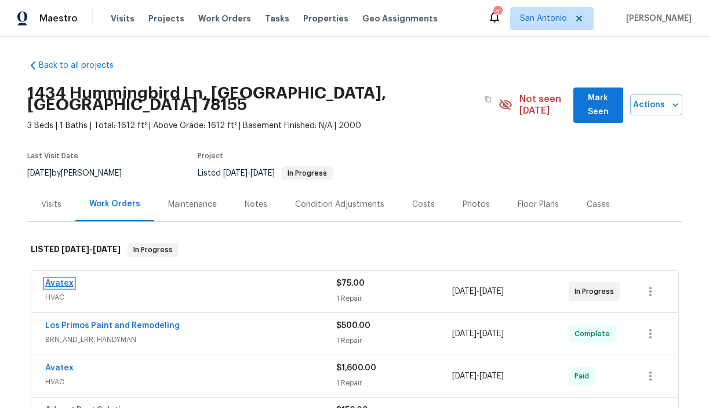
click at [61, 279] on link "Avatex" at bounding box center [59, 283] width 28 height 8
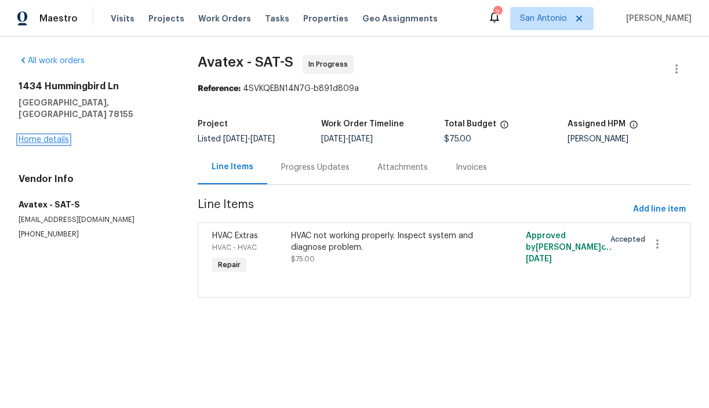
click at [59, 136] on link "Home details" at bounding box center [44, 140] width 50 height 8
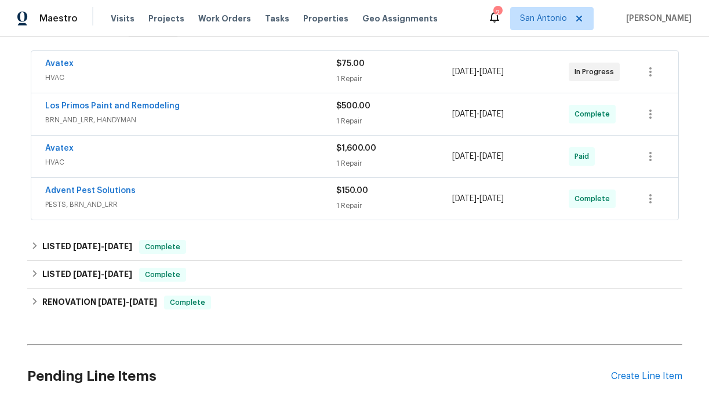
scroll to position [214, 0]
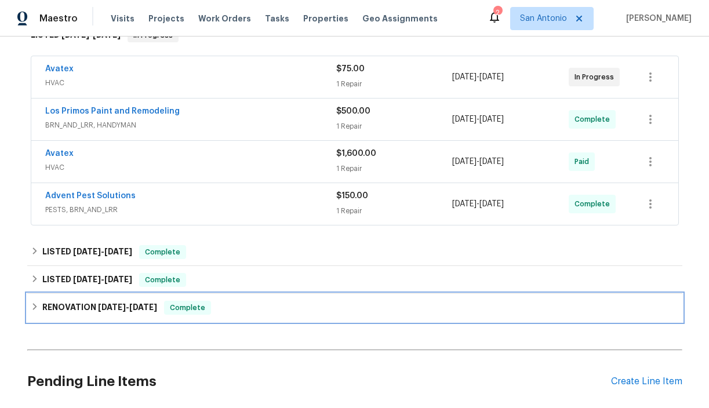
click at [34, 303] on icon at bounding box center [34, 306] width 4 height 7
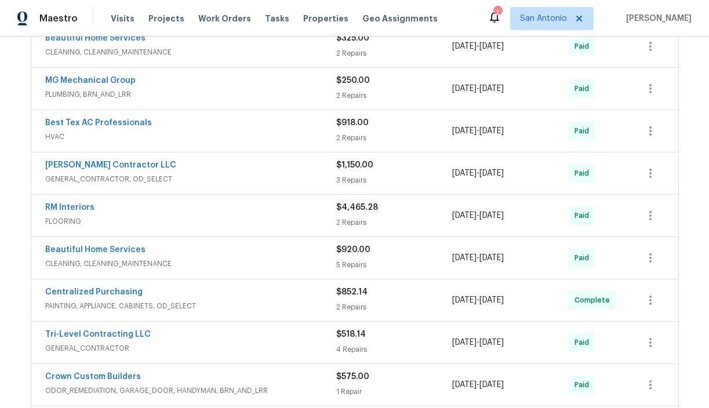
scroll to position [537, 0]
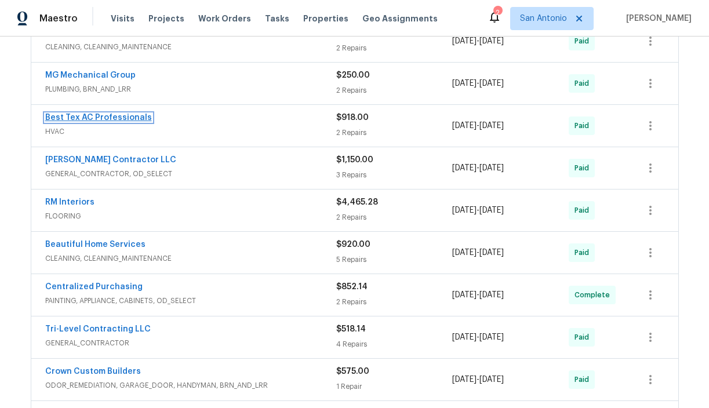
click at [85, 114] on link "Best Tex AC Professionals" at bounding box center [98, 118] width 107 height 8
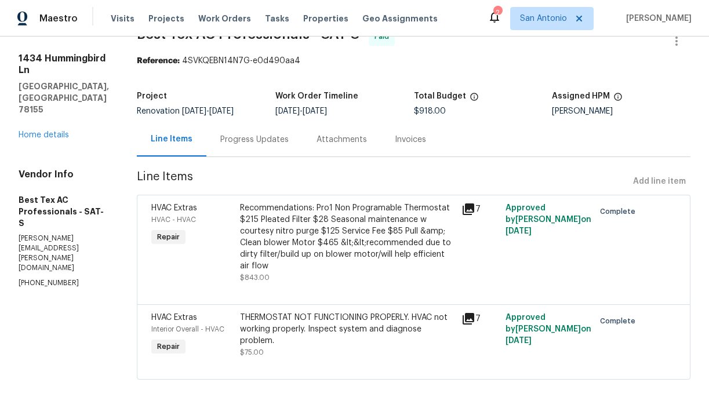
scroll to position [32, 0]
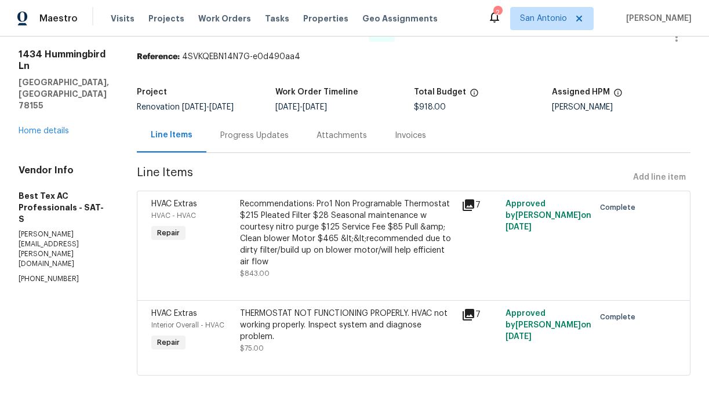
click at [340, 248] on div "Recommendations: Pro1 Non Programable Thermostat $215 Pleated Filter $28 Season…" at bounding box center [347, 233] width 214 height 70
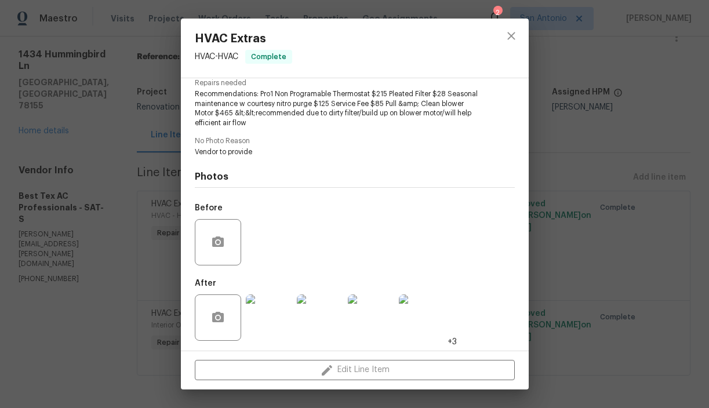
scroll to position [126, 0]
click at [268, 301] on img at bounding box center [269, 316] width 46 height 46
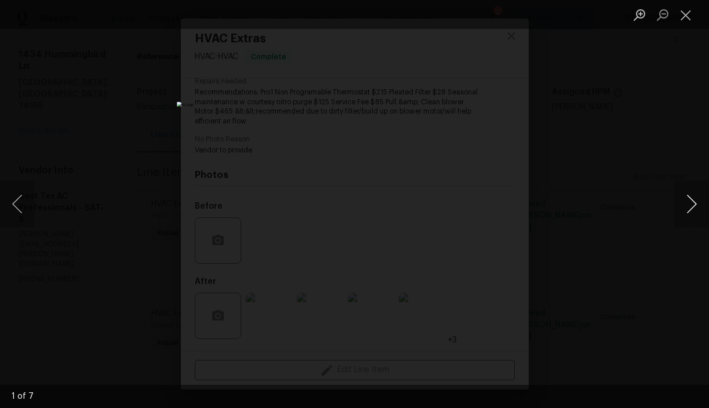
click at [693, 203] on button "Next image" at bounding box center [691, 204] width 35 height 46
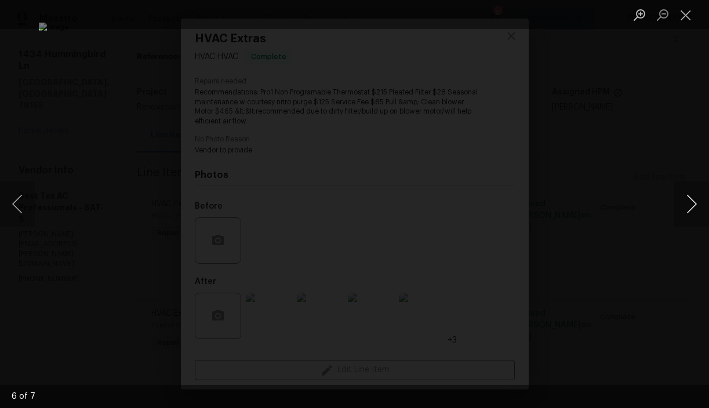
click at [693, 203] on button "Next image" at bounding box center [691, 204] width 35 height 46
click at [682, 12] on button "Close lightbox" at bounding box center [685, 15] width 23 height 20
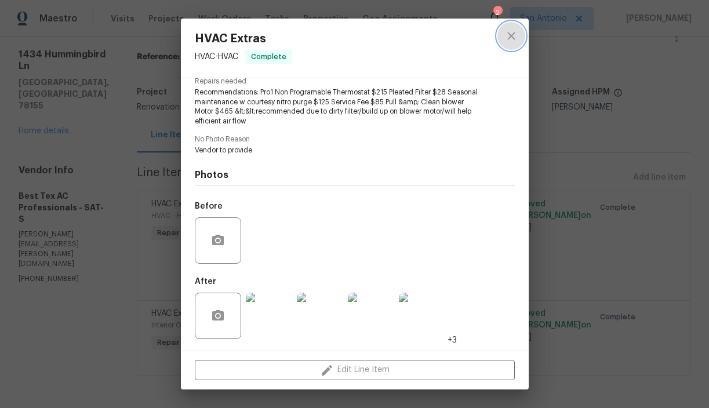
click at [511, 38] on icon "close" at bounding box center [511, 36] width 14 height 14
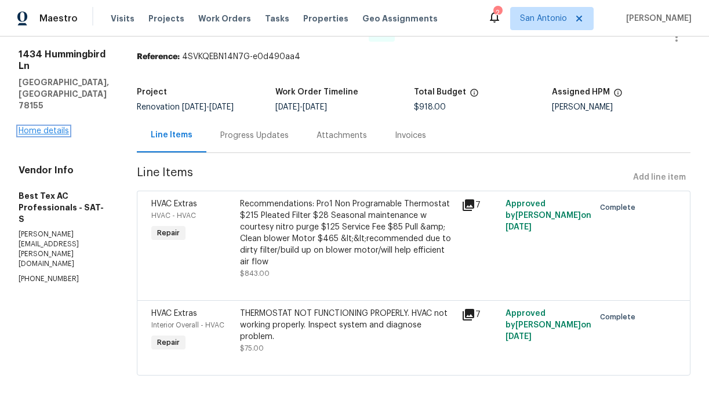
click at [51, 127] on link "Home details" at bounding box center [44, 131] width 50 height 8
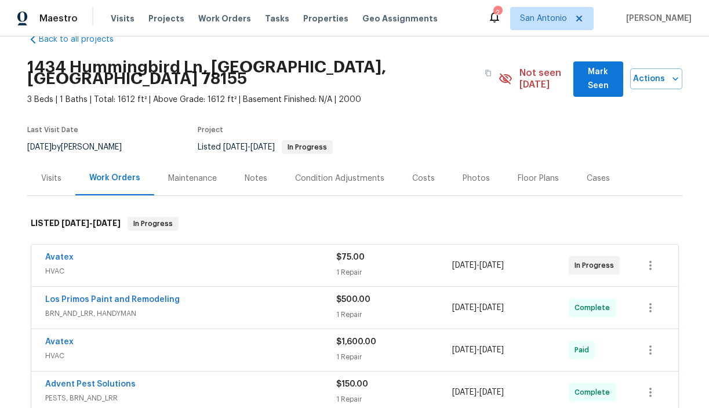
scroll to position [30, 0]
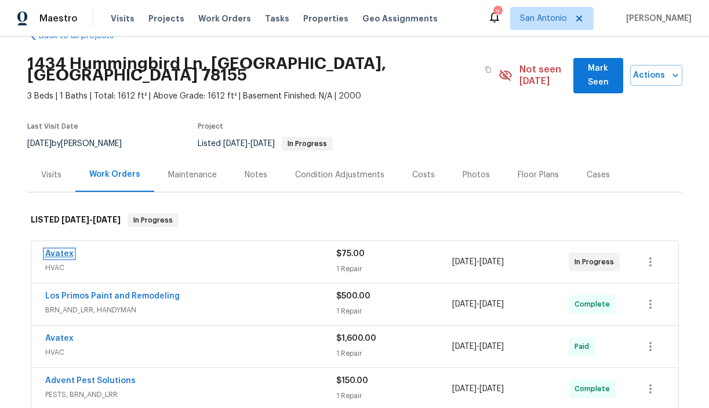
click at [60, 250] on link "Avatex" at bounding box center [59, 254] width 28 height 8
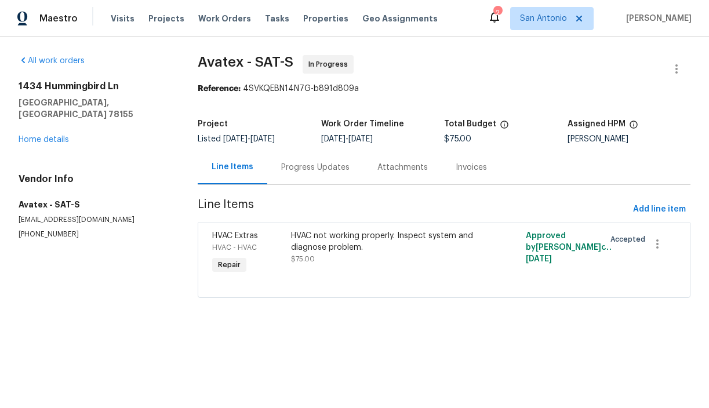
click at [303, 168] on div "Progress Updates" at bounding box center [315, 168] width 68 height 12
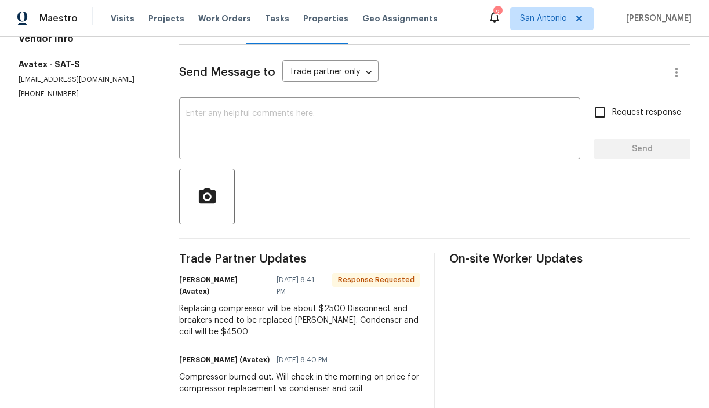
scroll to position [86, 0]
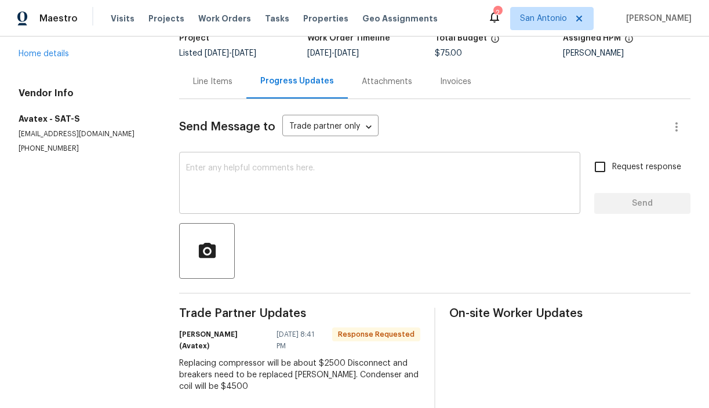
click at [227, 172] on textarea at bounding box center [379, 184] width 387 height 41
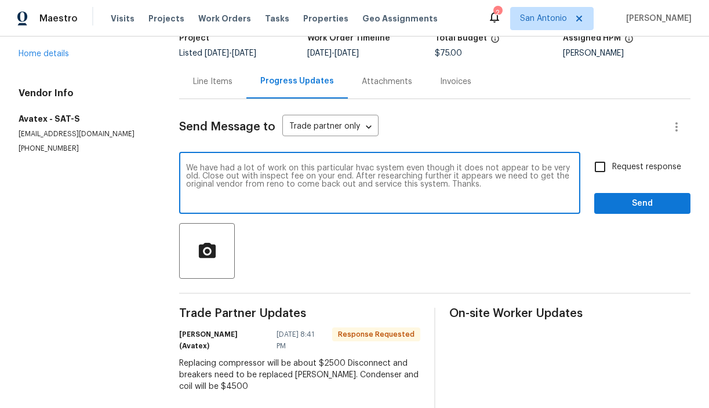
type textarea "We have had a lot of work on this particular hvac system even though it does no…"
click at [623, 199] on span "Send" at bounding box center [642, 204] width 78 height 14
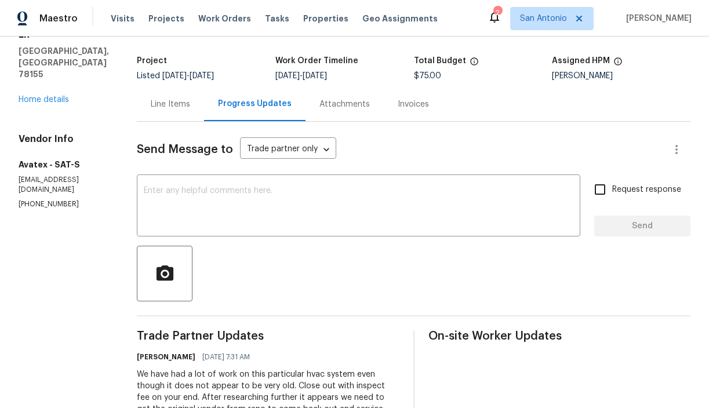
scroll to position [61, 0]
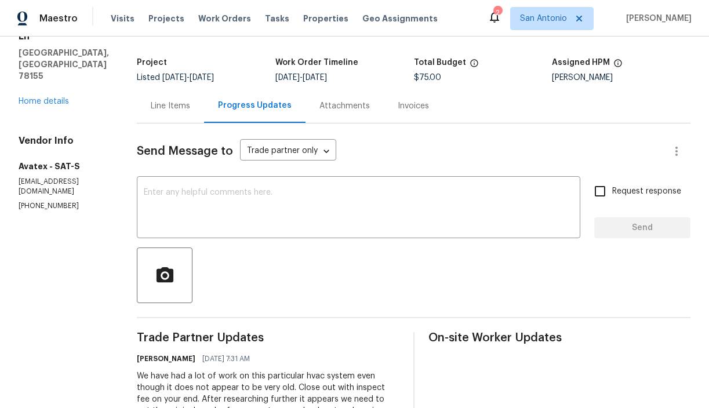
click at [179, 108] on div "Line Items" at bounding box center [170, 106] width 39 height 12
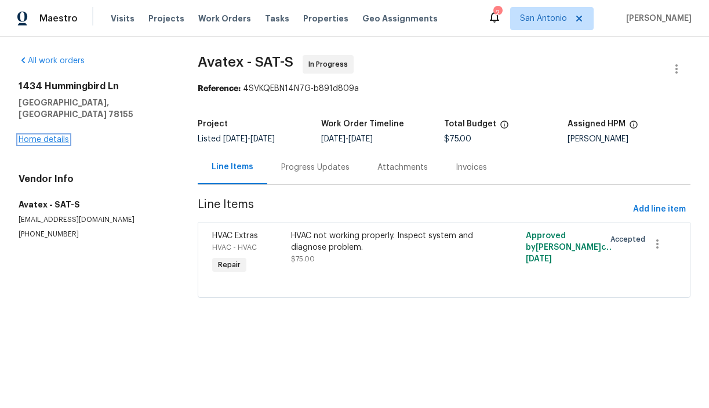
click at [43, 136] on link "Home details" at bounding box center [44, 140] width 50 height 8
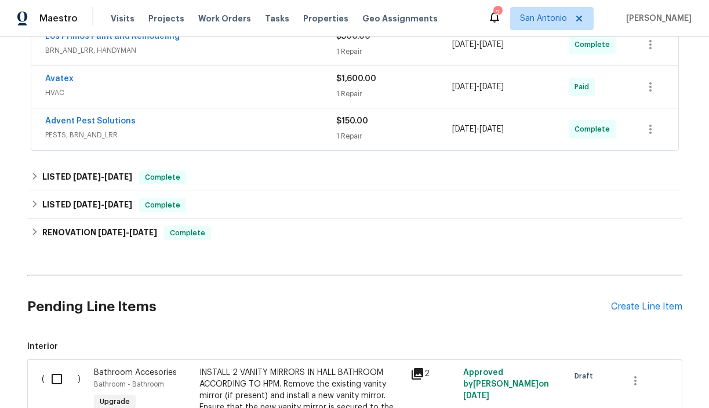
scroll to position [291, 0]
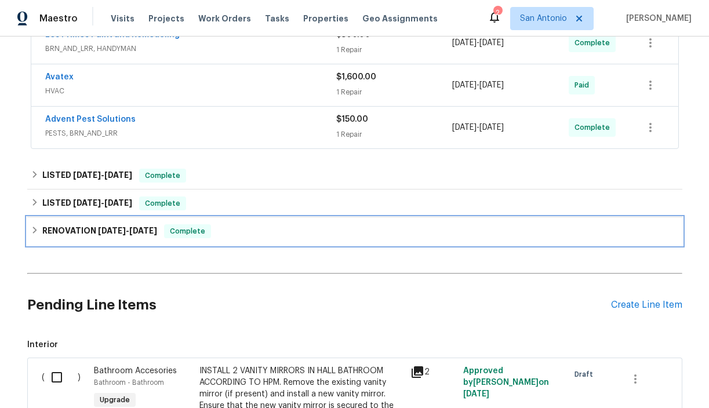
click at [34, 227] on icon at bounding box center [34, 230] width 4 height 7
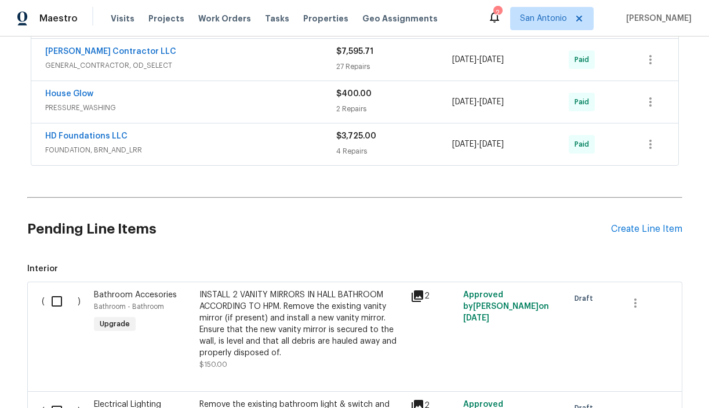
scroll to position [981, 0]
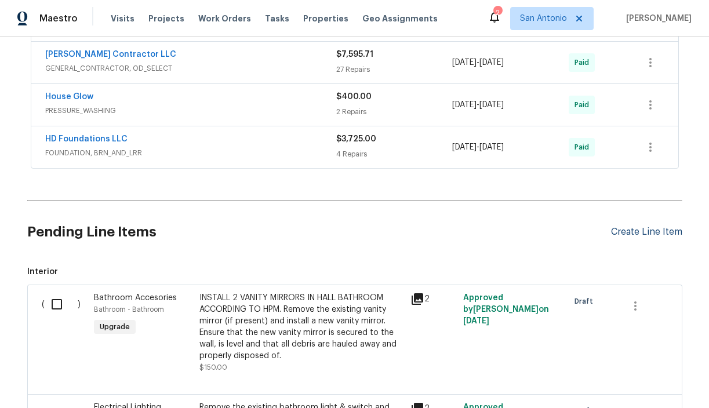
click at [633, 227] on div "Create Line Item" at bounding box center [646, 232] width 71 height 11
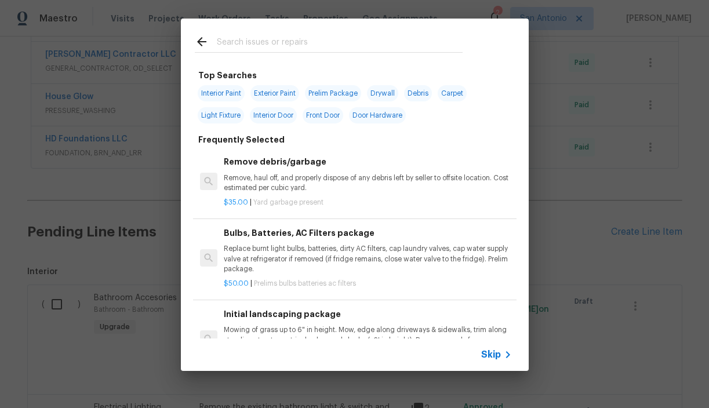
click at [276, 45] on input "text" at bounding box center [340, 43] width 246 height 17
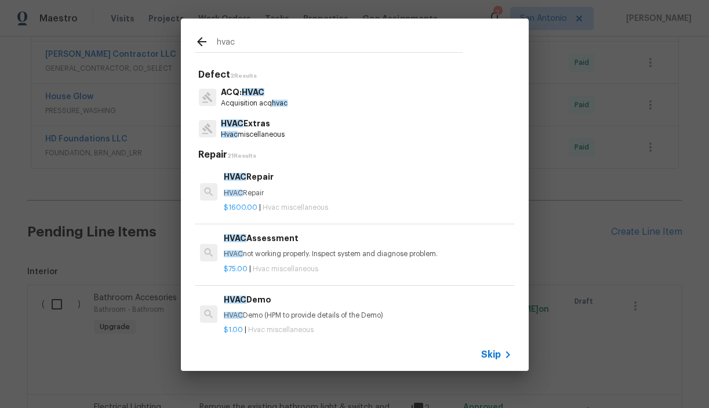
type input "hvac"
click at [256, 256] on p "HVAC not working properly. Inspect system and diagnose problem." at bounding box center [368, 254] width 288 height 10
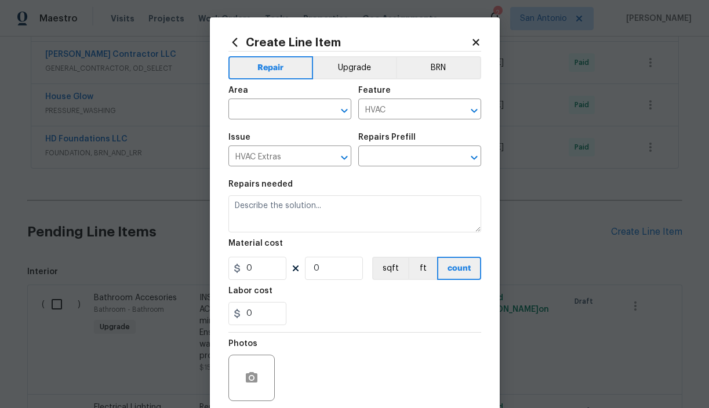
type textarea "HVAC not working properly. Inspect system and diagnose problem."
type input "1"
type input "HVAC Assessment $75.00"
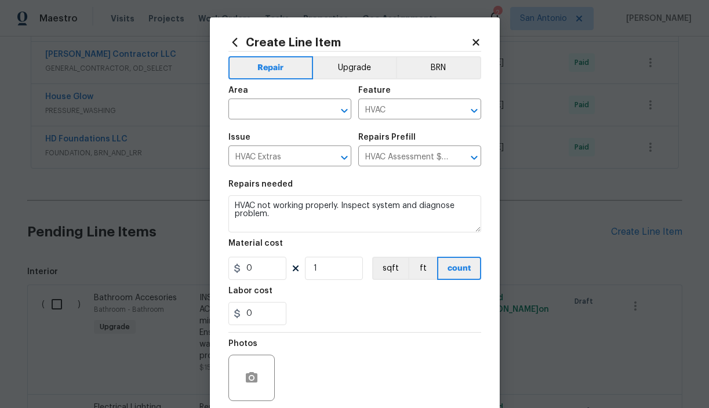
type input "75"
click at [274, 108] on input "text" at bounding box center [273, 110] width 90 height 18
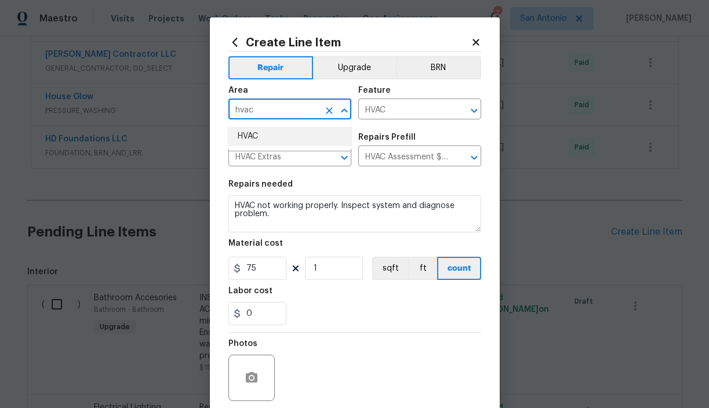
click at [262, 133] on li "HVAC" at bounding box center [289, 136] width 123 height 19
type input "HVAC"
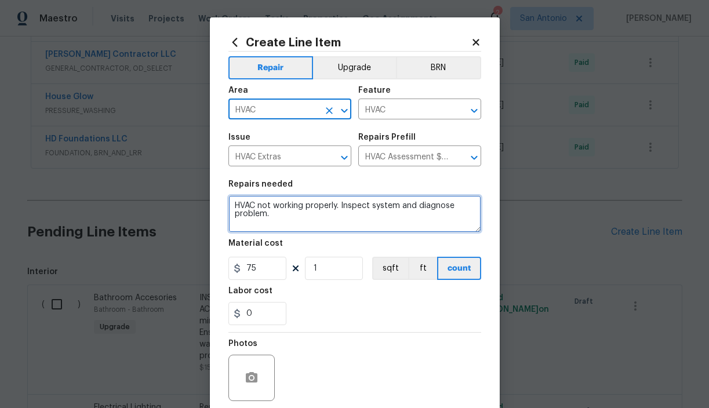
click at [230, 205] on textarea "HVAC not working properly. Inspect system and diagnose problem." at bounding box center [354, 213] width 253 height 37
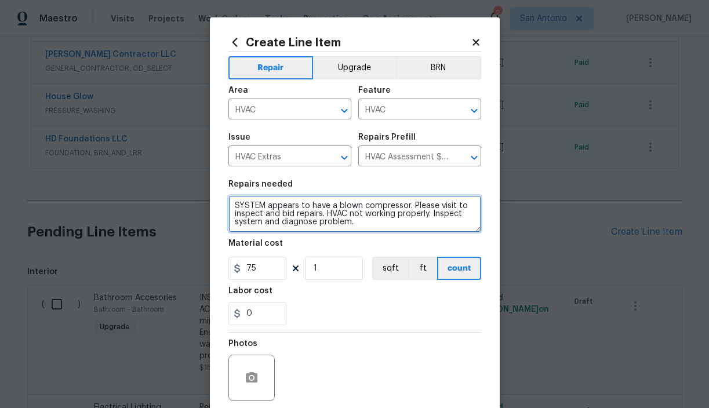
type textarea "SYSTEM appears to have a blown compressor. Please visit to inspect and bid repa…"
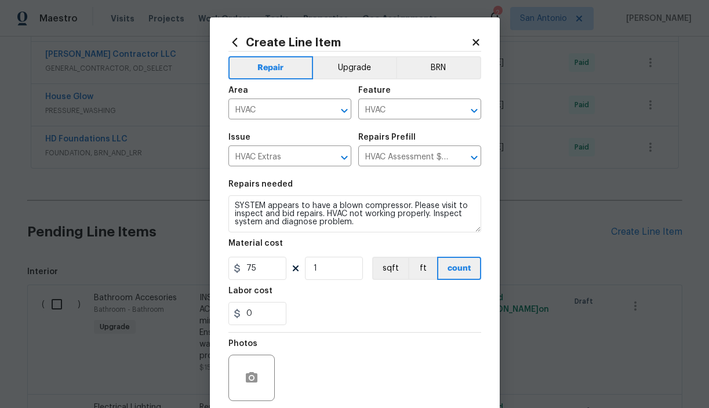
click at [344, 312] on div "0" at bounding box center [354, 313] width 253 height 23
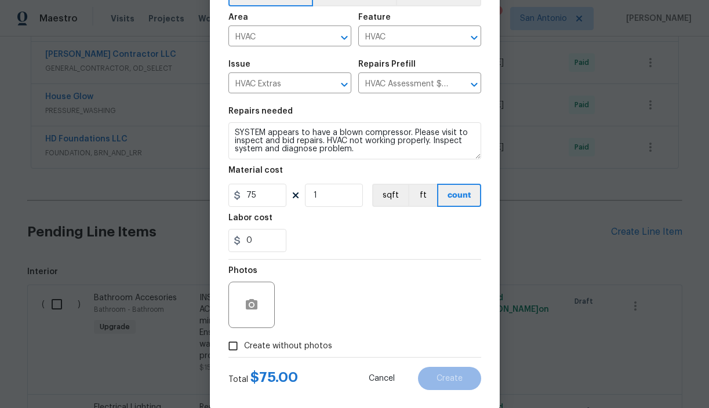
scroll to position [90, 0]
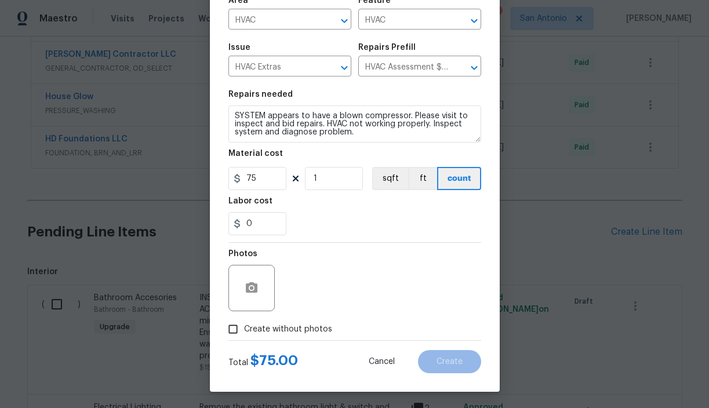
click at [286, 333] on span "Create without photos" at bounding box center [288, 329] width 88 height 12
click at [244, 333] on input "Create without photos" at bounding box center [233, 329] width 22 height 22
checkbox input "true"
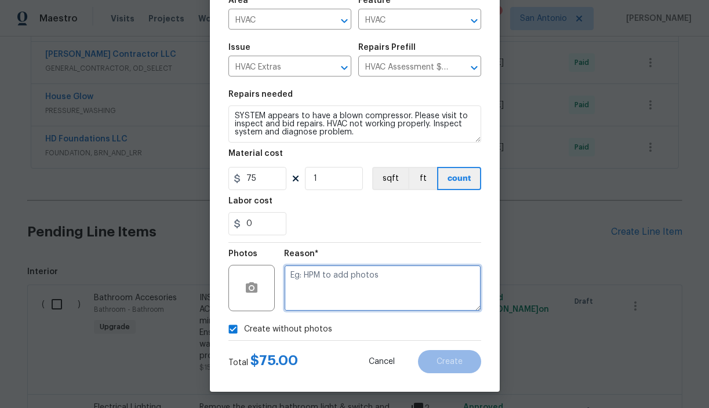
click at [333, 272] on textarea at bounding box center [382, 288] width 197 height 46
type textarea "HPM to add"
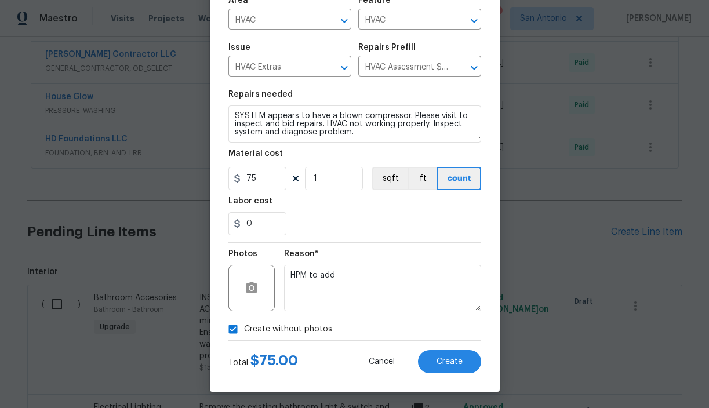
click at [411, 332] on div "Create without photos" at bounding box center [354, 329] width 253 height 22
click at [442, 363] on span "Create" at bounding box center [450, 362] width 26 height 9
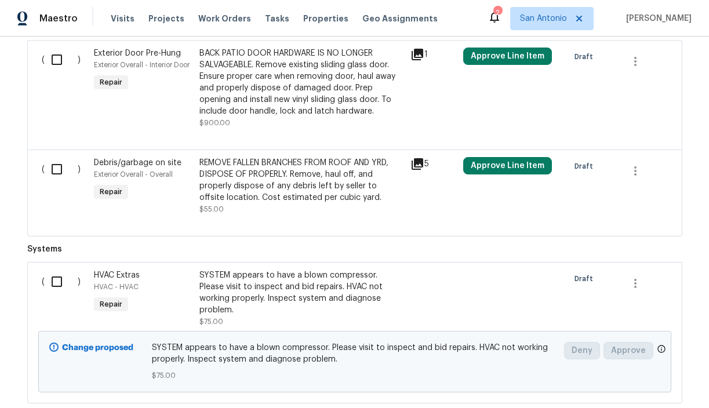
scroll to position [2758, 0]
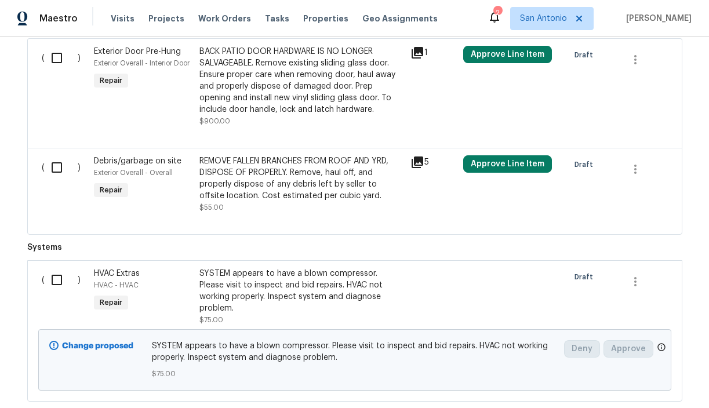
click at [58, 268] on input "checkbox" at bounding box center [61, 280] width 33 height 24
checkbox input "true"
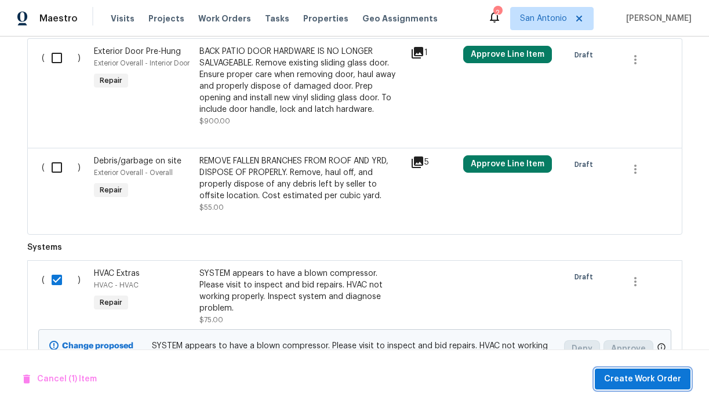
click at [645, 379] on span "Create Work Order" at bounding box center [642, 379] width 77 height 14
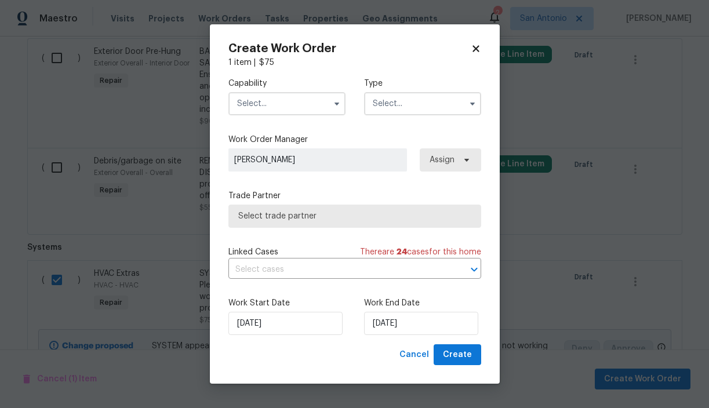
click at [322, 106] on input "text" at bounding box center [286, 103] width 117 height 23
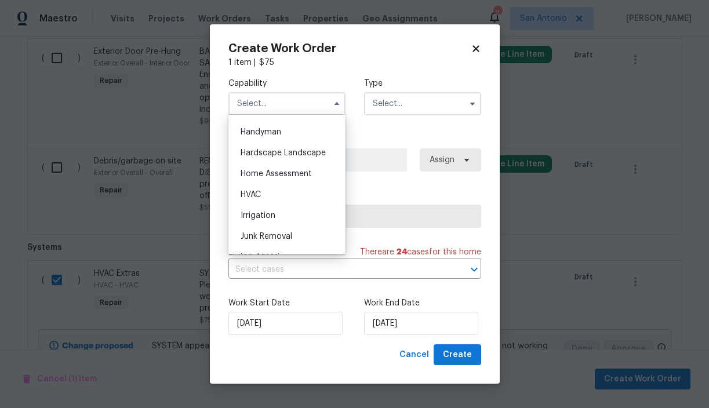
scroll to position [635, 0]
click at [267, 192] on div "HVAC" at bounding box center [286, 193] width 111 height 21
type input "HVAC"
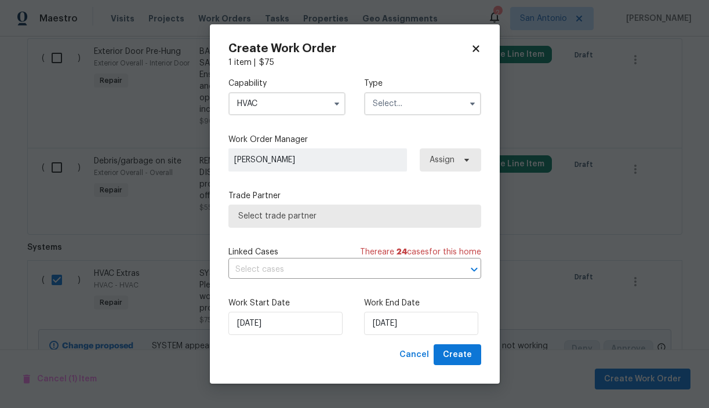
click at [410, 101] on input "text" at bounding box center [422, 103] width 117 height 23
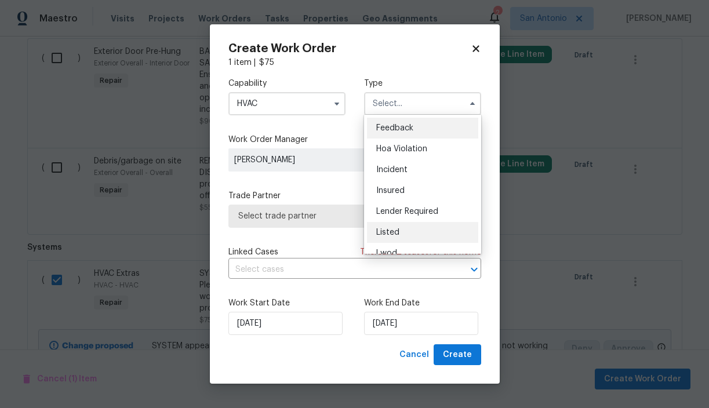
click at [389, 232] on span "Listed" at bounding box center [387, 232] width 23 height 8
type input "Listed"
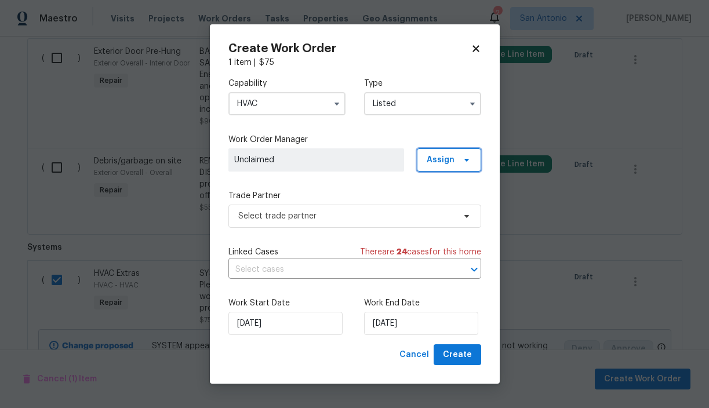
click at [459, 161] on span at bounding box center [465, 159] width 13 height 9
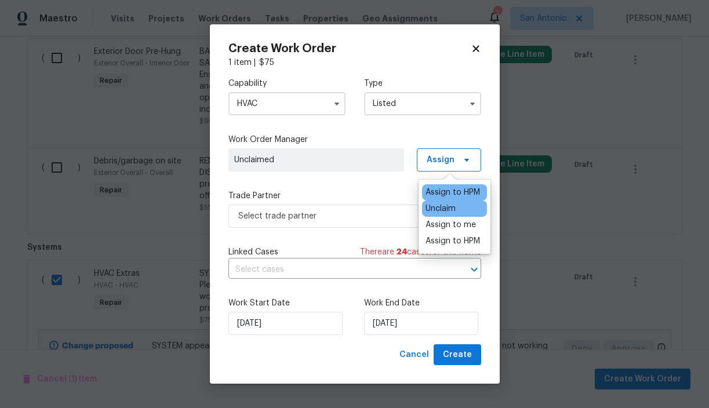
click at [460, 191] on div "Assign to HPM" at bounding box center [453, 193] width 54 height 12
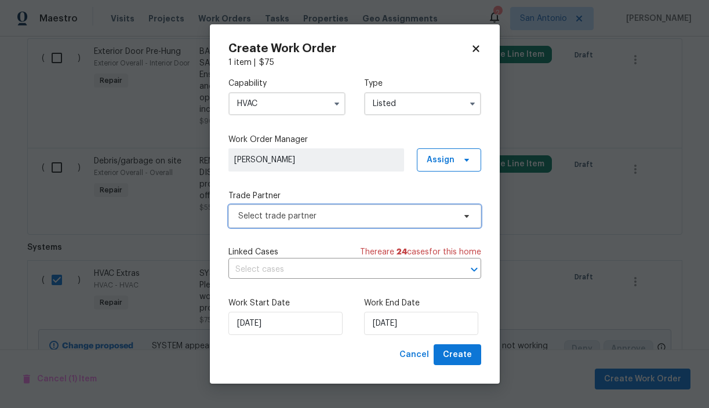
click at [311, 213] on span "Select trade partner" at bounding box center [346, 216] width 216 height 12
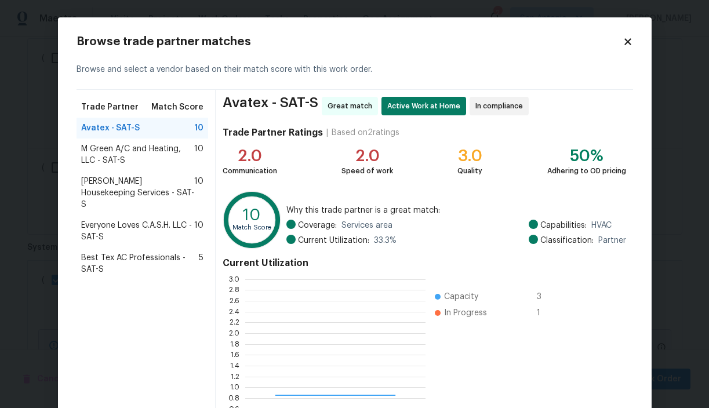
scroll to position [162, 180]
click at [140, 252] on span "Best Tex AC Professionals - SAT-S" at bounding box center [140, 263] width 118 height 23
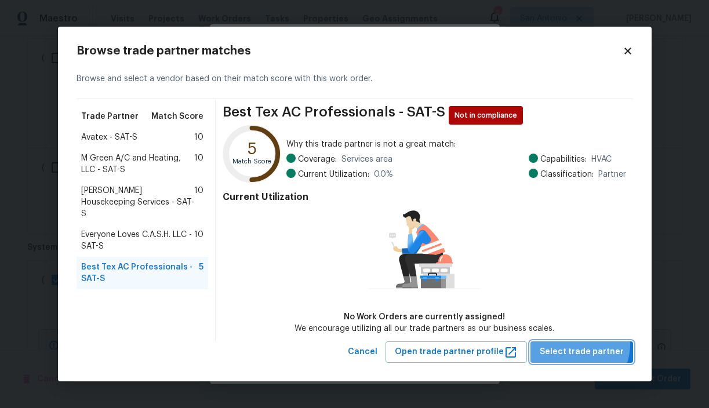
click at [580, 345] on span "Select trade partner" at bounding box center [582, 352] width 84 height 14
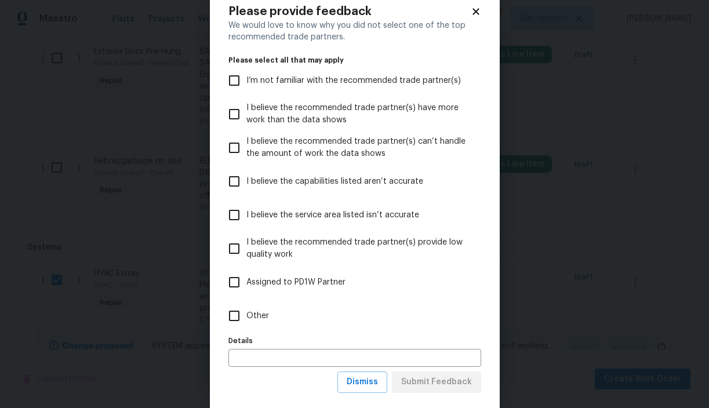
scroll to position [51, 0]
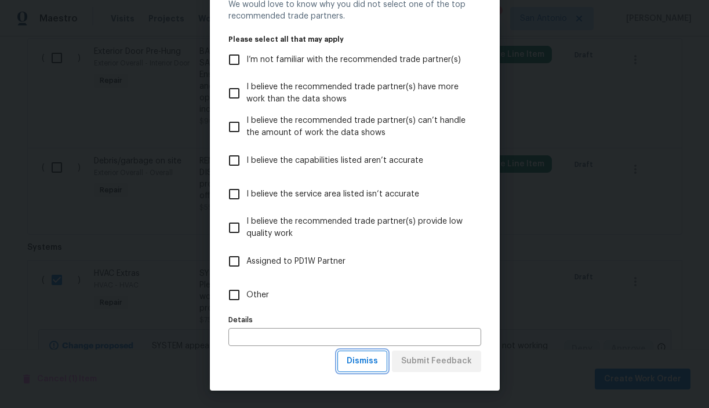
click at [358, 364] on span "Dismiss" at bounding box center [362, 361] width 31 height 14
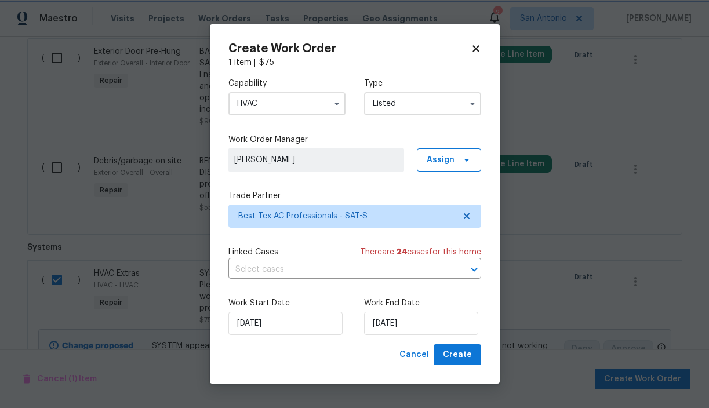
scroll to position [0, 0]
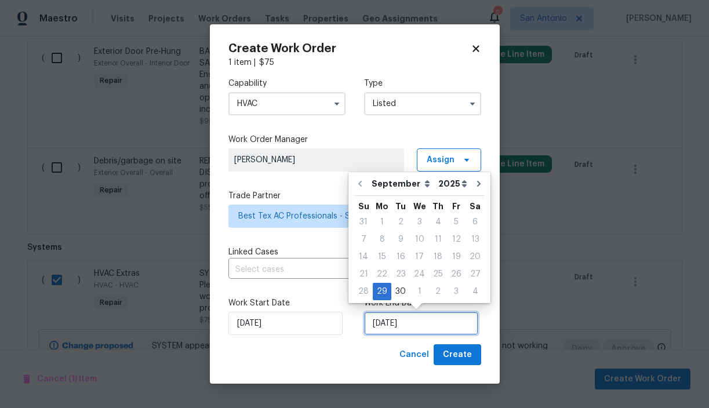
click at [401, 325] on input "9/29/2025" at bounding box center [421, 323] width 114 height 23
click at [420, 292] on div "1" at bounding box center [419, 291] width 19 height 16
type input "10/1/2025"
select select "9"
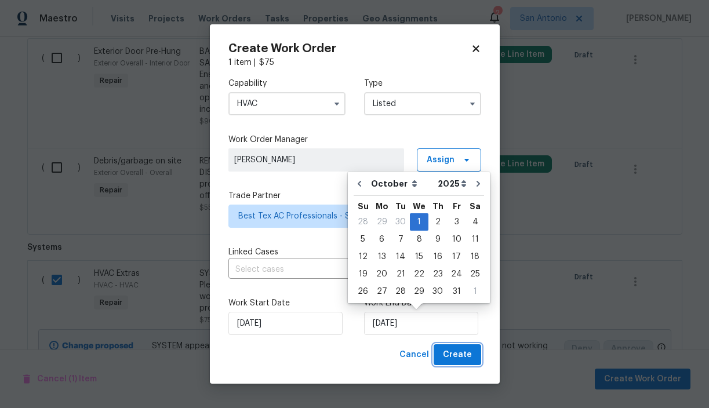
click at [459, 355] on span "Create" at bounding box center [457, 355] width 29 height 14
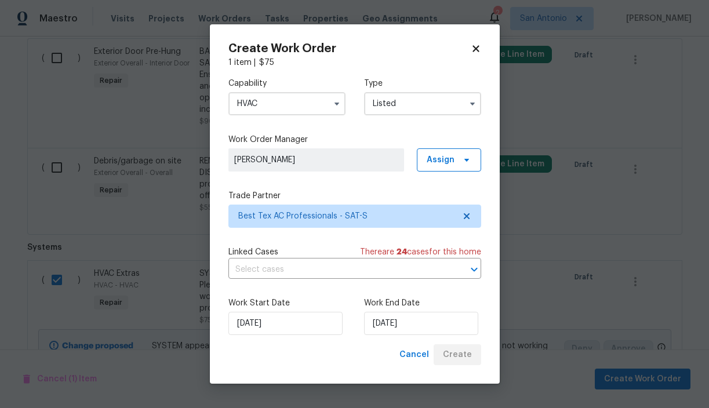
checkbox input "false"
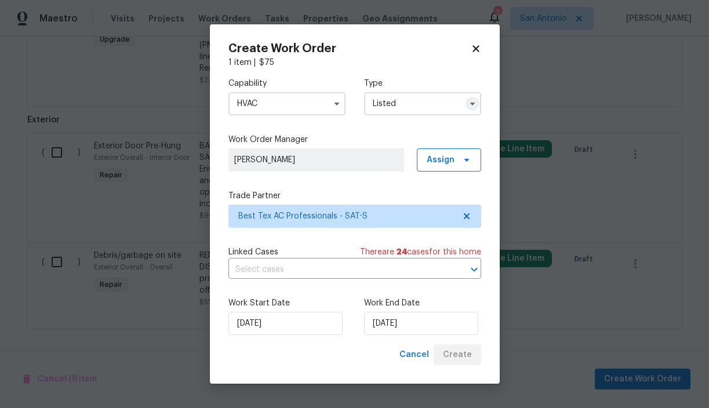
scroll to position [2675, 0]
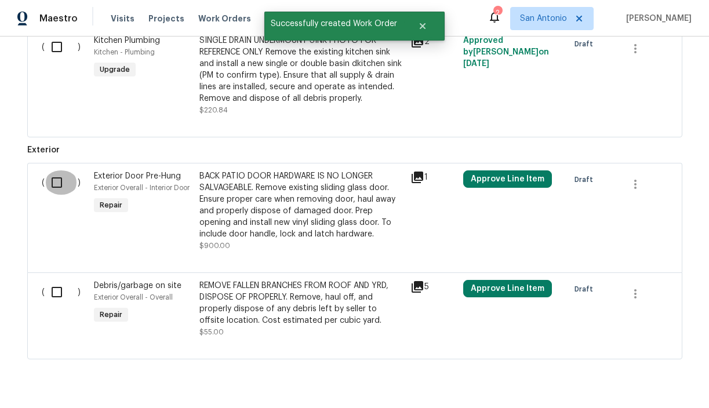
click at [56, 170] on input "checkbox" at bounding box center [61, 182] width 33 height 24
checkbox input "true"
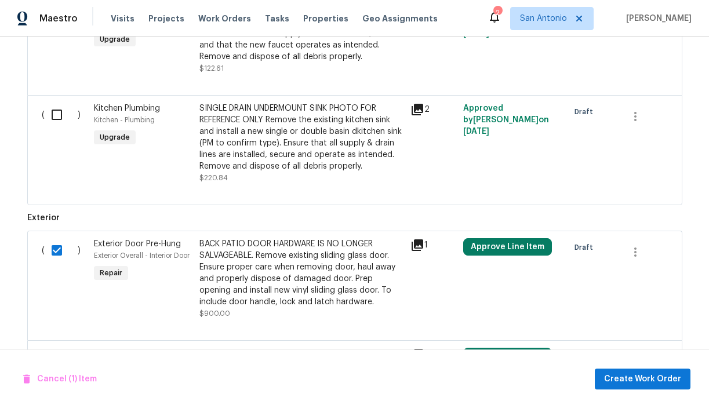
scroll to position [2592, 0]
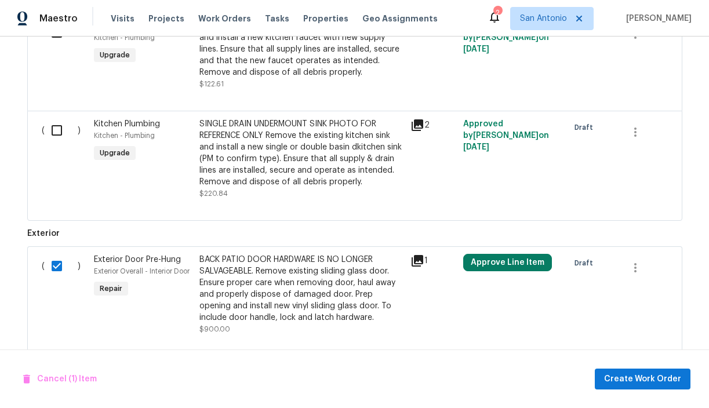
click at [57, 363] on input "checkbox" at bounding box center [61, 375] width 33 height 24
checkbox input "true"
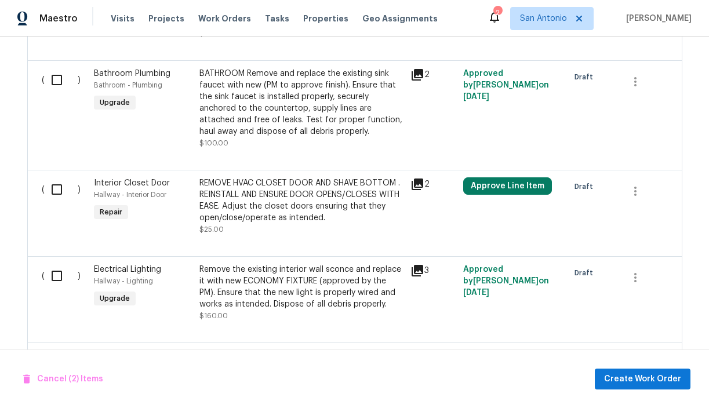
scroll to position [1943, 0]
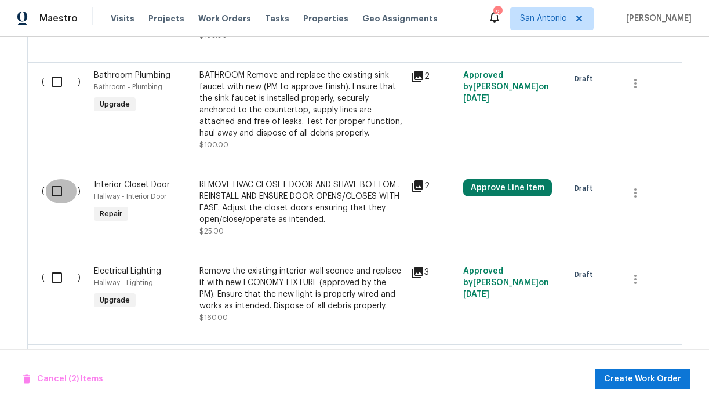
click at [56, 179] on input "checkbox" at bounding box center [61, 191] width 33 height 24
checkbox input "true"
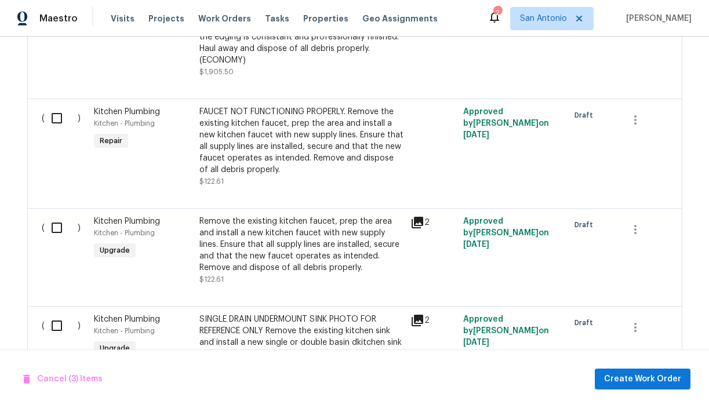
scroll to position [2394, 0]
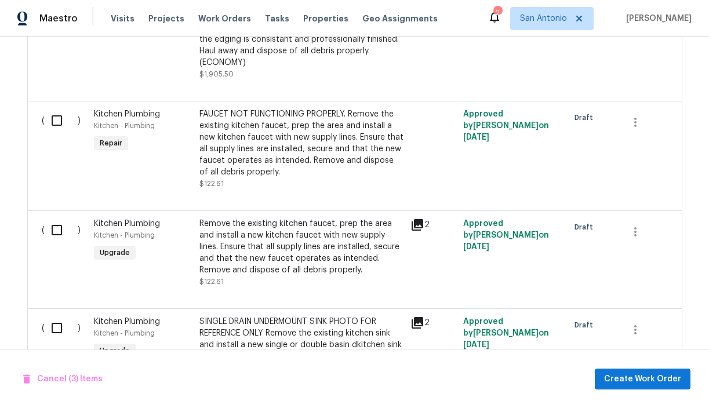
click at [55, 108] on input "checkbox" at bounding box center [61, 120] width 33 height 24
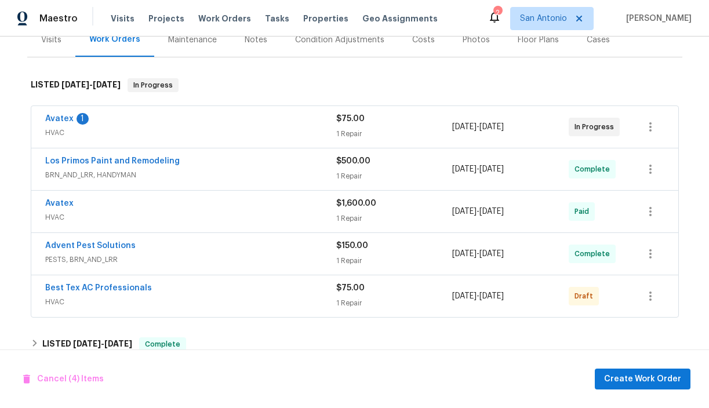
scroll to position [159, 0]
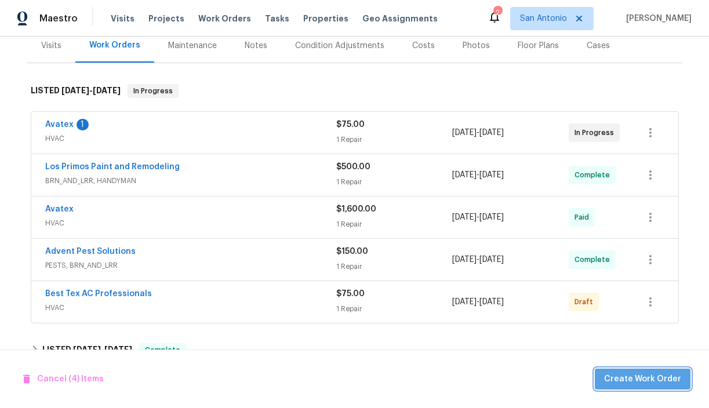
click at [649, 384] on span "Create Work Order" at bounding box center [642, 379] width 77 height 14
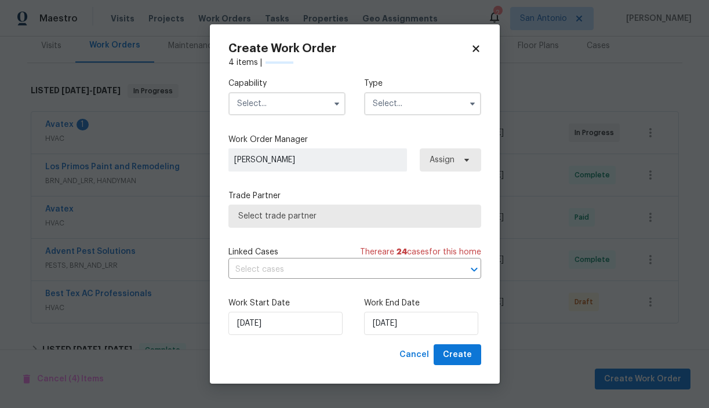
checkbox input "false"
click at [307, 103] on input "text" at bounding box center [286, 103] width 117 height 23
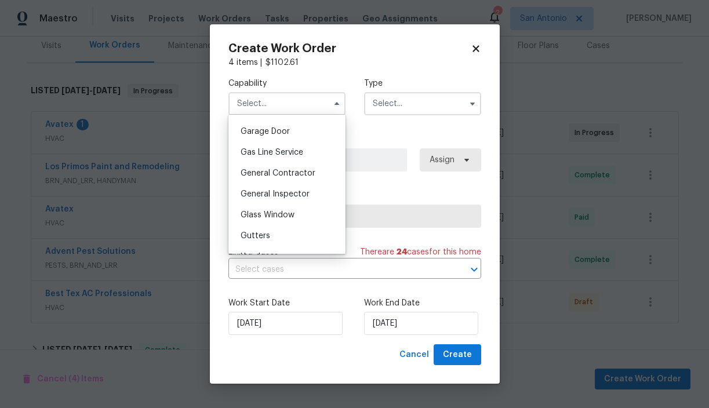
scroll to position [511, 0]
click at [285, 174] on span "General Contractor" at bounding box center [278, 171] width 75 height 8
type input "General Contractor"
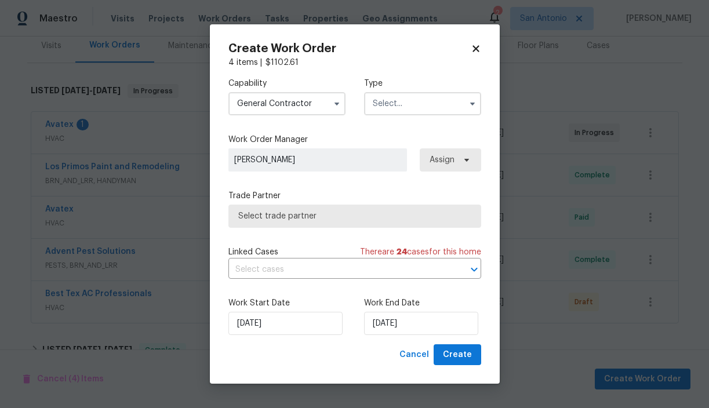
click at [305, 215] on span "Select trade partner" at bounding box center [354, 216] width 233 height 12
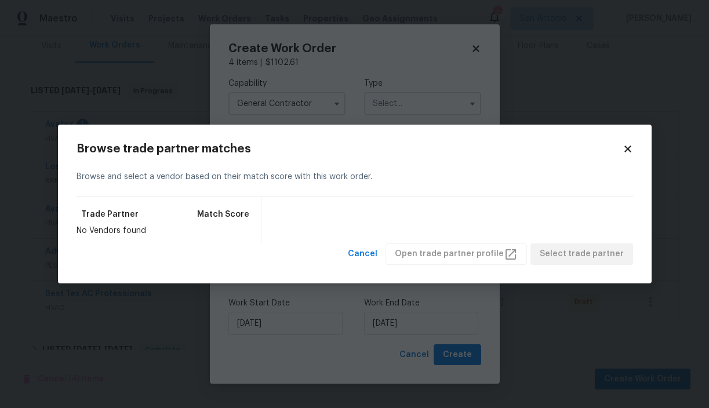
click at [626, 151] on icon at bounding box center [628, 149] width 10 height 10
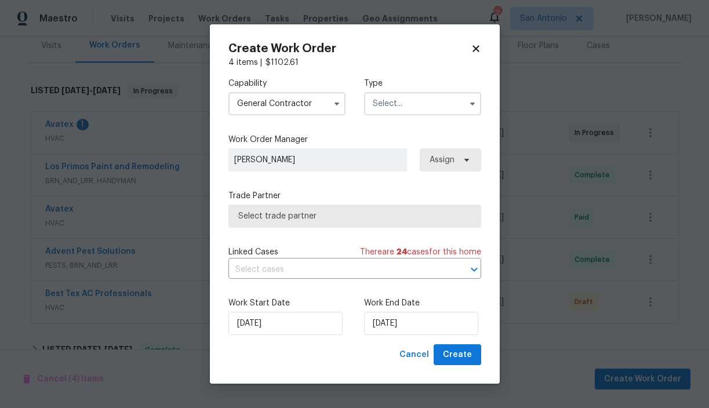
click at [409, 104] on input "text" at bounding box center [422, 103] width 117 height 23
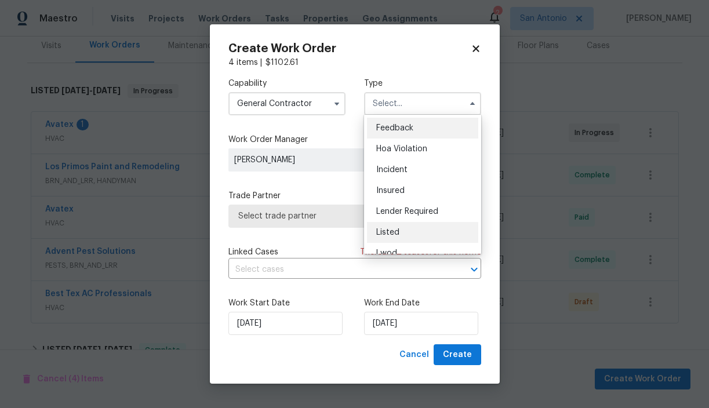
click at [386, 230] on span "Listed" at bounding box center [387, 232] width 23 height 8
type input "Listed"
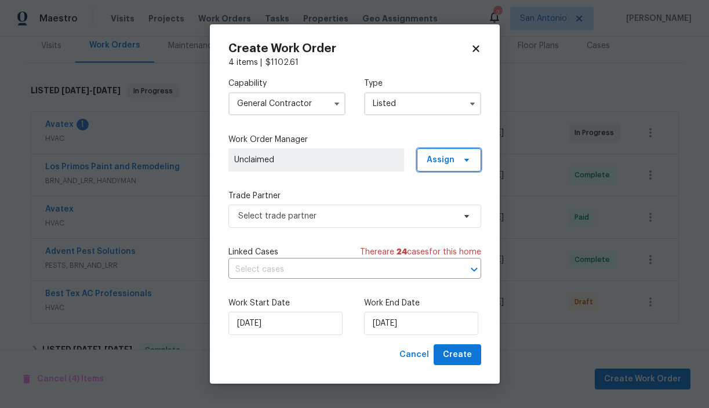
click at [454, 163] on span "Assign" at bounding box center [441, 160] width 28 height 12
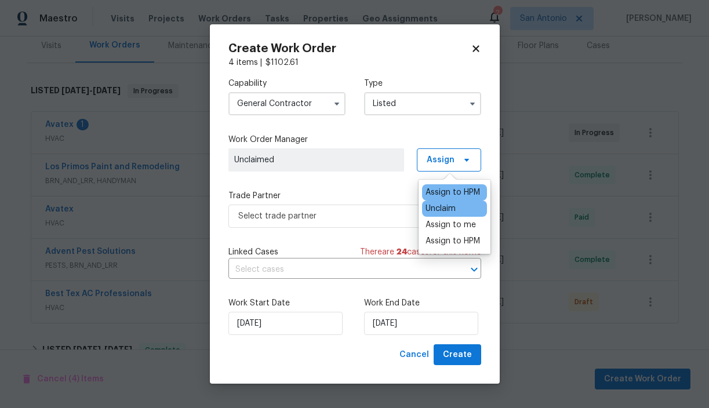
click at [452, 186] on div "Assign to HPM" at bounding box center [454, 192] width 65 height 16
click at [444, 194] on div "Assign to HPM" at bounding box center [453, 193] width 54 height 12
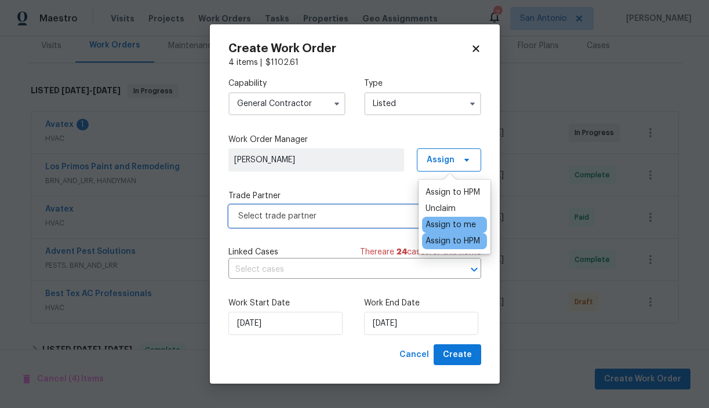
click at [297, 215] on span "Select trade partner" at bounding box center [346, 216] width 216 height 12
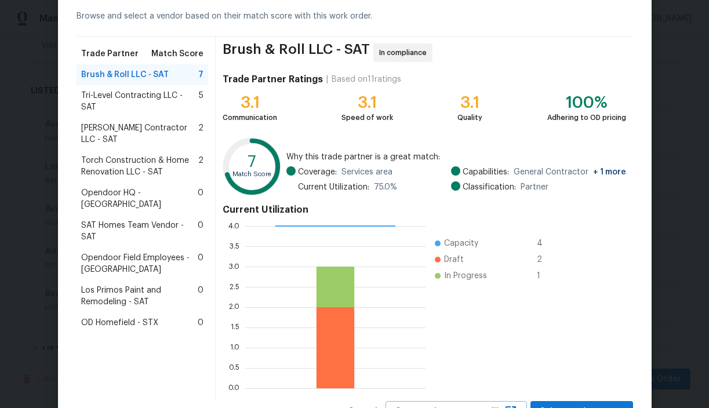
scroll to position [103, 0]
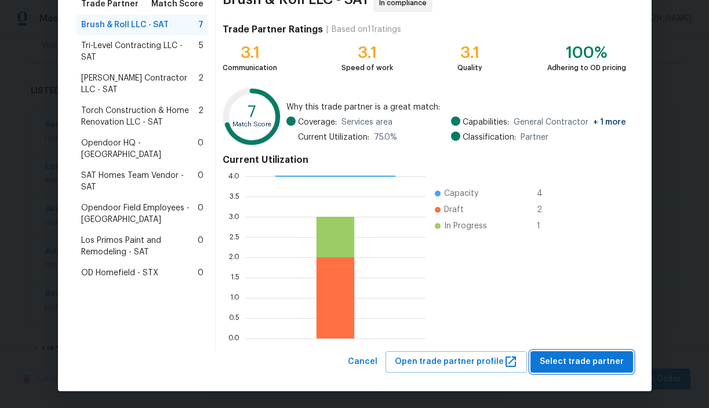
click at [580, 358] on span "Select trade partner" at bounding box center [582, 362] width 84 height 14
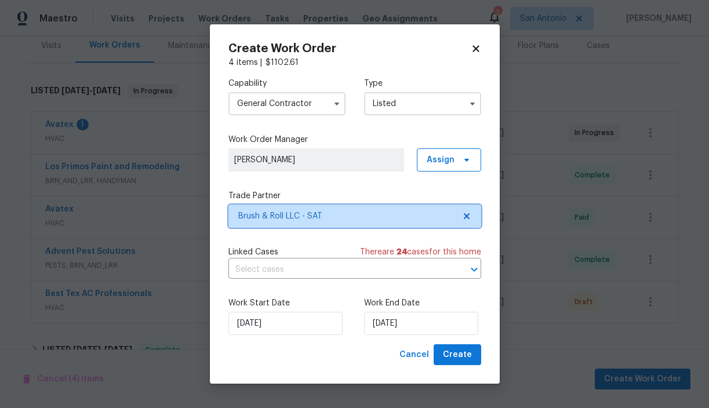
scroll to position [0, 0]
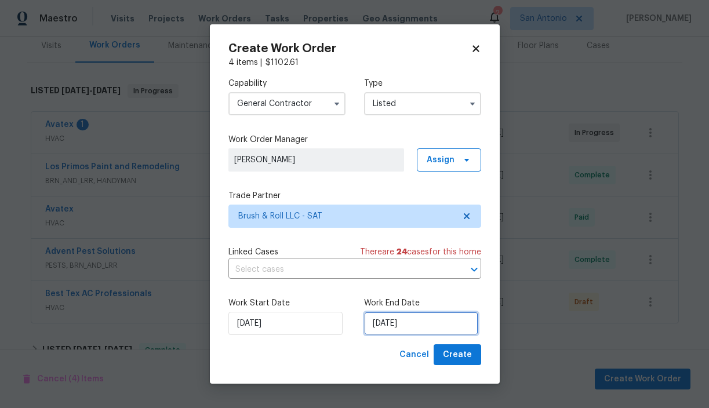
click at [394, 324] on input "9/29/2025" at bounding box center [421, 323] width 114 height 23
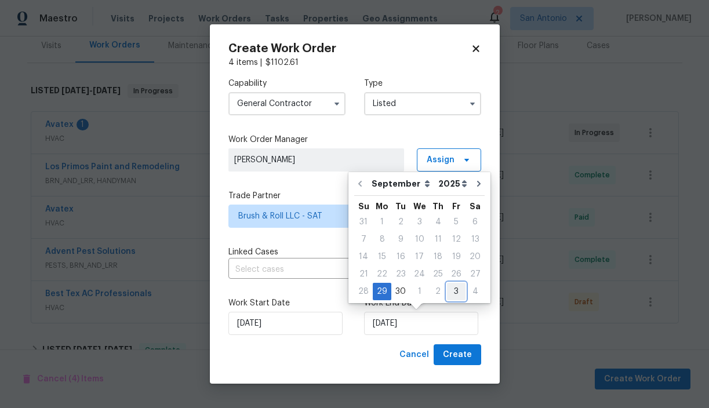
click at [452, 290] on div "3" at bounding box center [456, 291] width 19 height 16
type input "10/3/2025"
select select "9"
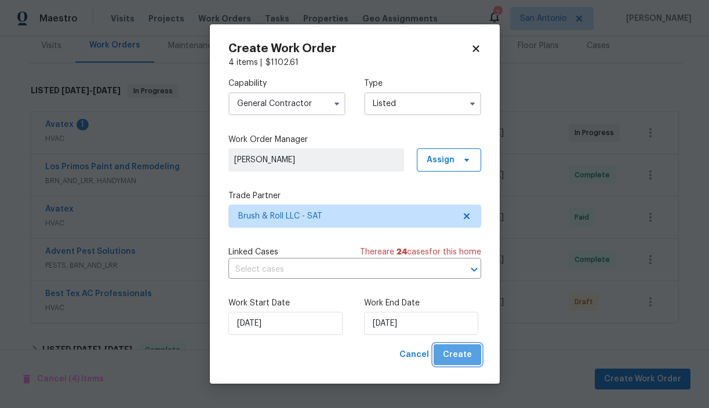
click at [461, 357] on span "Create" at bounding box center [457, 355] width 29 height 14
checkbox input "false"
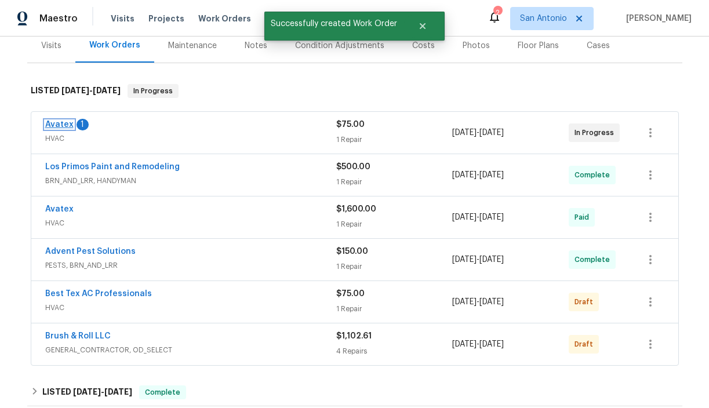
click at [59, 121] on link "Avatex" at bounding box center [59, 125] width 28 height 8
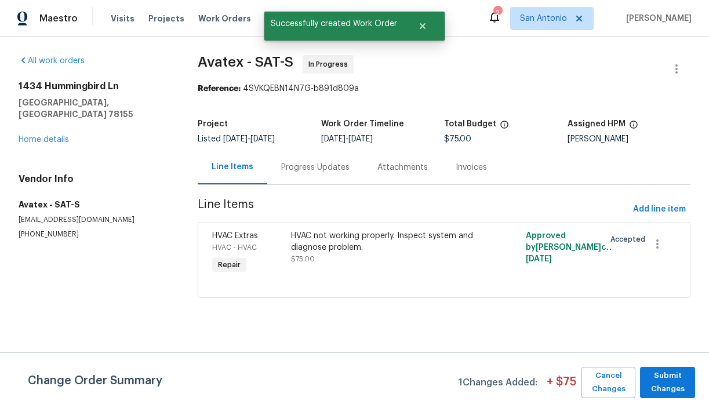
click at [302, 170] on div "Progress Updates" at bounding box center [315, 168] width 68 height 12
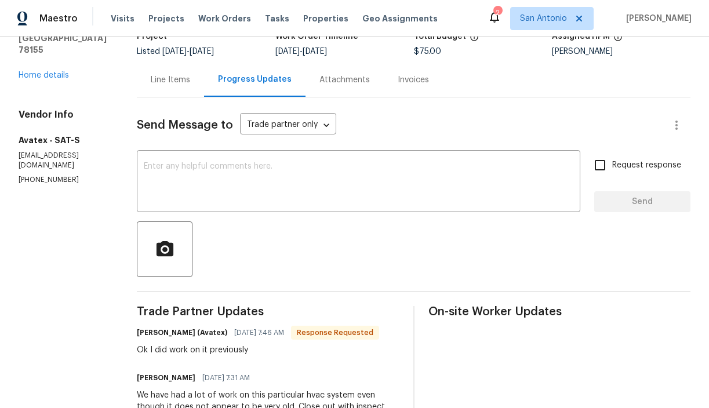
scroll to position [87, 0]
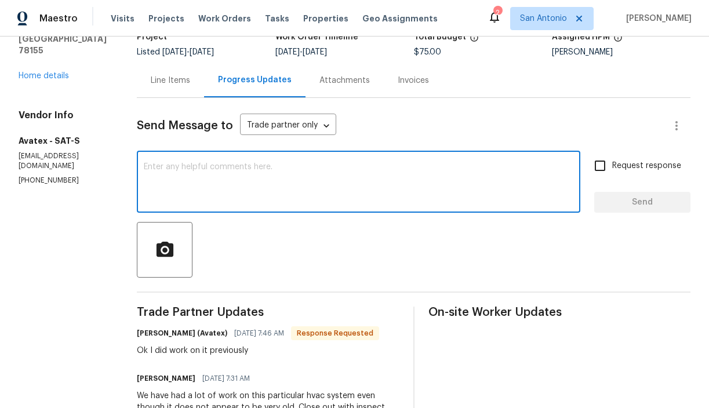
click at [269, 166] on textarea at bounding box center [359, 183] width 430 height 41
type textarea "a"
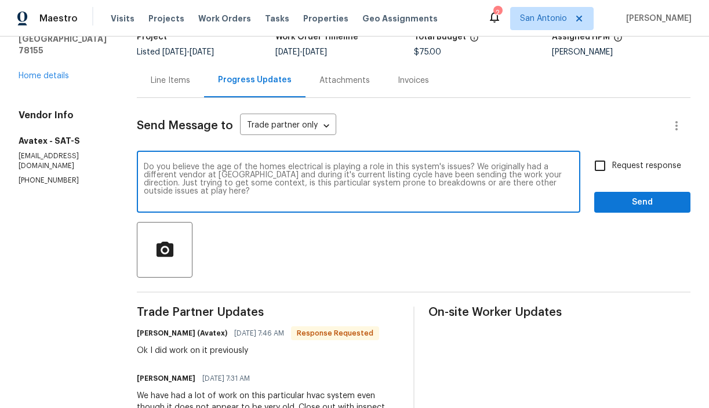
type textarea "Do you believe the age of the homes electrical is playing a role in this system…"
click at [625, 206] on span "Send" at bounding box center [642, 202] width 78 height 14
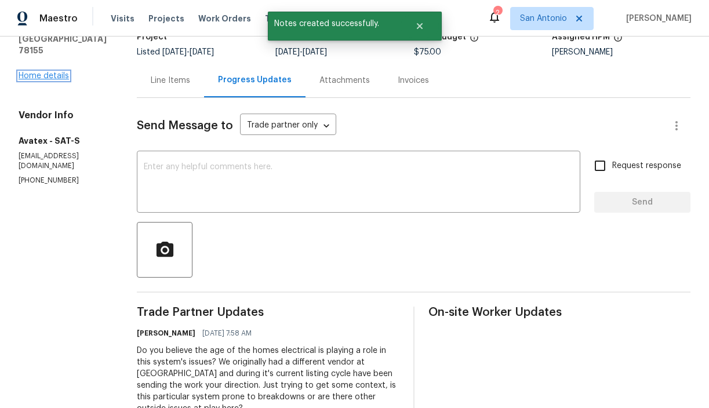
click at [48, 72] on link "Home details" at bounding box center [44, 76] width 50 height 8
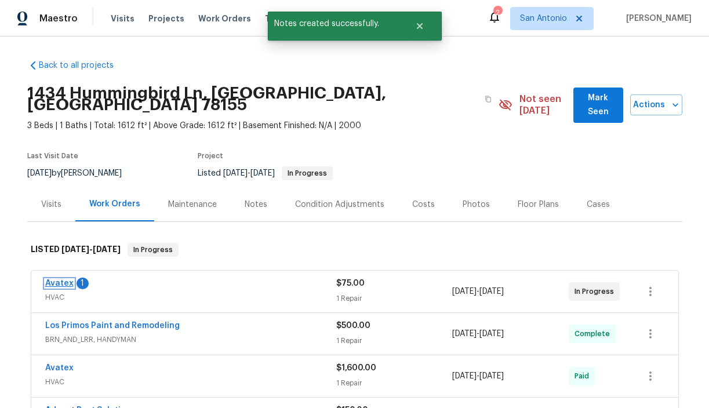
click at [59, 279] on link "Avatex" at bounding box center [59, 283] width 28 height 8
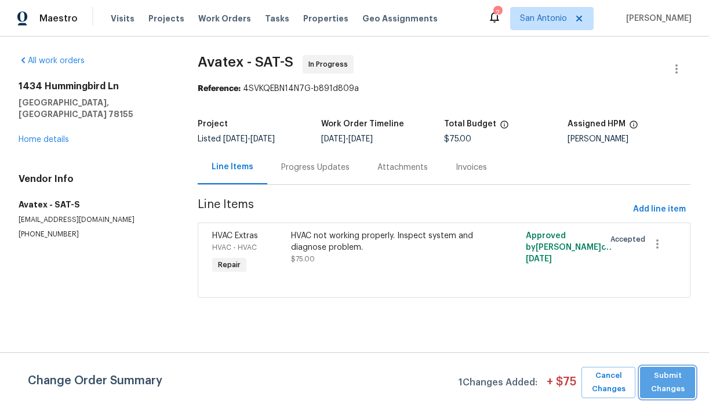
click at [666, 383] on span "Submit Changes" at bounding box center [667, 382] width 43 height 27
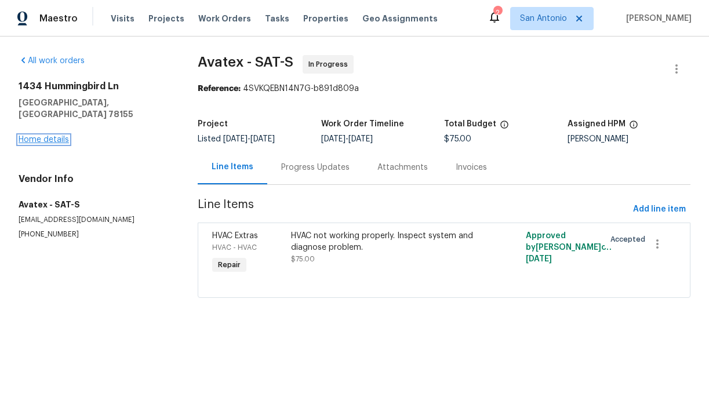
click at [53, 136] on link "Home details" at bounding box center [44, 140] width 50 height 8
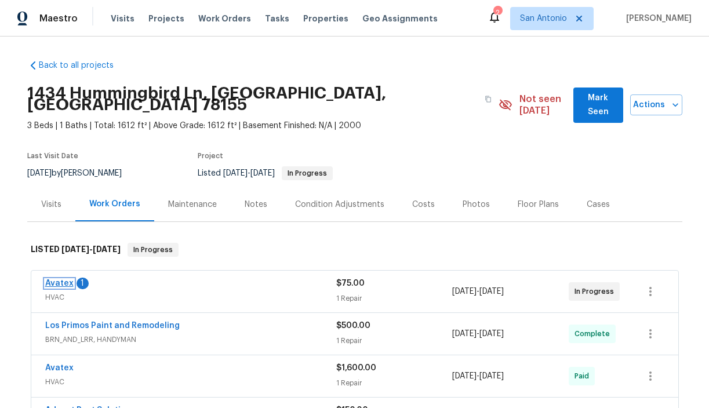
click at [58, 279] on link "Avatex" at bounding box center [59, 283] width 28 height 8
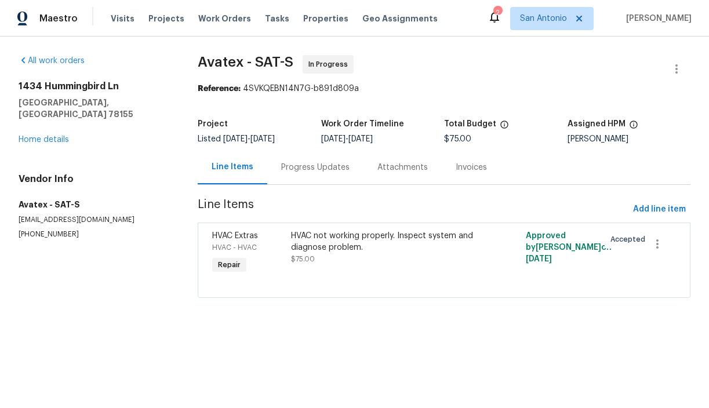
click at [306, 170] on div "Progress Updates" at bounding box center [315, 168] width 68 height 12
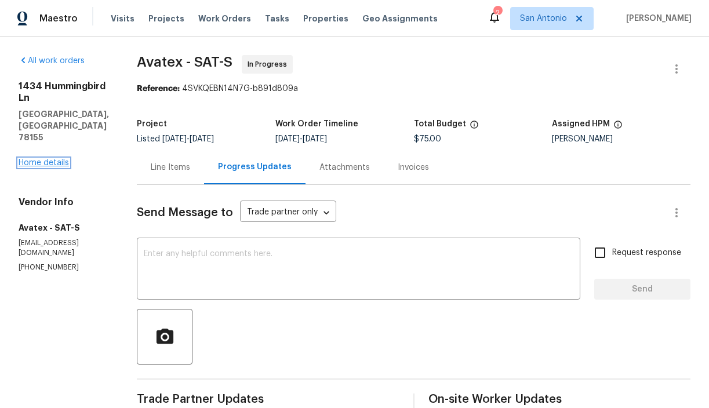
click at [51, 159] on link "Home details" at bounding box center [44, 163] width 50 height 8
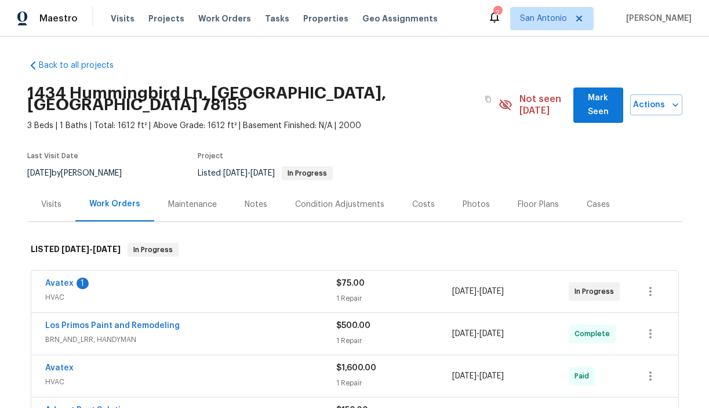
click at [255, 199] on div "Notes" at bounding box center [256, 205] width 23 height 12
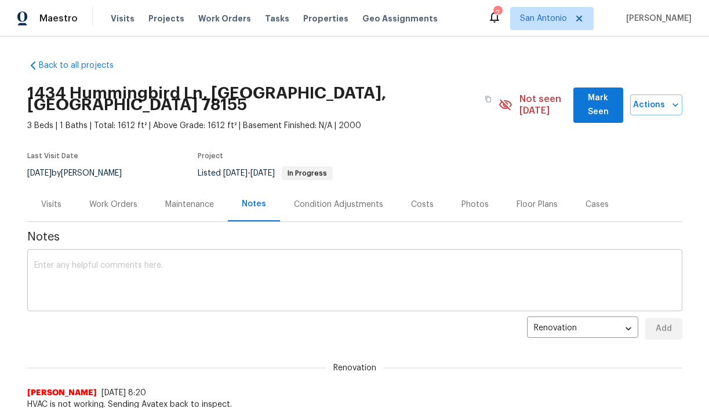
click at [206, 252] on div "x ​" at bounding box center [354, 281] width 655 height 59
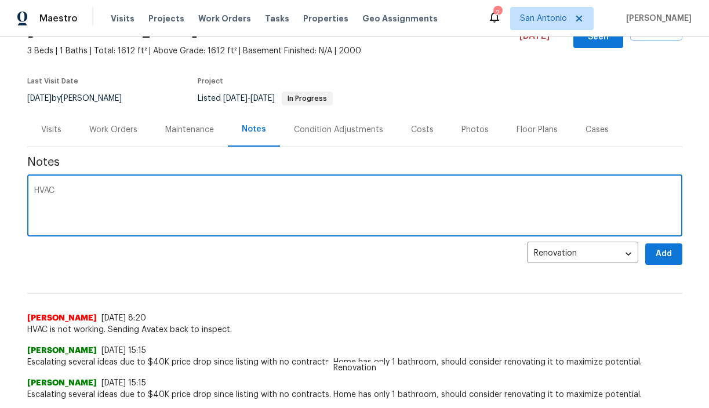
scroll to position [85, 0]
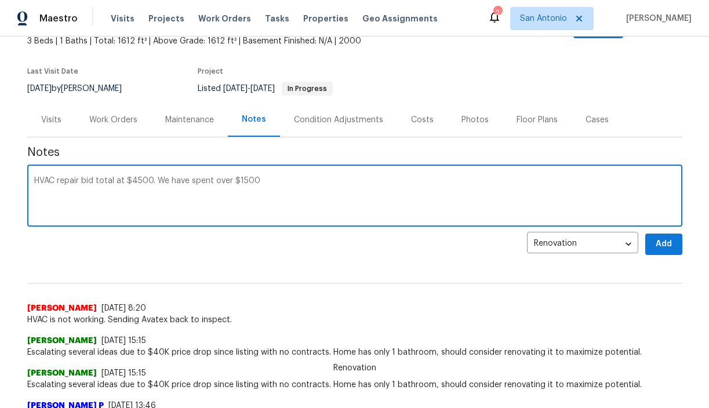
type textarea "HVAC repair bid total at $4500. We have spent over $1500"
click at [117, 114] on div "Work Orders" at bounding box center [113, 120] width 48 height 12
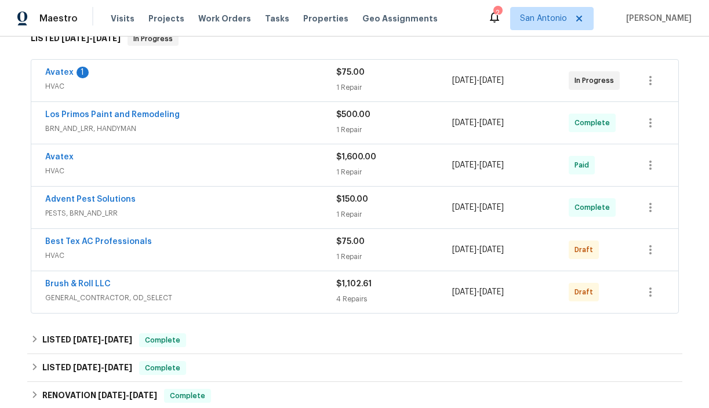
scroll to position [210, 0]
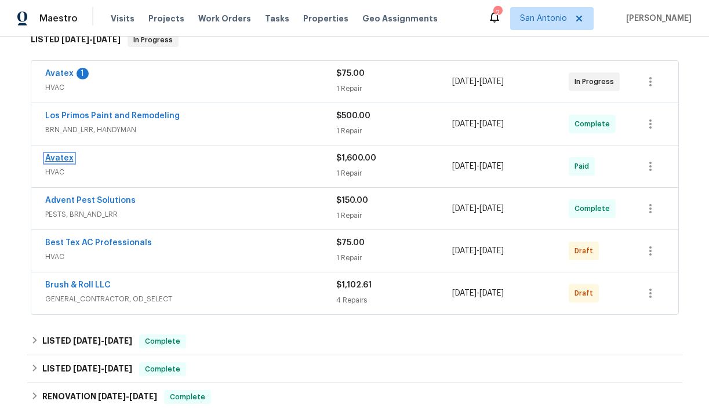
click at [64, 154] on link "Avatex" at bounding box center [59, 158] width 28 height 8
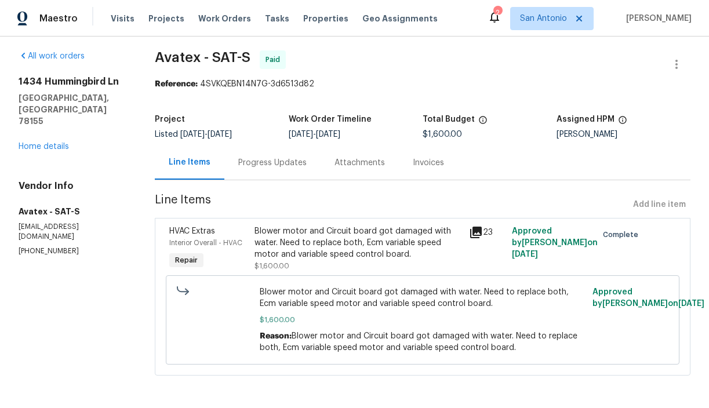
scroll to position [5, 0]
click at [57, 143] on link "Home details" at bounding box center [44, 147] width 50 height 8
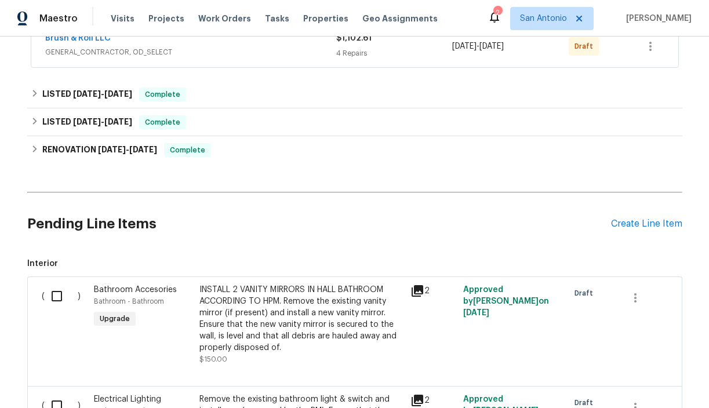
scroll to position [460, 0]
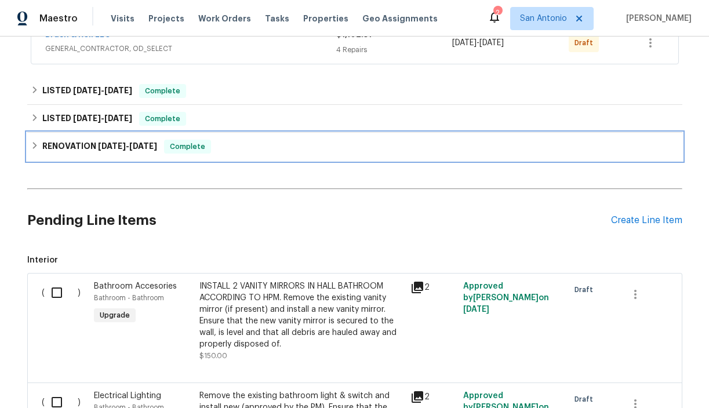
click at [35, 142] on icon at bounding box center [34, 145] width 4 height 7
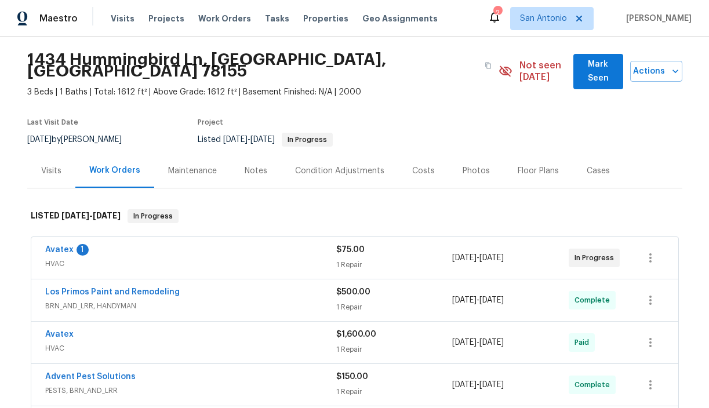
scroll to position [0, 0]
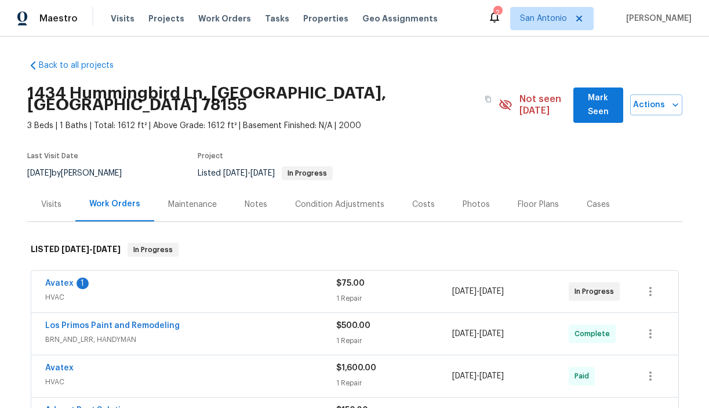
click at [256, 199] on div "Notes" at bounding box center [256, 205] width 23 height 12
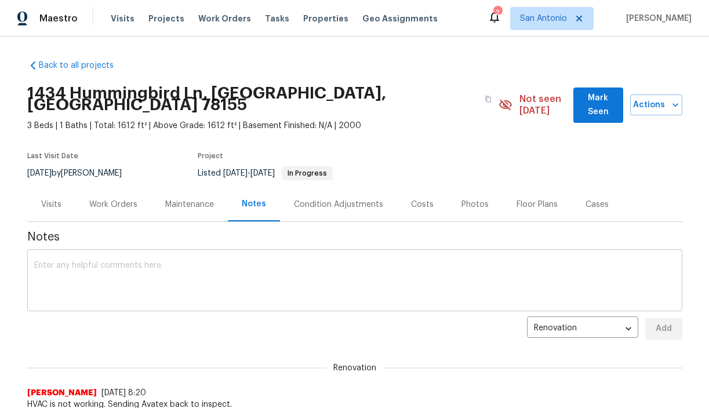
click at [181, 261] on textarea at bounding box center [354, 281] width 641 height 41
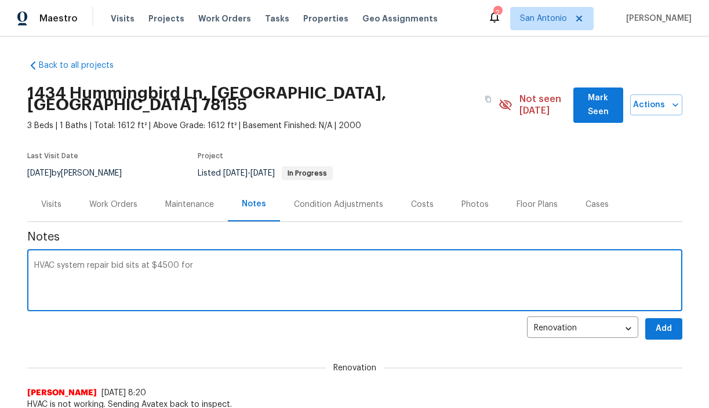
type textarea "HVAC system repair bid sits at $4500 for"
click at [123, 199] on div "Work Orders" at bounding box center [113, 205] width 48 height 12
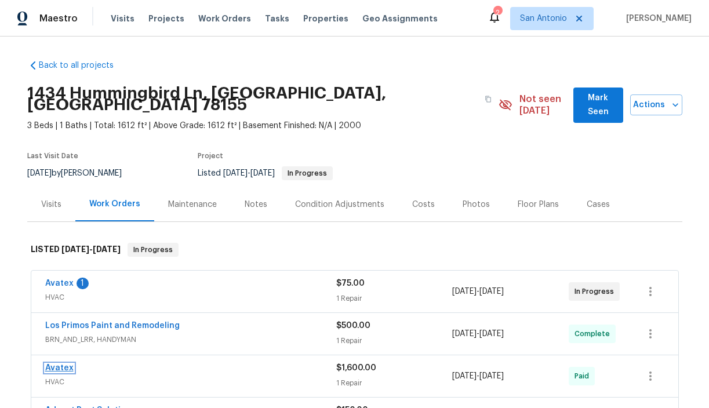
click at [65, 364] on link "Avatex" at bounding box center [59, 368] width 28 height 8
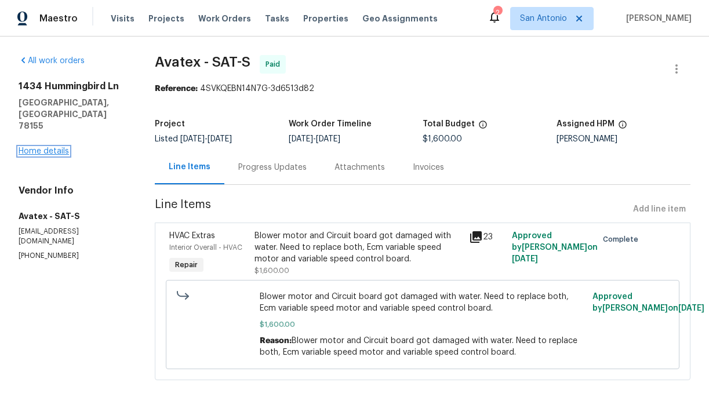
click at [50, 147] on link "Home details" at bounding box center [44, 151] width 50 height 8
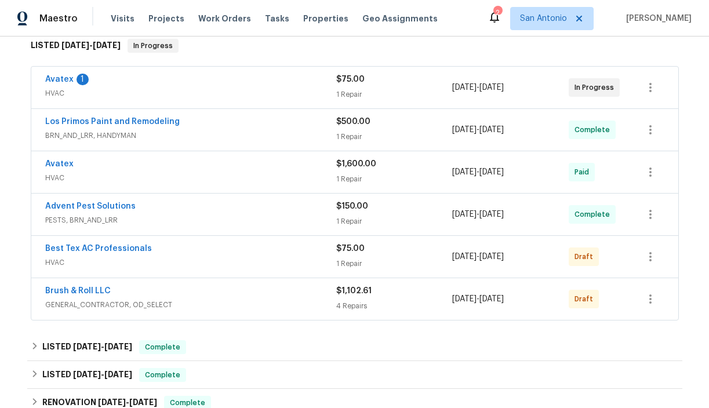
scroll to position [203, 0]
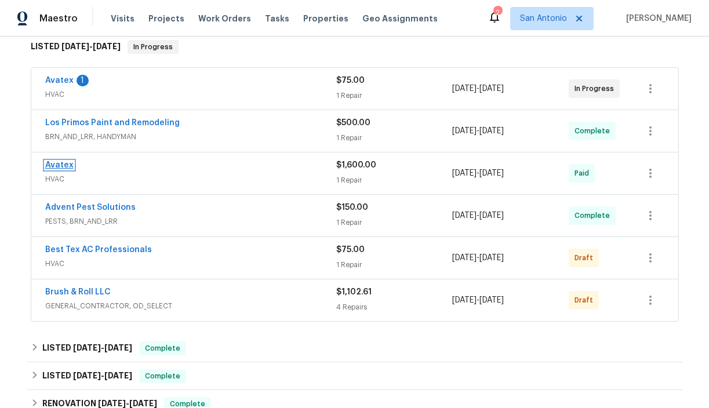
click at [64, 161] on link "Avatex" at bounding box center [59, 165] width 28 height 8
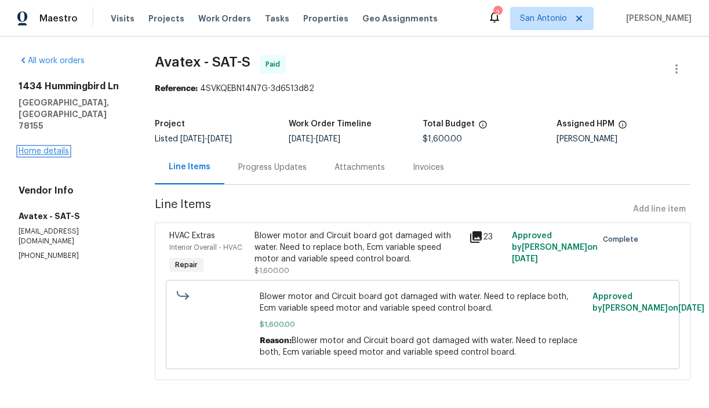
click at [50, 147] on link "Home details" at bounding box center [44, 151] width 50 height 8
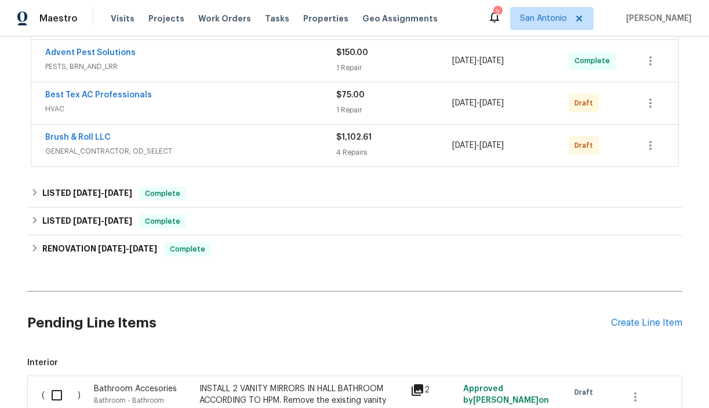
scroll to position [344, 0]
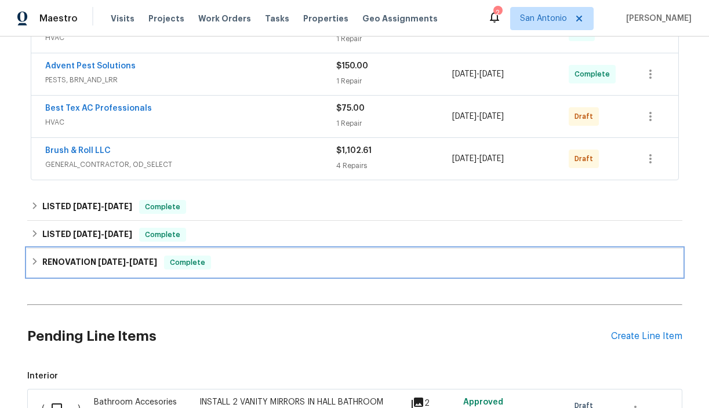
click at [38, 257] on icon at bounding box center [35, 261] width 8 height 8
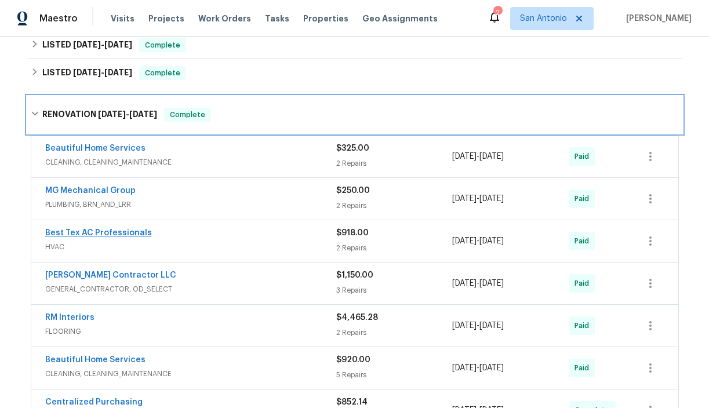
scroll to position [509, 0]
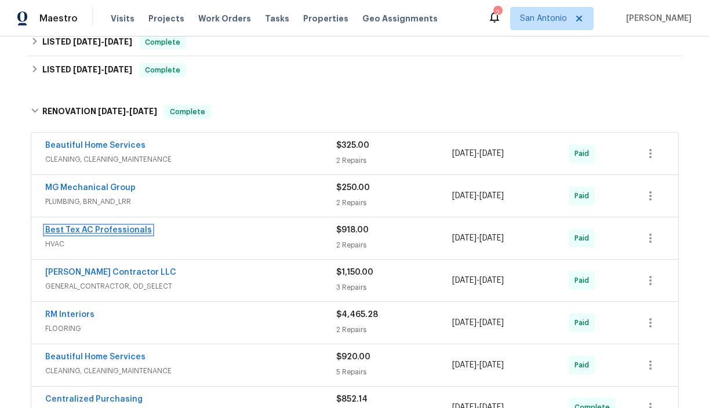
click at [112, 226] on link "Best Tex AC Professionals" at bounding box center [98, 230] width 107 height 8
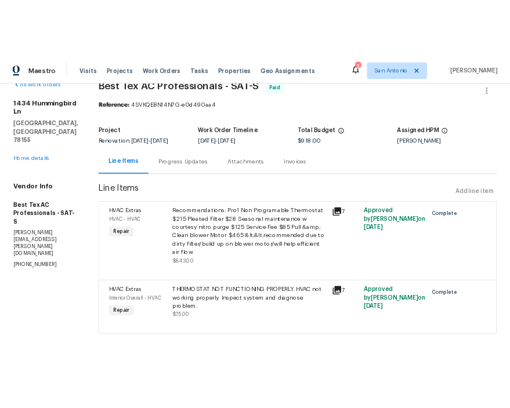
scroll to position [32, 0]
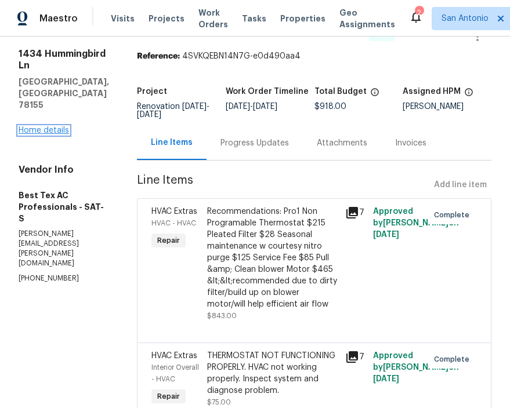
click at [49, 126] on link "Home details" at bounding box center [44, 130] width 50 height 8
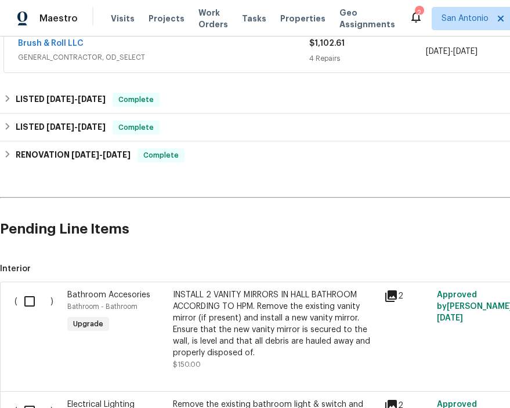
scroll to position [443, 0]
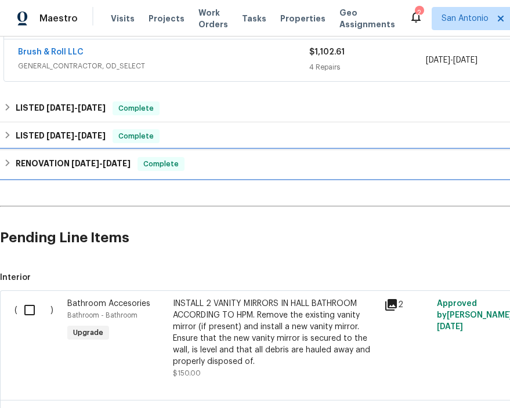
click at [11, 159] on icon at bounding box center [7, 163] width 8 height 8
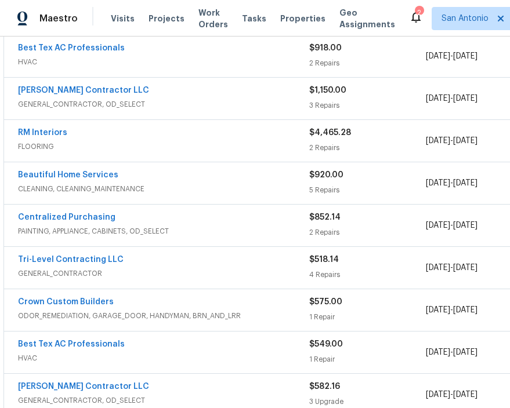
scroll to position [693, 0]
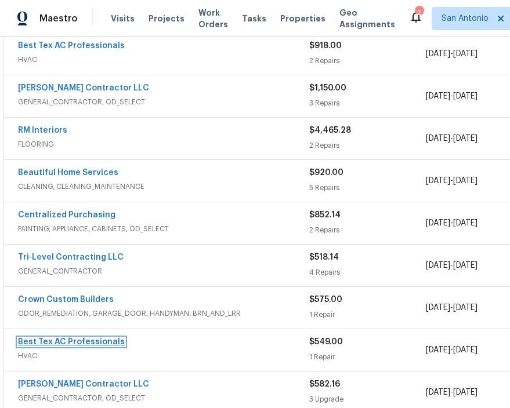
click at [77, 338] on link "Best Tex AC Professionals" at bounding box center [71, 342] width 107 height 8
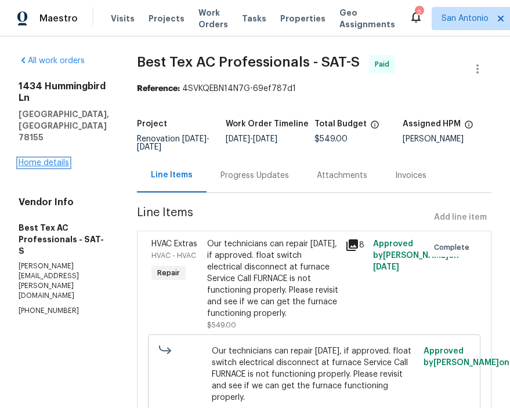
click at [48, 159] on link "Home details" at bounding box center [44, 163] width 50 height 8
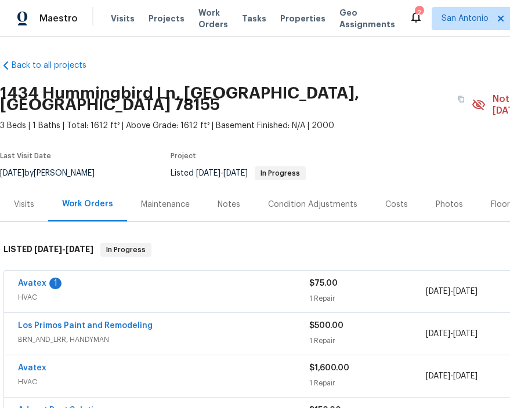
click at [221, 199] on div "Notes" at bounding box center [228, 205] width 23 height 12
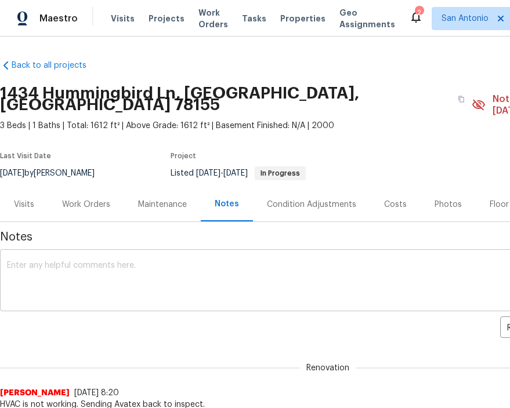
click at [87, 261] on textarea at bounding box center [327, 281] width 641 height 41
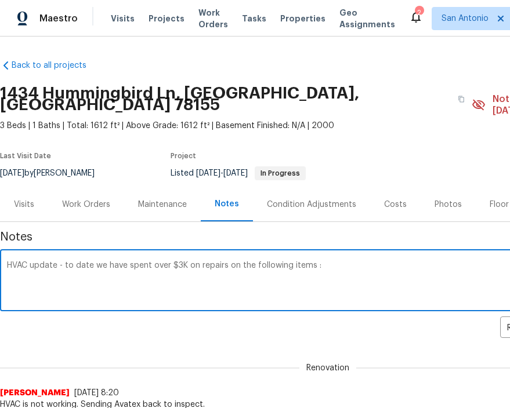
paste textarea "Blower motor and circuit board - $1600 Thermostat $125 Filter $28 Blower motor …"
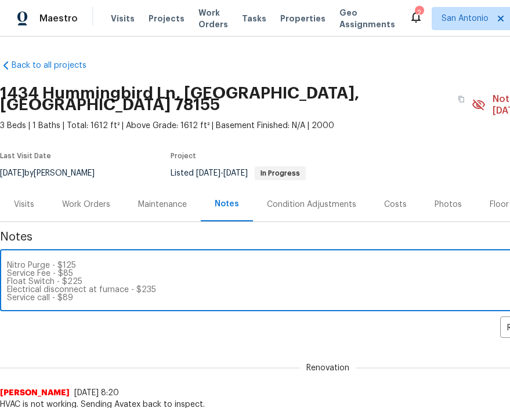
scroll to position [49, 0]
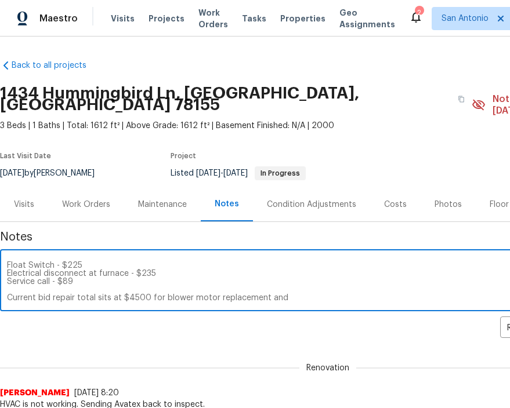
type textarea "HVAC update - to date we have spent over $3K on repairs on the following items …"
click at [85, 199] on div "Work Orders" at bounding box center [86, 205] width 48 height 12
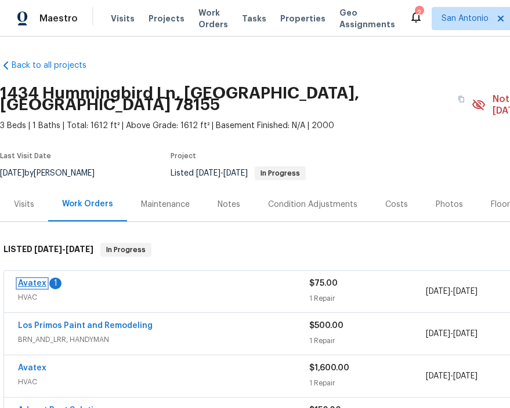
click at [34, 279] on link "Avatex" at bounding box center [32, 283] width 28 height 8
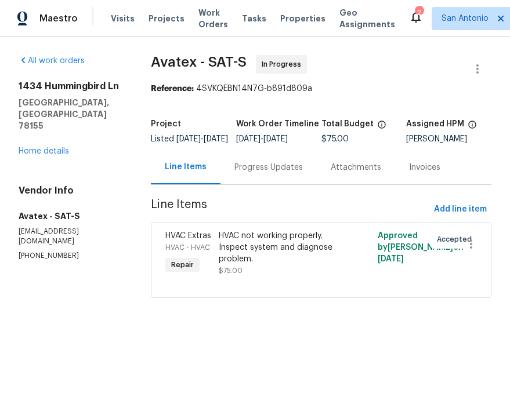
click at [270, 173] on div "Progress Updates" at bounding box center [268, 168] width 68 height 12
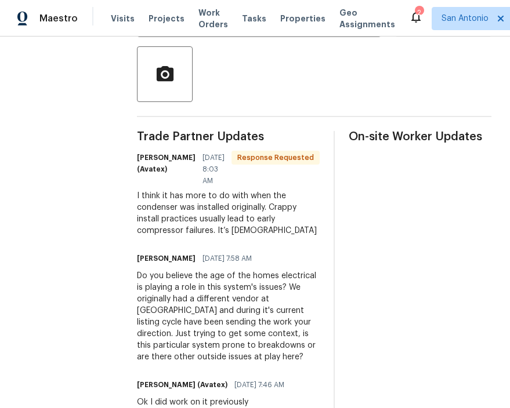
scroll to position [293, 0]
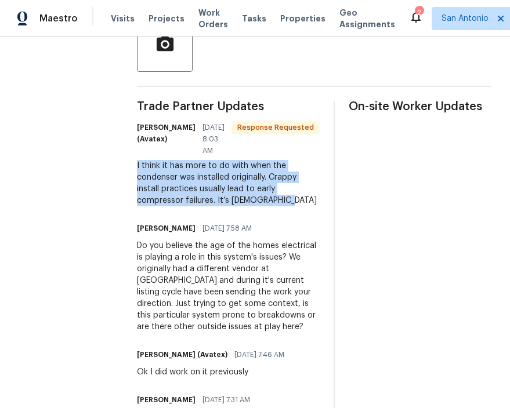
drag, startPoint x: 142, startPoint y: 174, endPoint x: 282, endPoint y: 212, distance: 144.6
click at [282, 206] on div "I think it has more to do with when the condenser was installed originally. Cra…" at bounding box center [228, 183] width 183 height 46
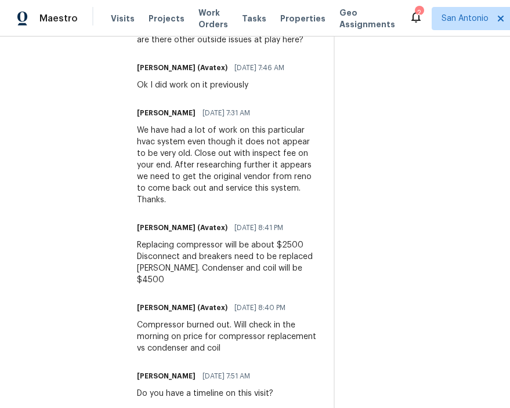
scroll to position [583, 0]
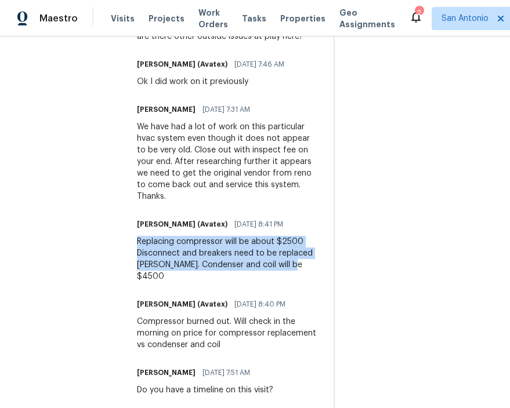
drag, startPoint x: 142, startPoint y: 275, endPoint x: 187, endPoint y: 315, distance: 59.6
click at [187, 282] on div "Replacing compressor will be about $2500 Disconnect and breakers need to be rep…" at bounding box center [228, 259] width 183 height 46
copy div "Replacing compressor will be about $2500 Disconnect and breakers need to be rep…"
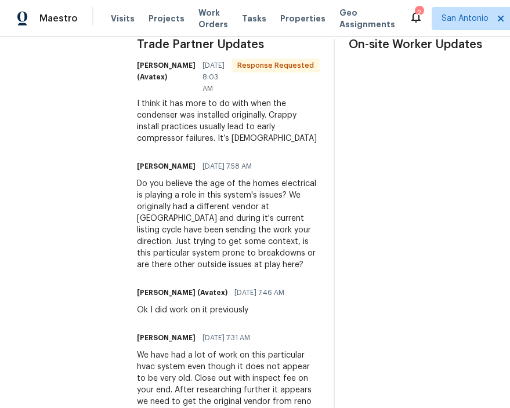
scroll to position [0, 0]
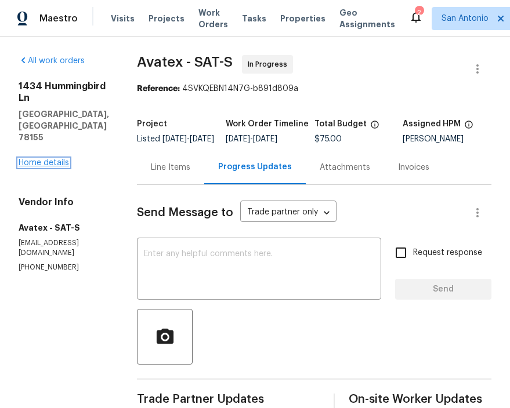
click at [45, 159] on link "Home details" at bounding box center [44, 163] width 50 height 8
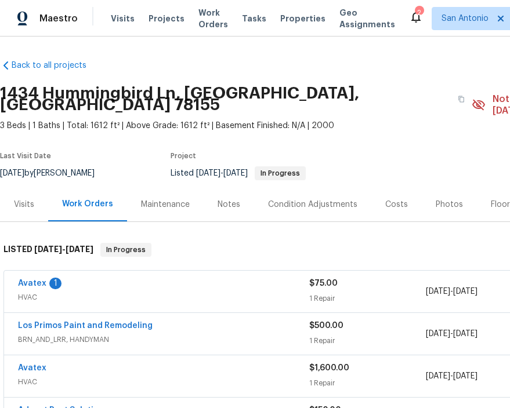
click at [234, 199] on div "Notes" at bounding box center [228, 205] width 23 height 12
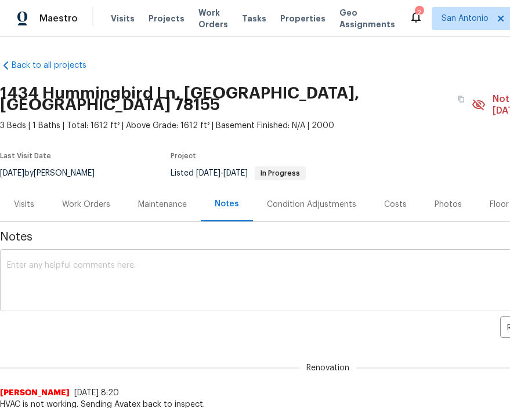
click at [94, 261] on textarea at bounding box center [327, 281] width 641 height 41
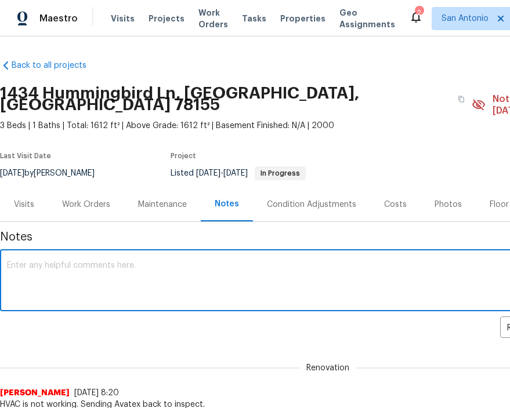
paste textarea "The highlighted content details HVAC expenses. To date, over $3,000 has been sp…"
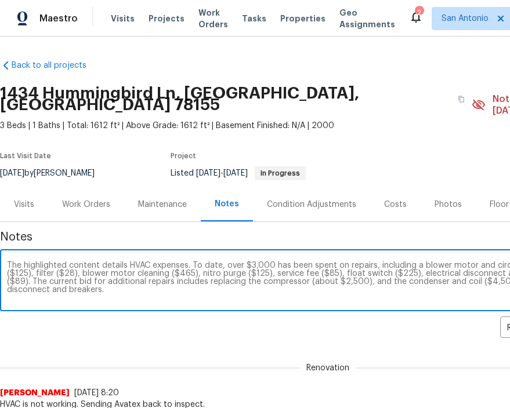
drag, startPoint x: 191, startPoint y: 254, endPoint x: 2, endPoint y: 243, distance: 189.9
click at [2, 252] on div "The highlighted content details HVAC expenses. To date, over $3,000 has been sp…" at bounding box center [327, 281] width 655 height 59
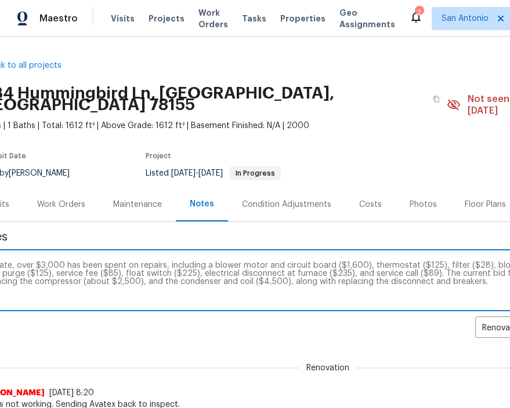
scroll to position [0, 30]
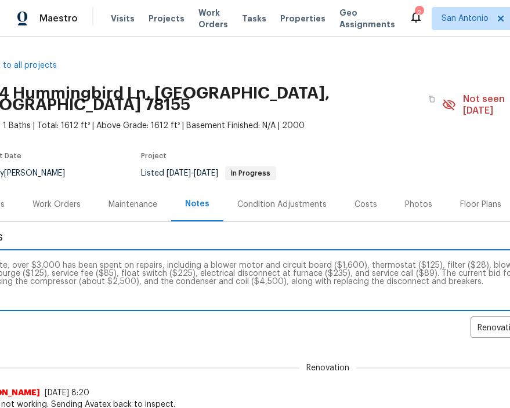
click at [408, 261] on textarea "To date, over $3,000 has been spent on repairs, including a blower motor and ci…" at bounding box center [297, 281] width 641 height 41
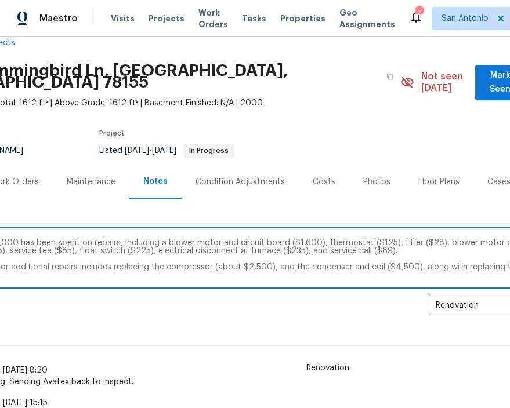
scroll to position [23, 68]
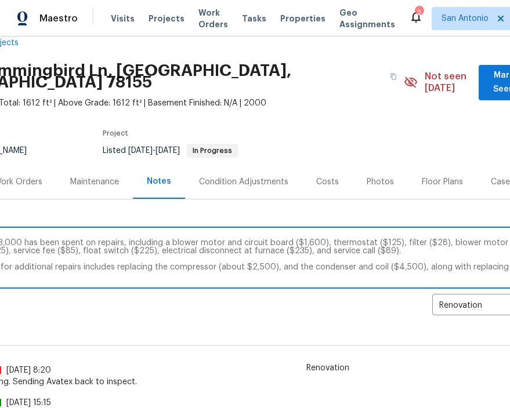
type textarea "To date, over $3,000 has been spent on repairs, including a blower motor and ci…"
click at [110, 239] on textarea "To date, over $3,000 has been spent on repairs, including a blower motor and ci…" at bounding box center [259, 259] width 641 height 41
click at [250, 252] on textarea "To date, over $3,000 has been spent on repairs, including a blower motor and ci…" at bounding box center [259, 259] width 641 height 41
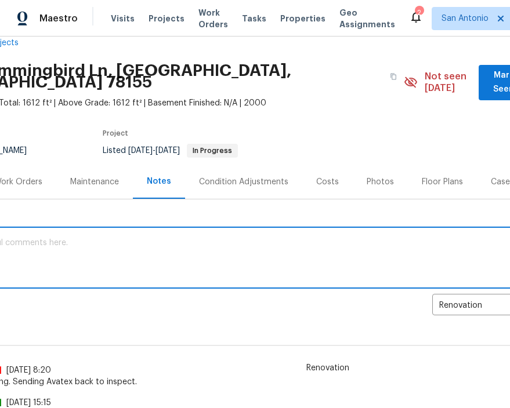
scroll to position [23, 7]
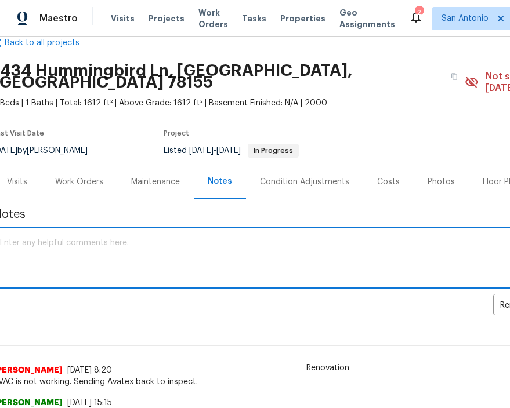
paste textarea "HVAC update - to date we have spent over $3K on repairs on the following items …"
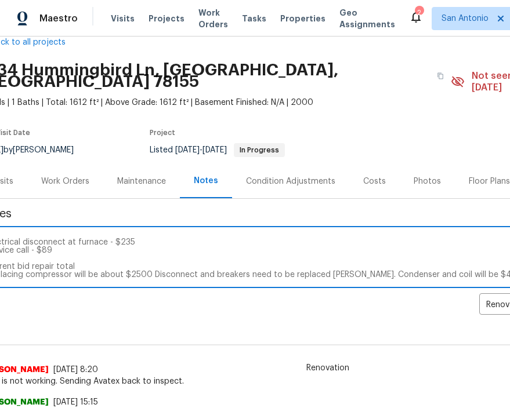
scroll to position [23, 0]
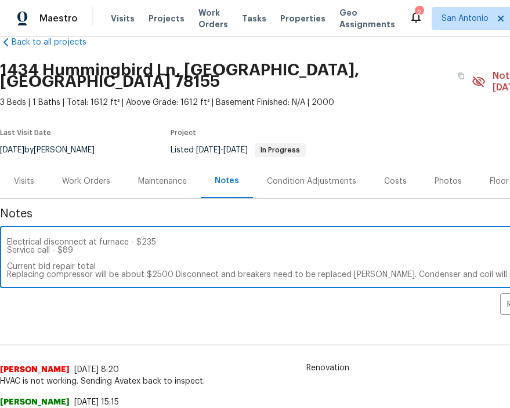
click at [373, 252] on textarea "HVAC update - to date we have spent over $3K on repairs on the following items …" at bounding box center [327, 258] width 641 height 41
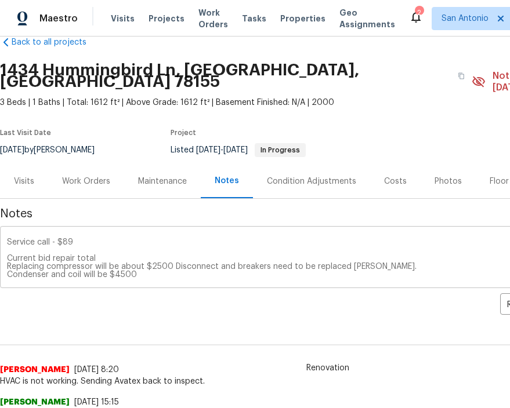
click at [150, 267] on div "HVAC update - to date we have spent over $3K on repairs on the following items …" at bounding box center [327, 258] width 655 height 59
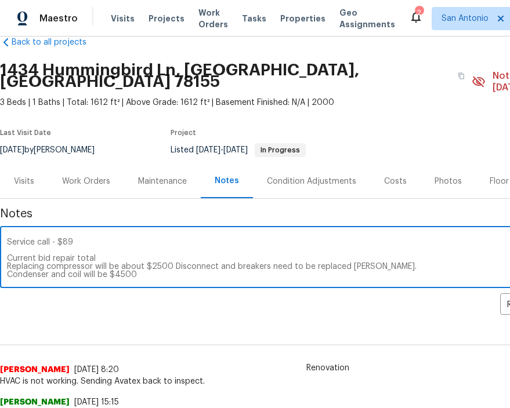
click at [147, 265] on textarea "HVAC update - to date we have spent over $3K on repairs on the following items …" at bounding box center [327, 258] width 641 height 41
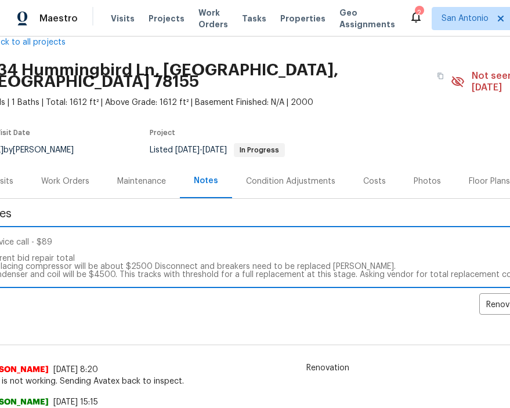
scroll to position [23, 146]
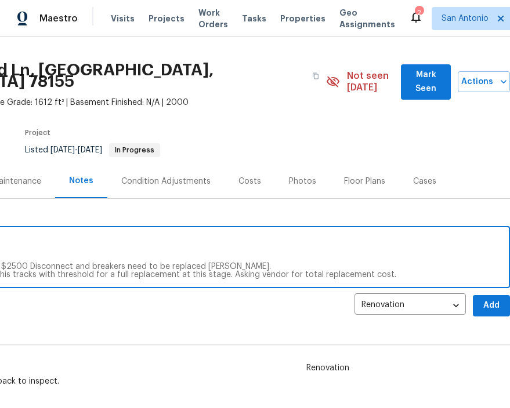
type textarea "HVAC update - to date we have spent over $3K on repairs on the following items …"
click at [496, 299] on span "Add" at bounding box center [491, 306] width 19 height 14
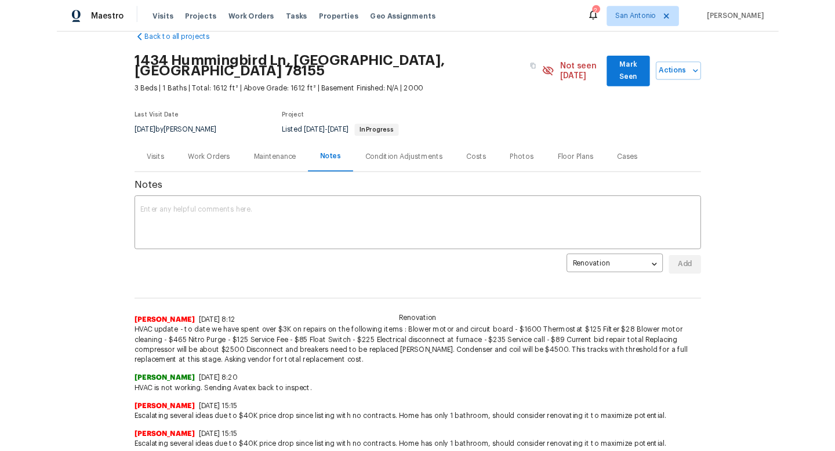
scroll to position [23, 0]
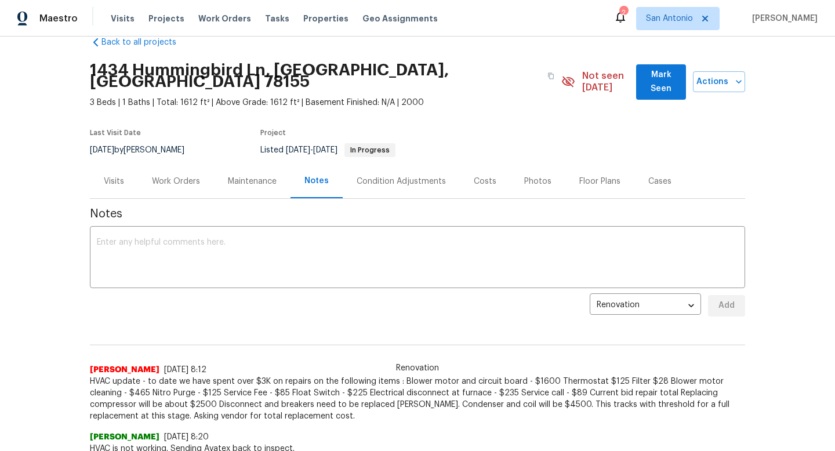
click at [188, 176] on div "Work Orders" at bounding box center [176, 182] width 48 height 12
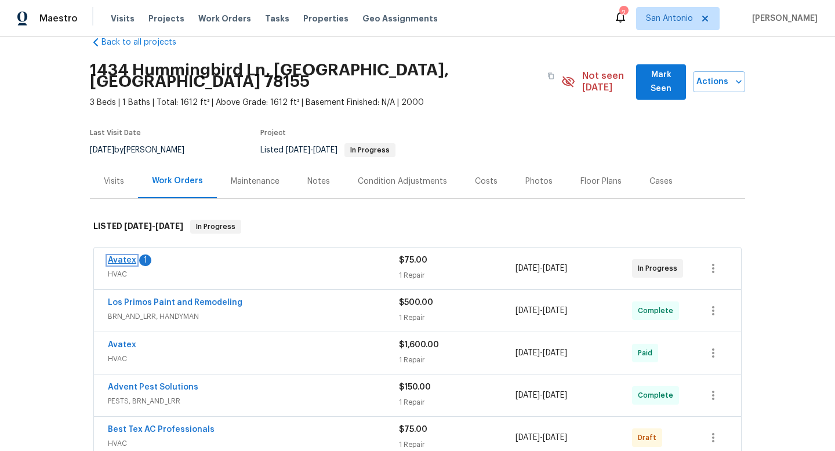
click at [120, 256] on link "Avatex" at bounding box center [122, 260] width 28 height 8
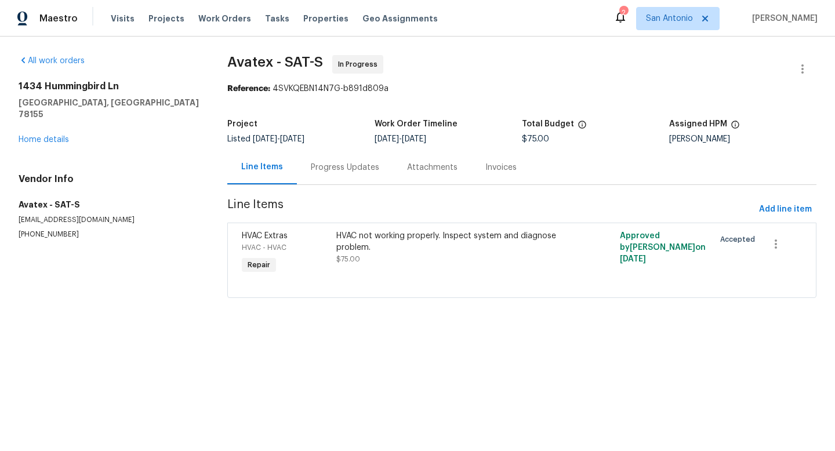
click at [355, 172] on div "Progress Updates" at bounding box center [345, 168] width 68 height 12
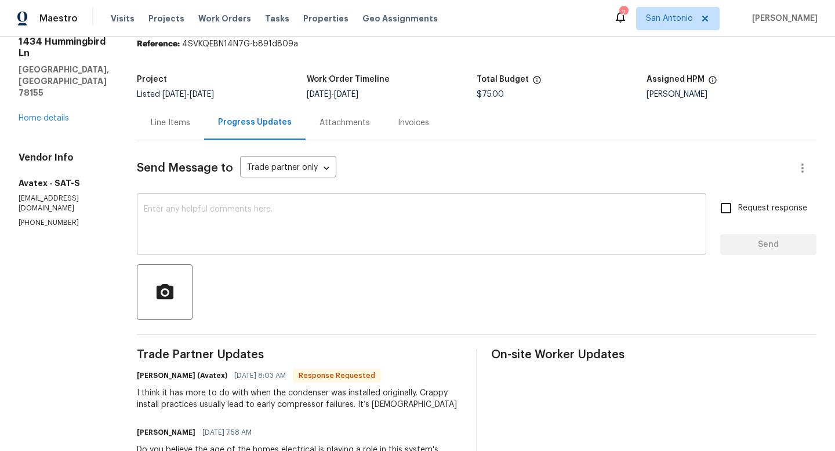
scroll to position [51, 0]
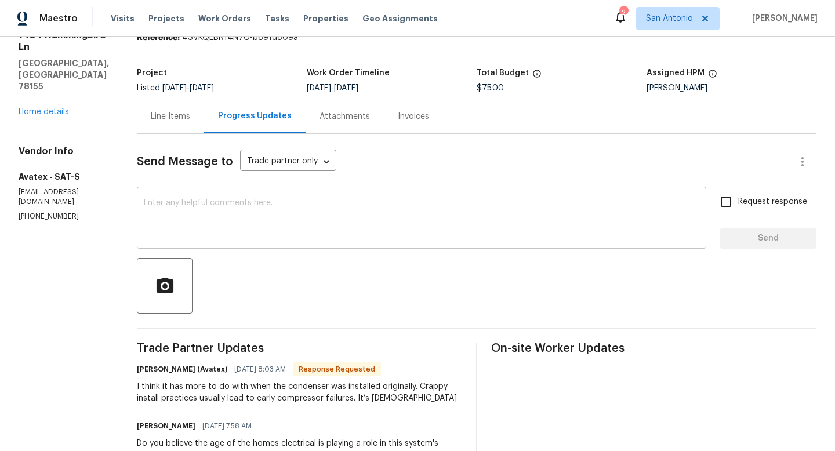
click at [317, 224] on textarea at bounding box center [421, 219] width 555 height 41
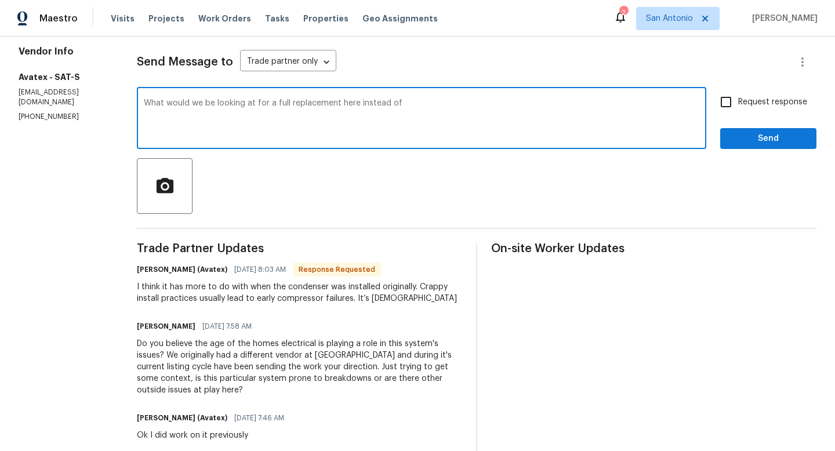
scroll to position [146, 0]
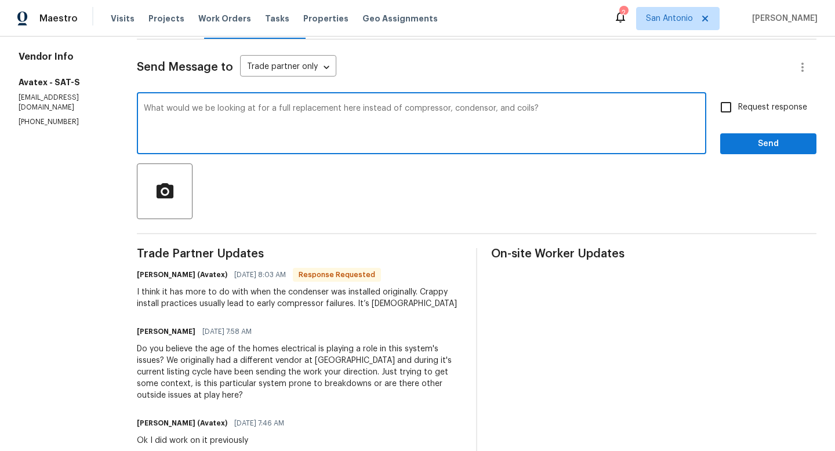
type textarea "What would we be looking at for a full replacement here instead of compressor, …"
click at [708, 142] on span "Send" at bounding box center [768, 144] width 78 height 14
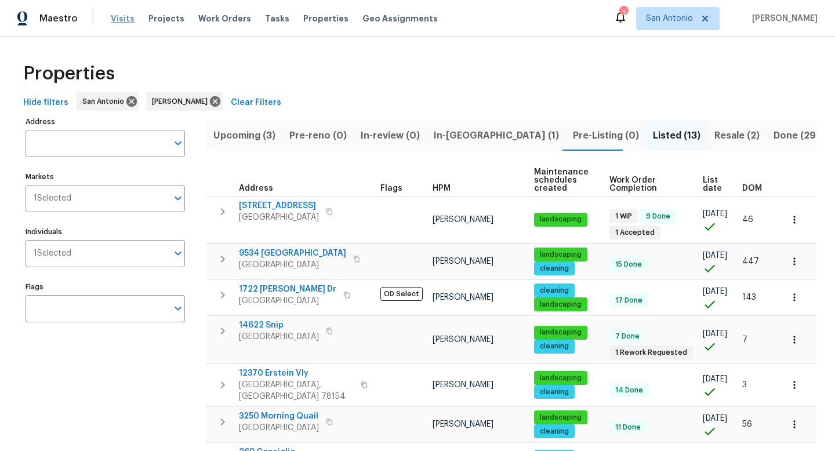
click at [120, 21] on span "Visits" at bounding box center [123, 19] width 24 height 12
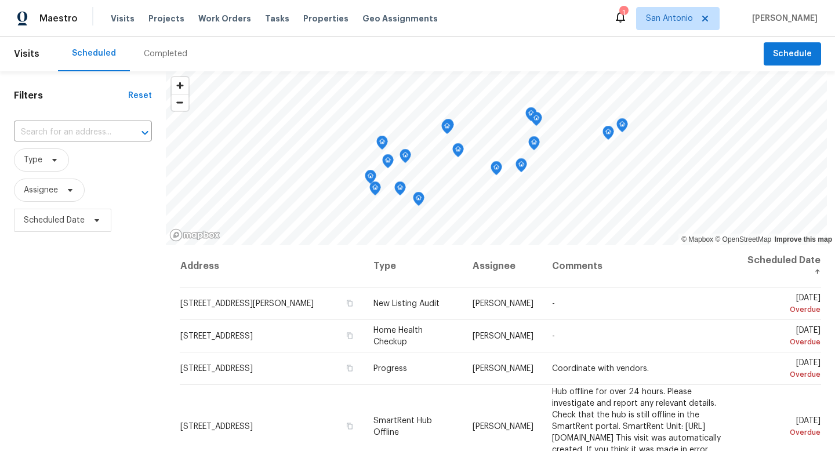
click at [155, 56] on div "Completed" at bounding box center [165, 54] width 43 height 12
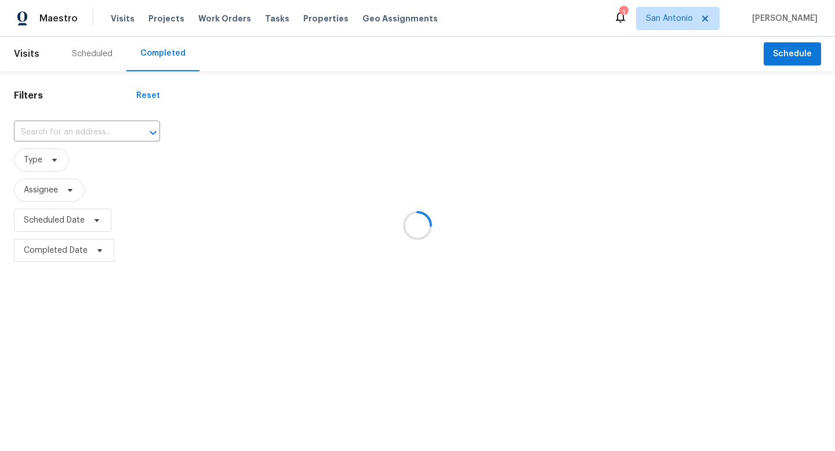
click at [67, 192] on div at bounding box center [417, 225] width 835 height 451
click at [90, 52] on div at bounding box center [417, 225] width 835 height 451
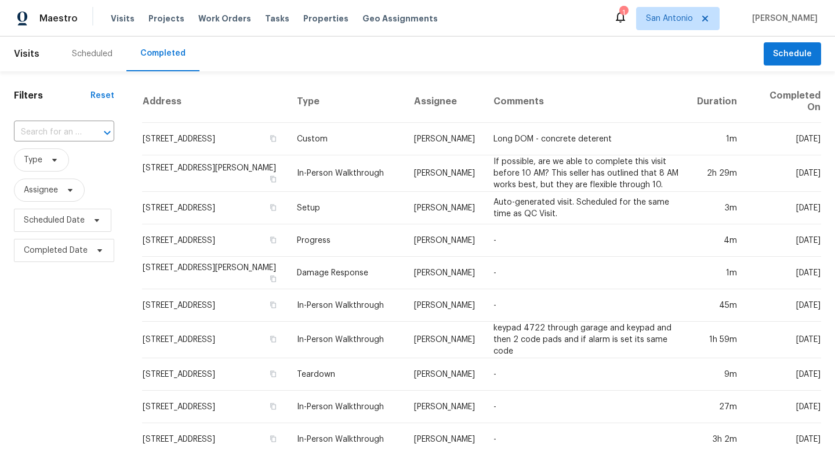
click at [93, 53] on div "Scheduled" at bounding box center [92, 54] width 41 height 12
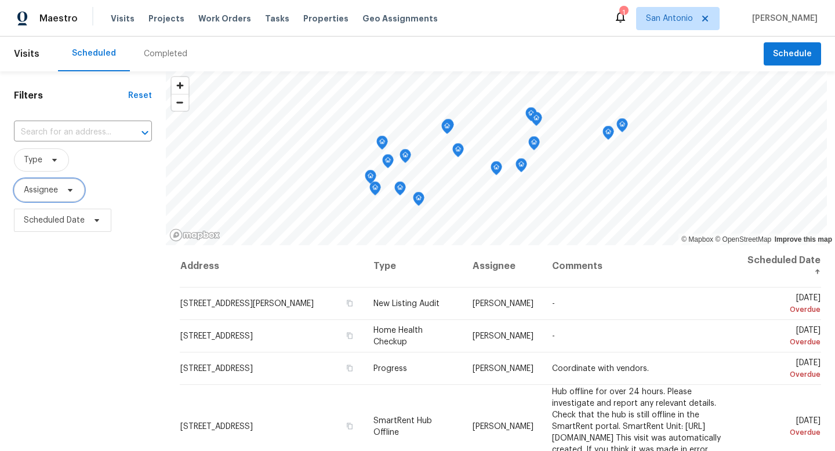
click at [68, 191] on icon at bounding box center [70, 190] width 9 height 9
type input "[PERSON_NAME]"
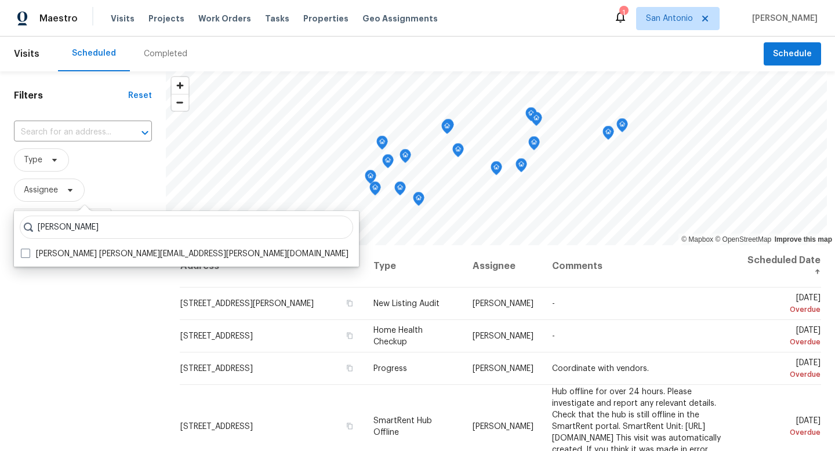
click at [76, 262] on div "[PERSON_NAME] [PERSON_NAME] [PERSON_NAME][EMAIL_ADDRESS][PERSON_NAME][DOMAIN_NA…" at bounding box center [186, 239] width 345 height 56
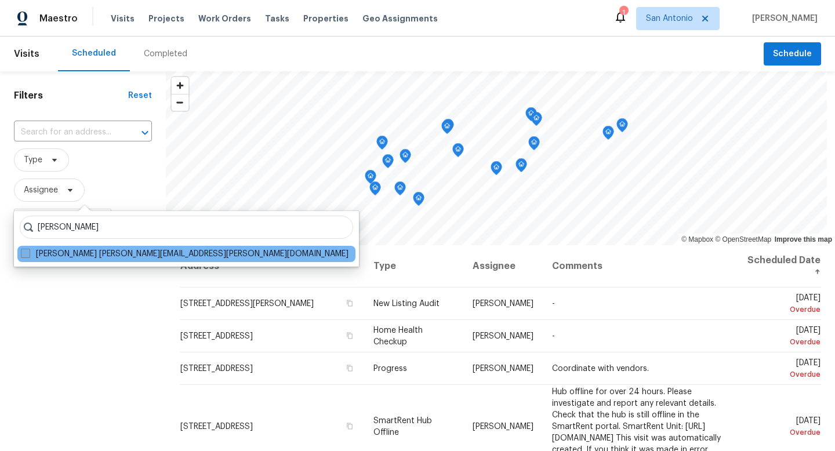
click at [77, 250] on label "[PERSON_NAME] [PERSON_NAME][EMAIL_ADDRESS][PERSON_NAME][DOMAIN_NAME]" at bounding box center [185, 254] width 328 height 12
click at [28, 250] on input "[PERSON_NAME] [PERSON_NAME][EMAIL_ADDRESS][PERSON_NAME][DOMAIN_NAME]" at bounding box center [25, 252] width 8 height 8
checkbox input "true"
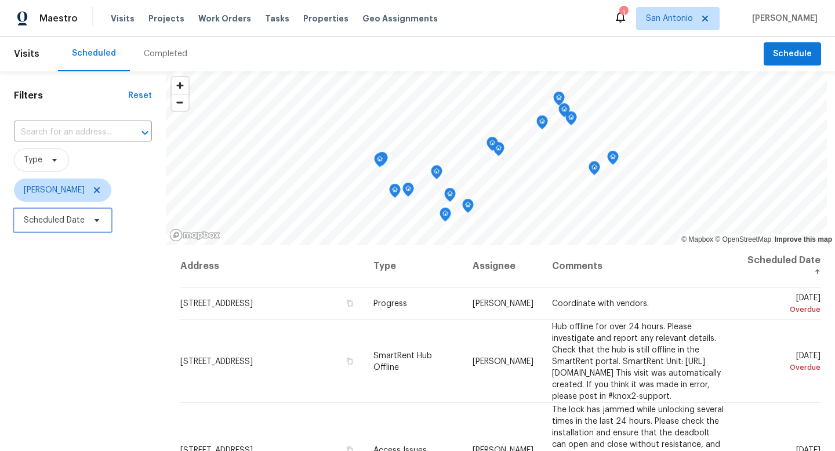
click at [100, 222] on icon at bounding box center [96, 220] width 9 height 9
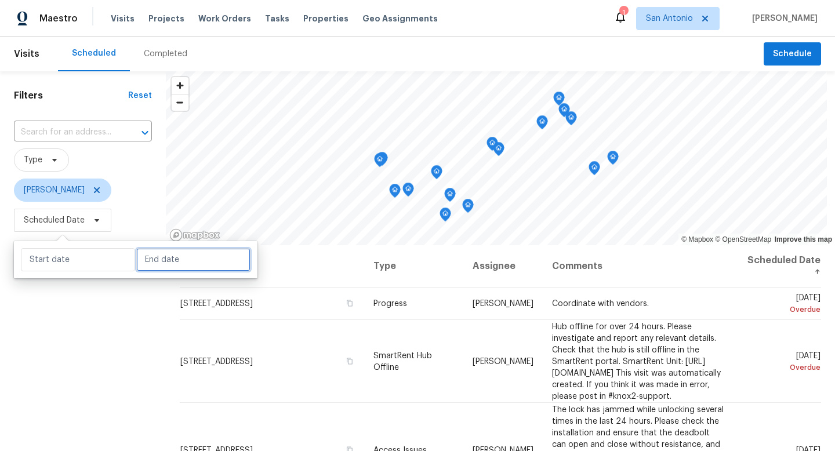
select select "8"
select select "2025"
select select "9"
select select "2025"
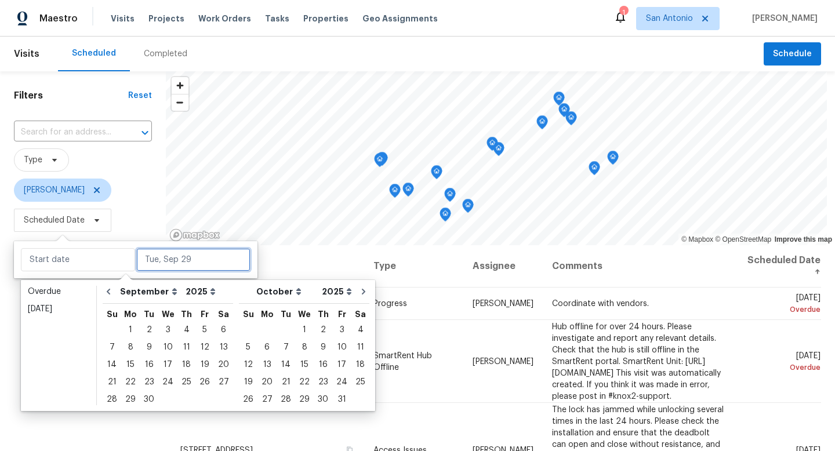
click at [156, 262] on input "text" at bounding box center [193, 259] width 114 height 23
click at [128, 397] on div "29" at bounding box center [130, 399] width 19 height 16
type input "[DATE]"
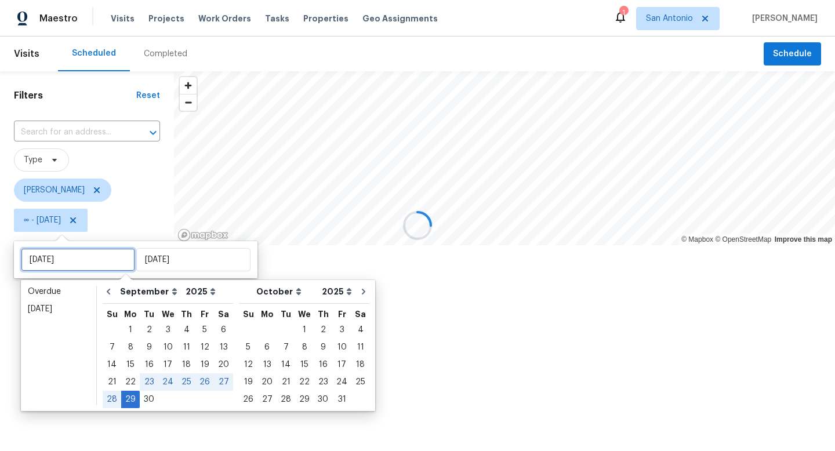
type input "[DATE]"
click at [140, 186] on span "[PERSON_NAME]" at bounding box center [87, 190] width 146 height 23
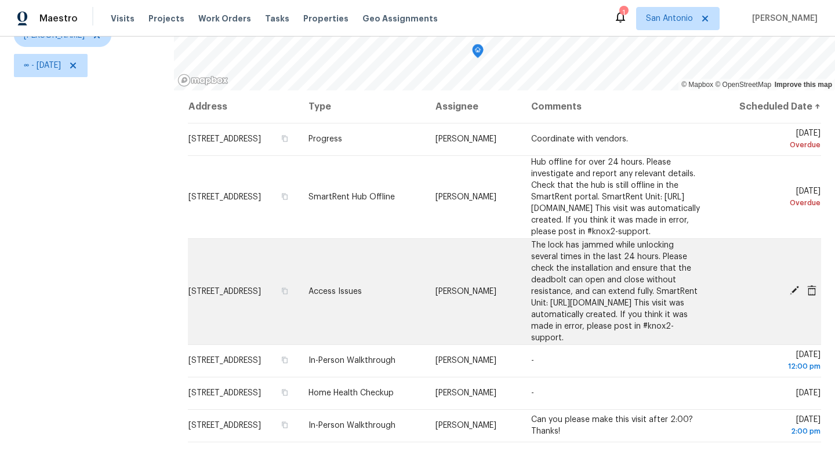
scroll to position [21, 0]
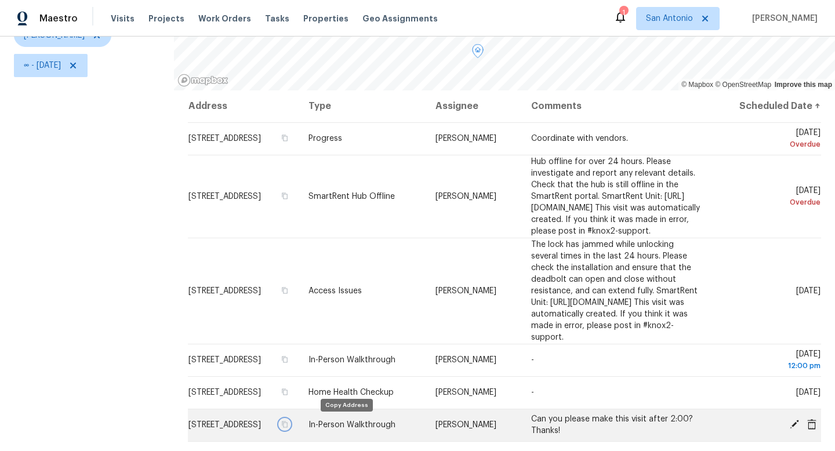
click at [288, 424] on icon "button" at bounding box center [284, 424] width 7 height 7
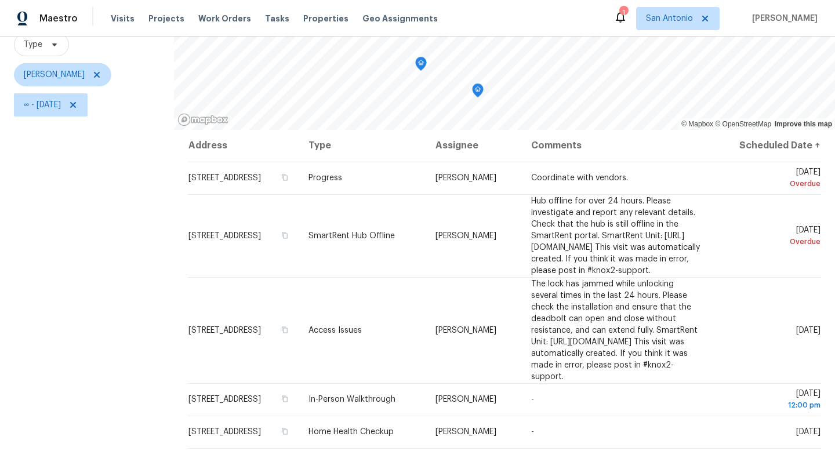
scroll to position [115, 0]
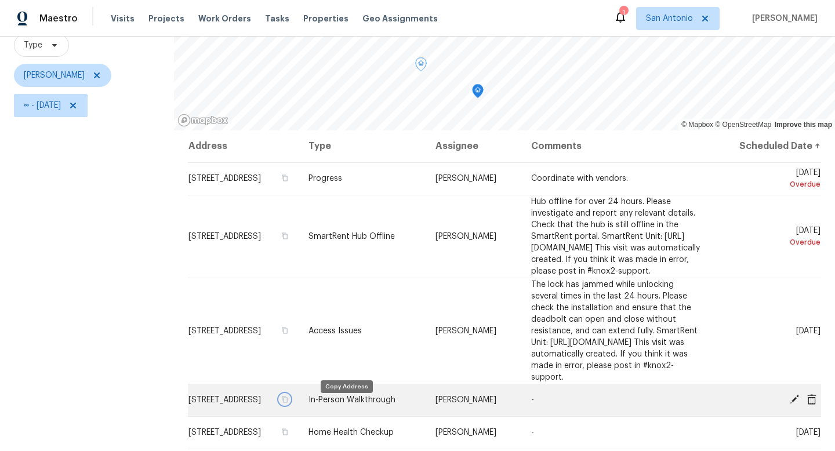
click at [288, 403] on icon "button" at bounding box center [285, 400] width 6 height 6
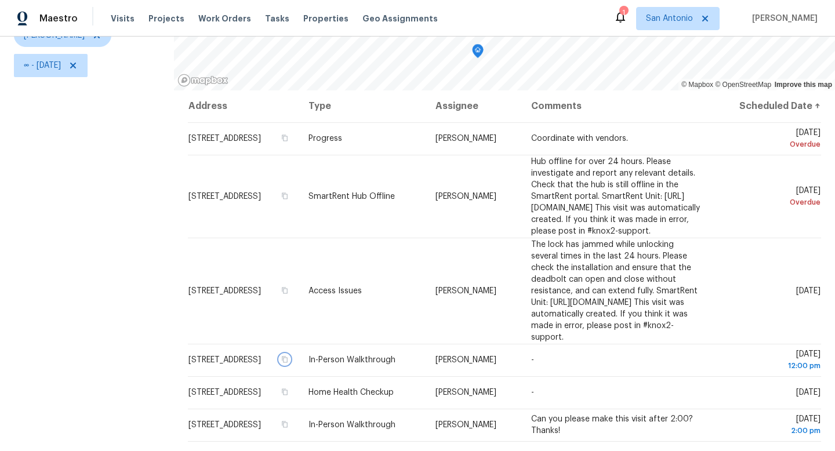
scroll to position [154, 0]
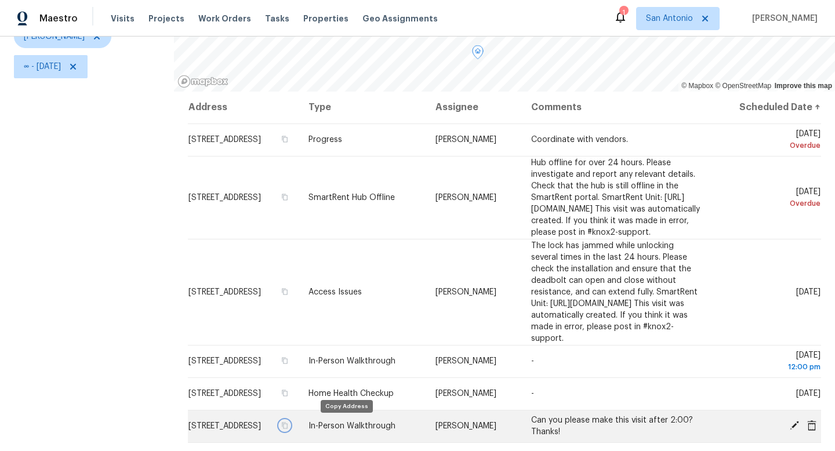
click at [288, 424] on icon "button" at bounding box center [284, 425] width 7 height 7
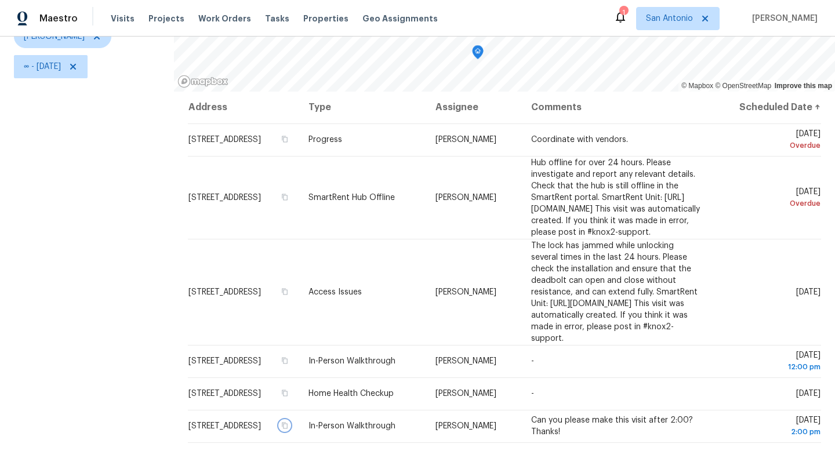
scroll to position [88, 0]
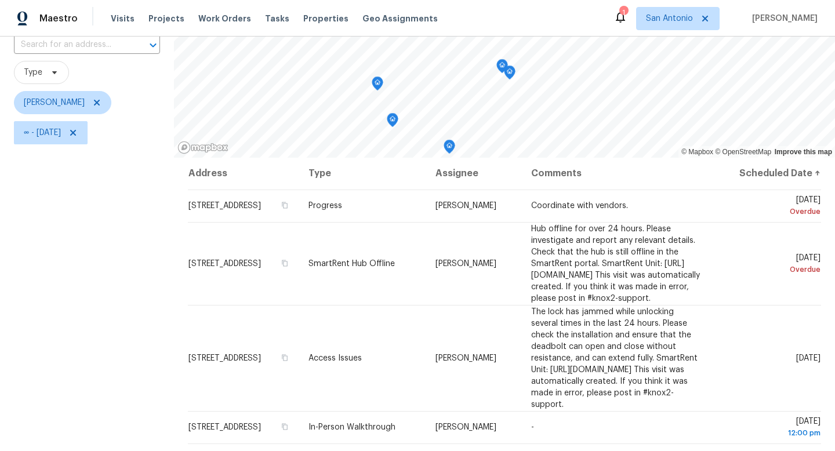
click at [376, 83] on icon "Map marker" at bounding box center [377, 83] width 10 height 13
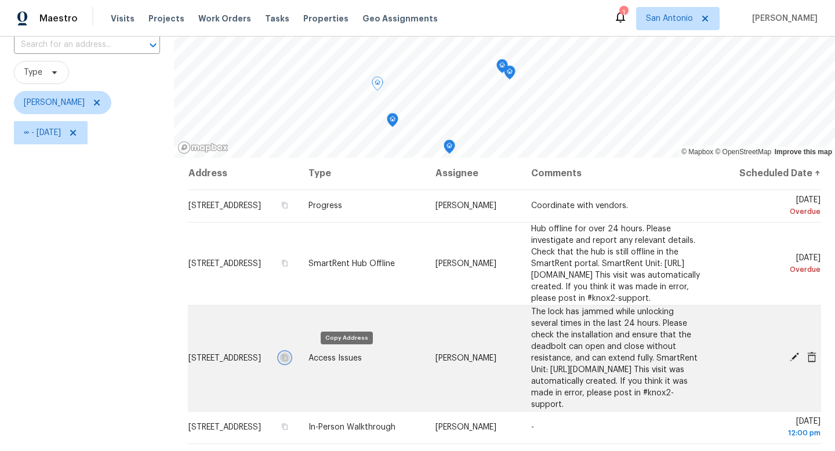
click at [288, 359] on icon "button" at bounding box center [284, 357] width 7 height 7
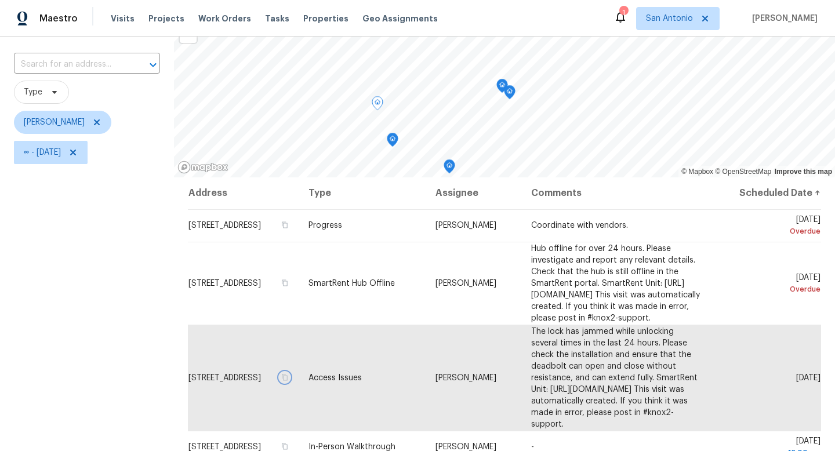
scroll to position [60, 0]
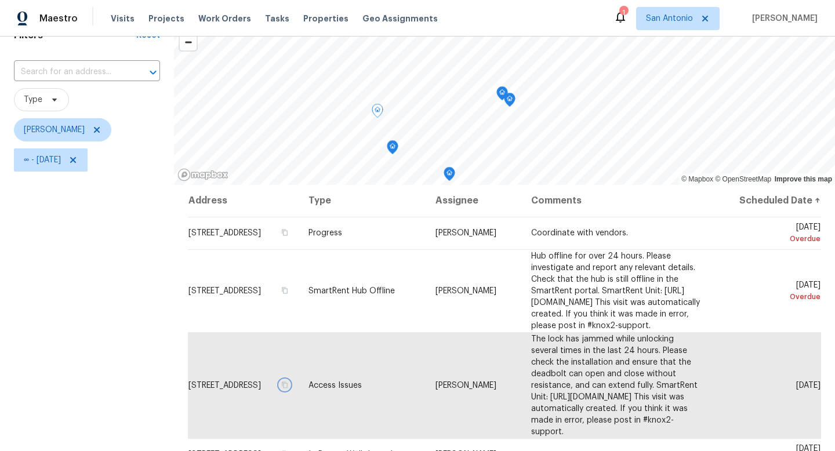
click at [508, 100] on icon "Map marker" at bounding box center [509, 99] width 10 height 13
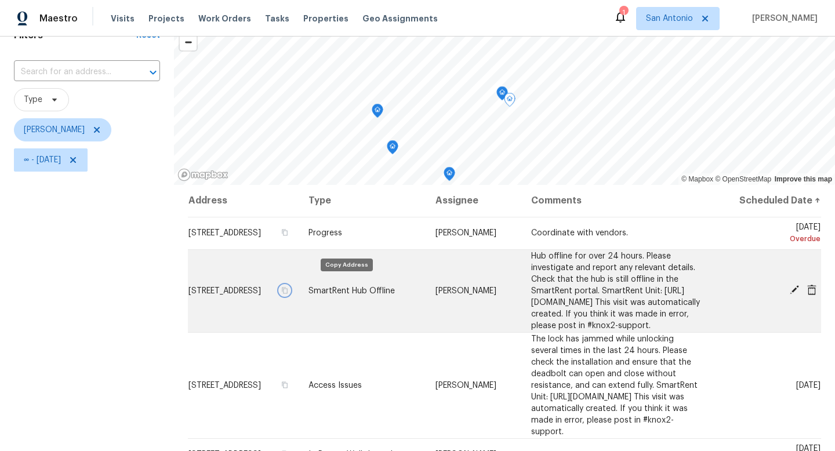
click at [288, 287] on icon "button" at bounding box center [285, 290] width 6 height 6
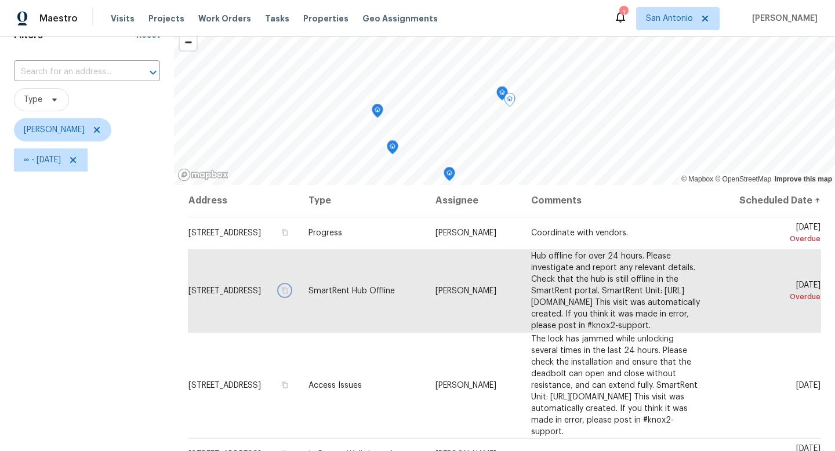
click at [500, 93] on icon "Map marker" at bounding box center [501, 93] width 3 height 3
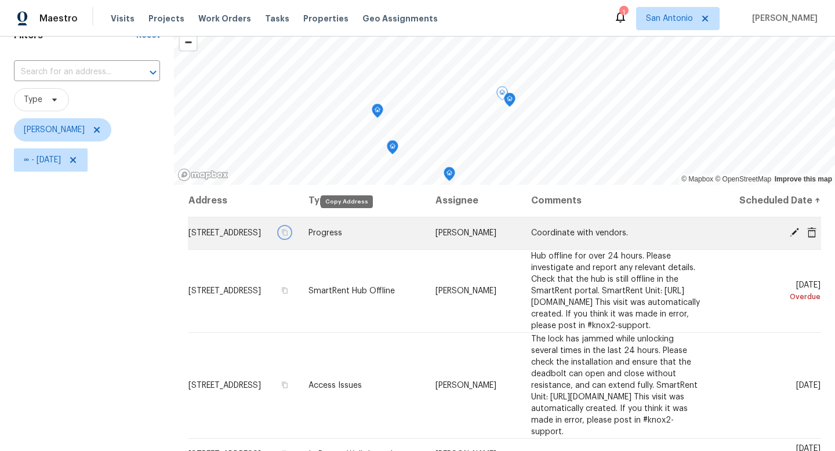
click at [288, 229] on icon "button" at bounding box center [284, 232] width 7 height 7
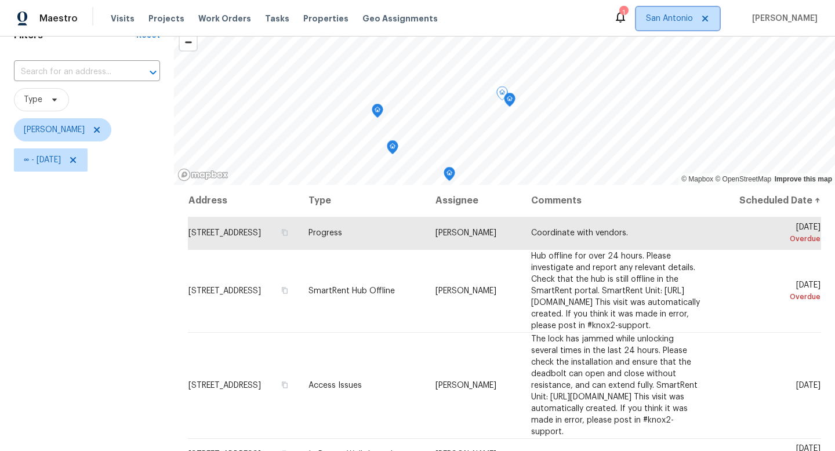
click at [670, 23] on span "San Antonio" at bounding box center [669, 19] width 47 height 12
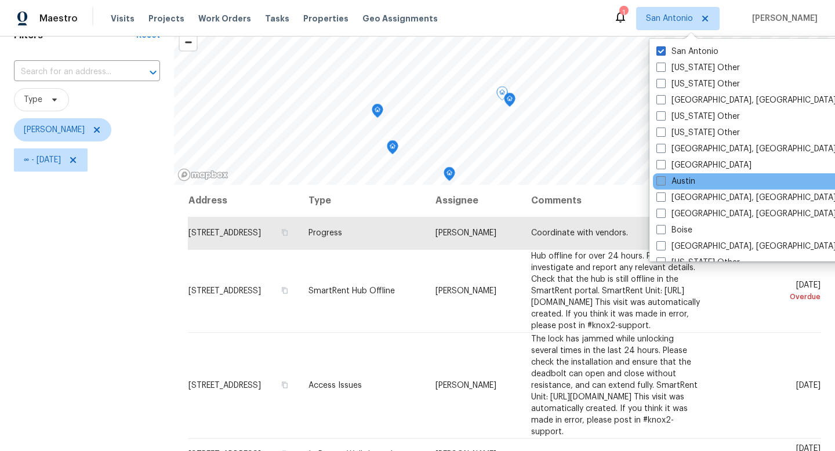
click at [661, 179] on span at bounding box center [660, 180] width 9 height 9
click at [661, 179] on input "Austin" at bounding box center [660, 180] width 8 height 8
checkbox input "true"
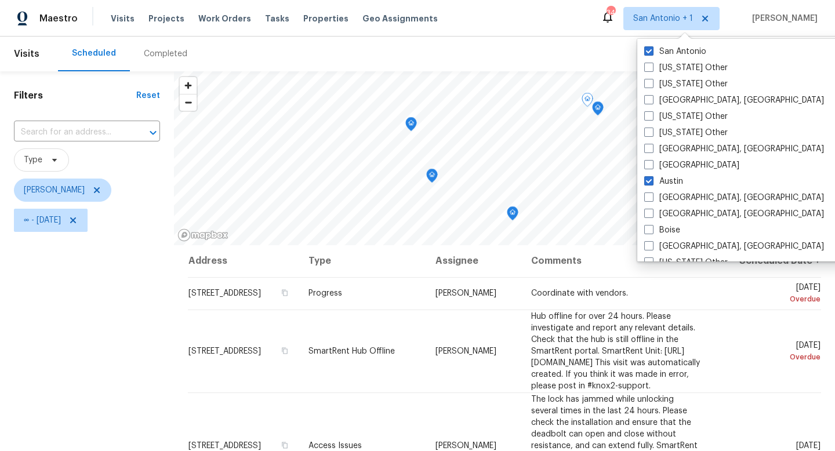
click at [539, 56] on div "Scheduled Completed" at bounding box center [411, 54] width 706 height 35
